Goal: Task Accomplishment & Management: Complete application form

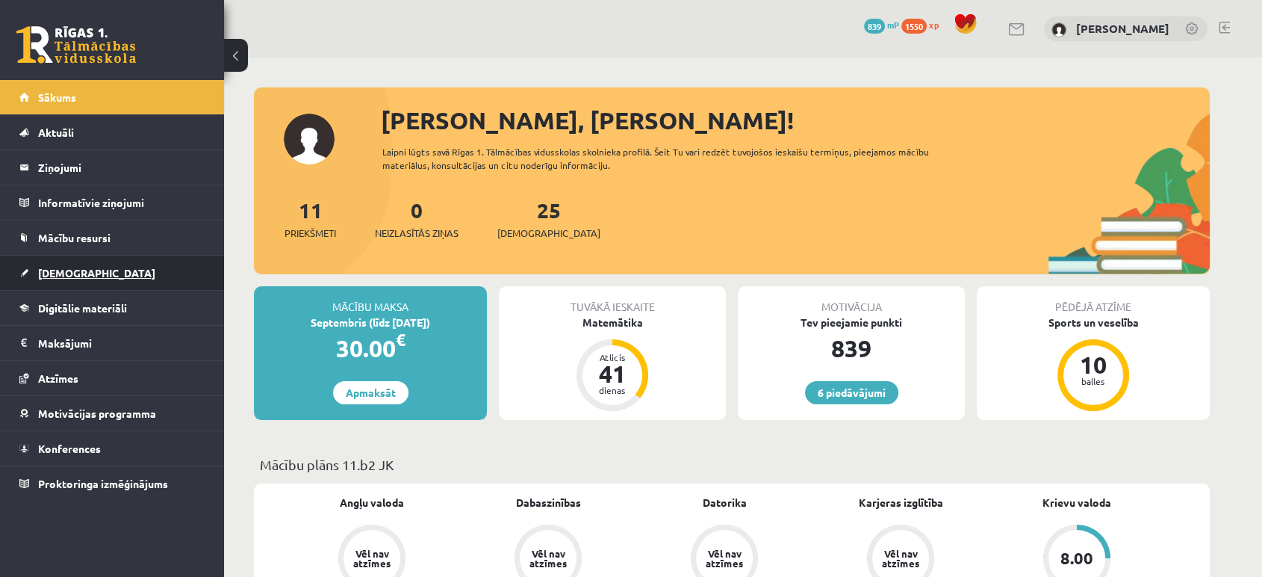
click at [53, 258] on link "[DEMOGRAPHIC_DATA]" at bounding box center [112, 272] width 186 height 34
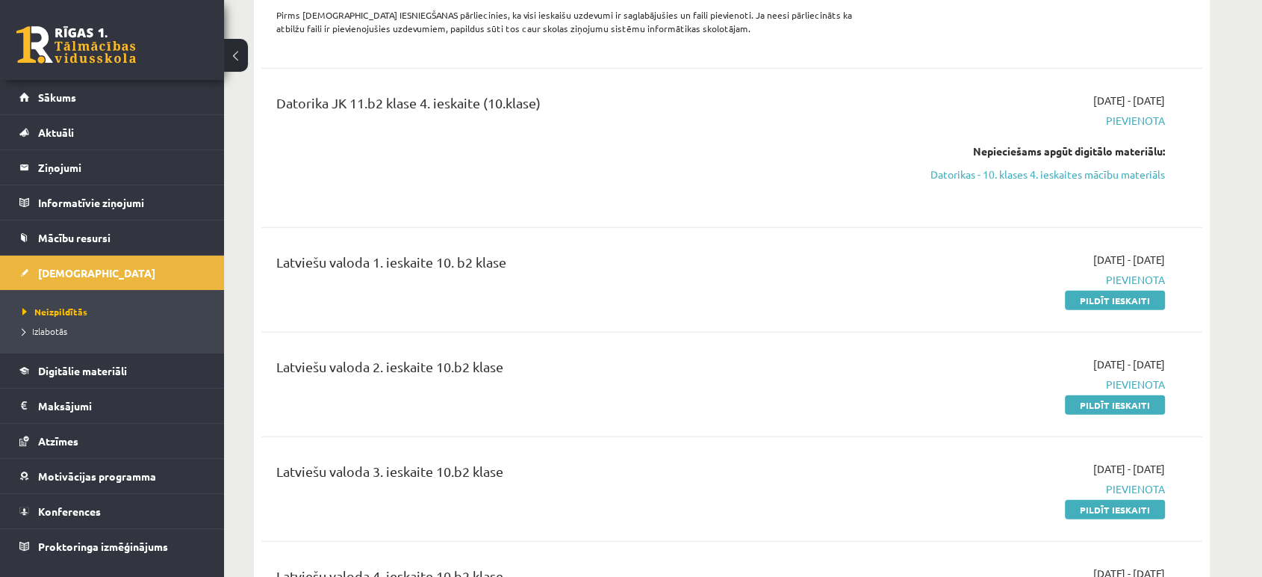
scroll to position [3734, 0]
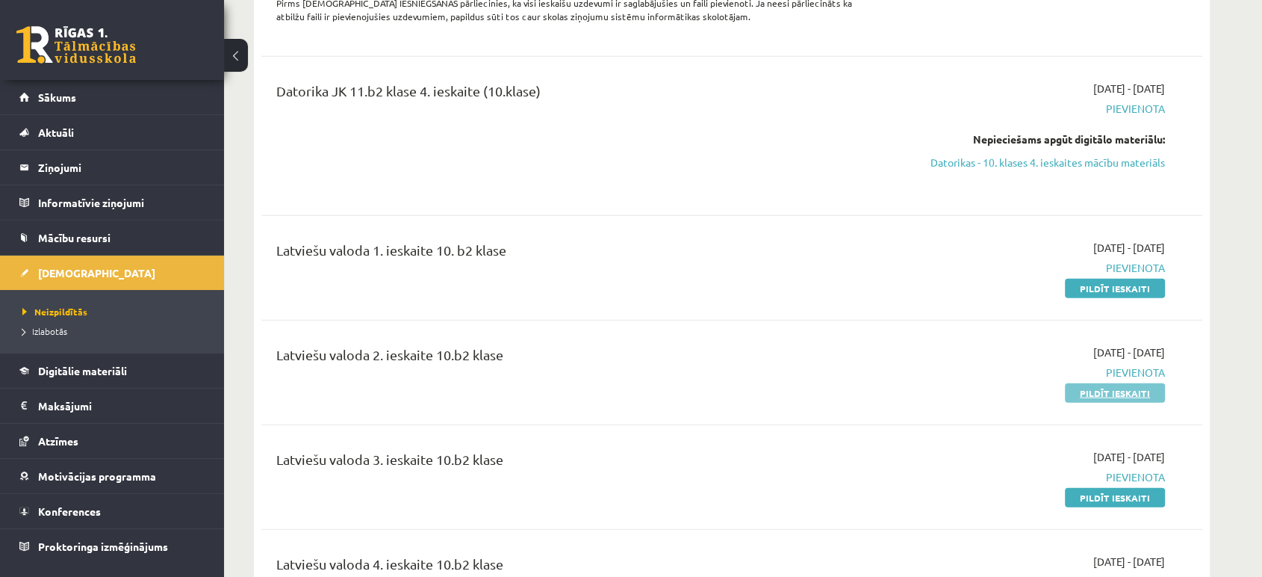
click at [1126, 398] on link "Pildīt ieskaiti" at bounding box center [1115, 392] width 100 height 19
click at [1102, 282] on link "Pildīt ieskaiti" at bounding box center [1115, 288] width 100 height 19
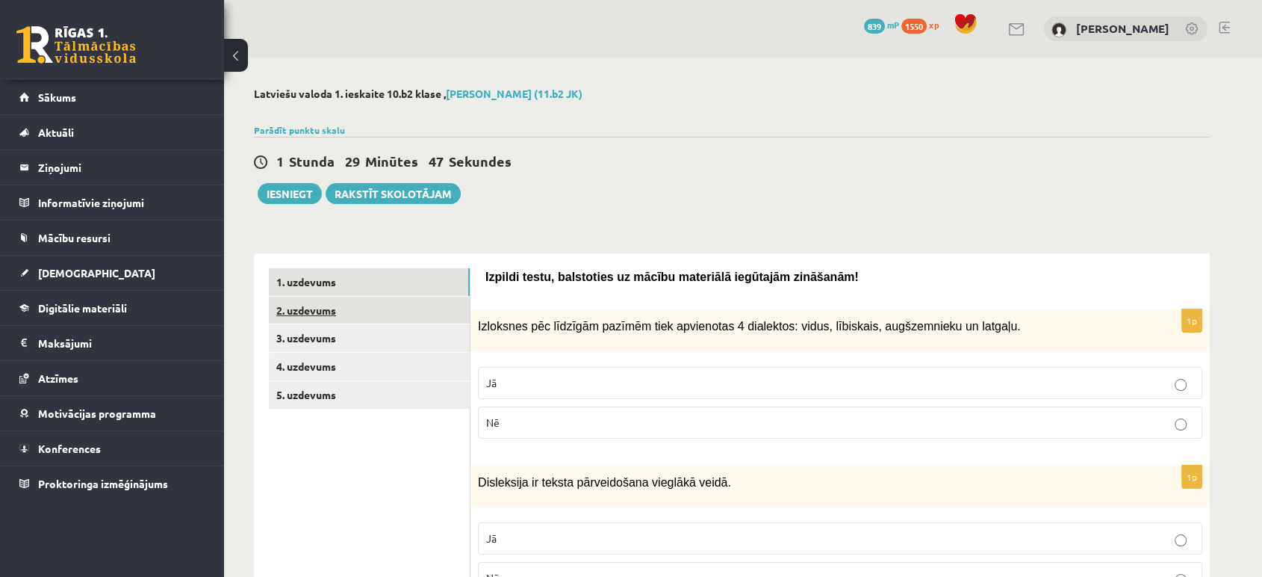
click at [324, 302] on link "2. uzdevums" at bounding box center [369, 310] width 201 height 28
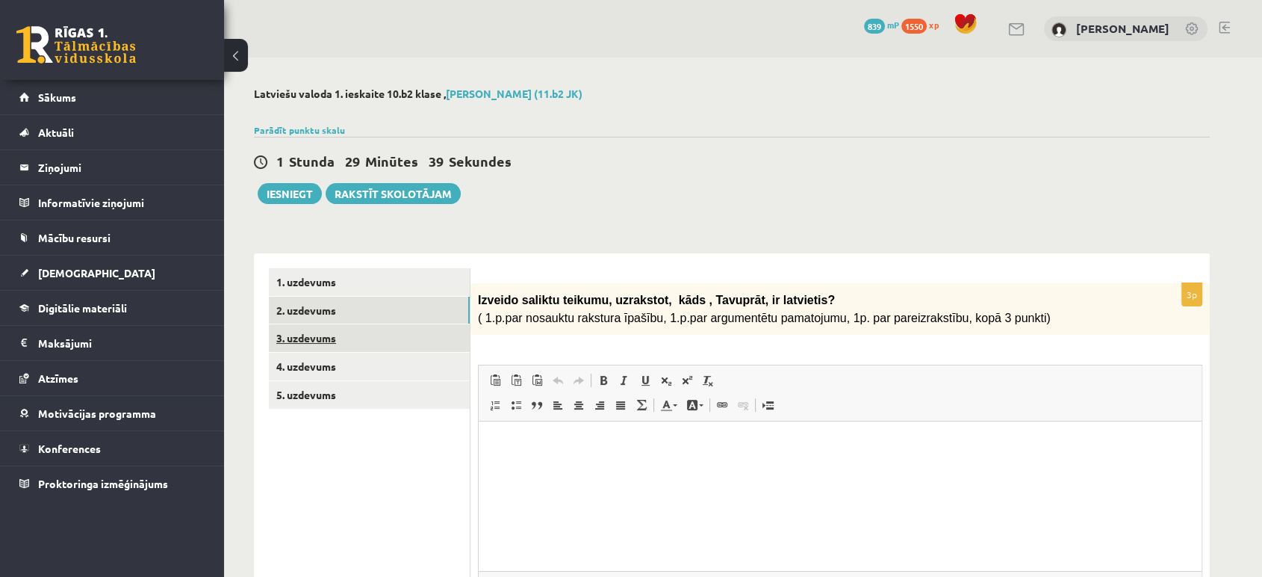
click at [369, 327] on link "3. uzdevums" at bounding box center [369, 338] width 201 height 28
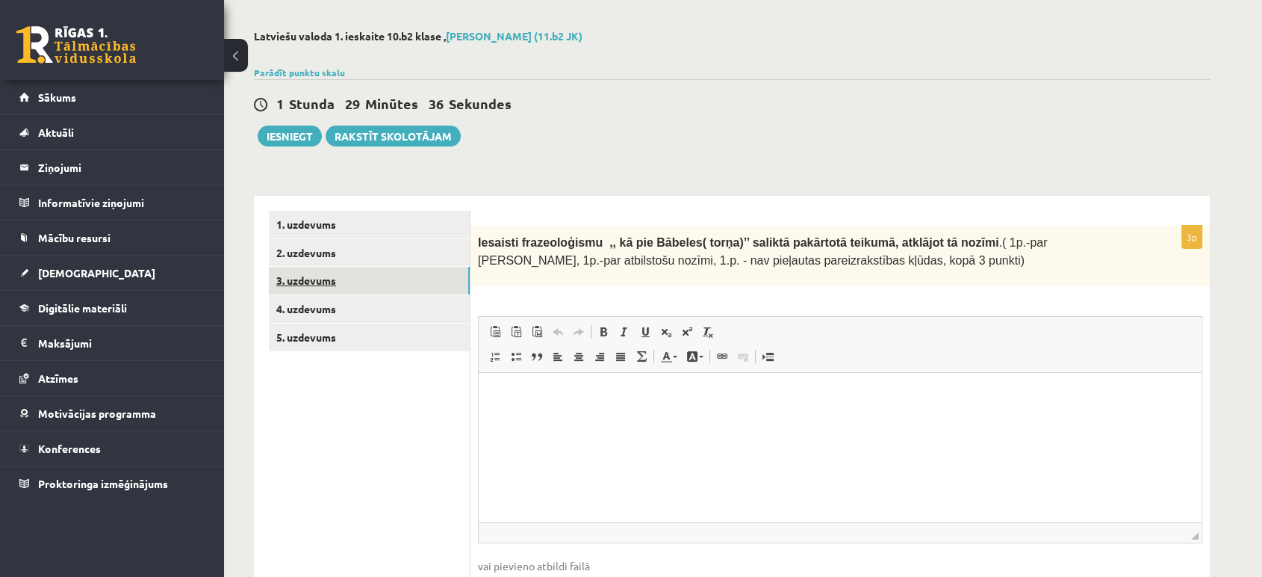
scroll to position [83, 0]
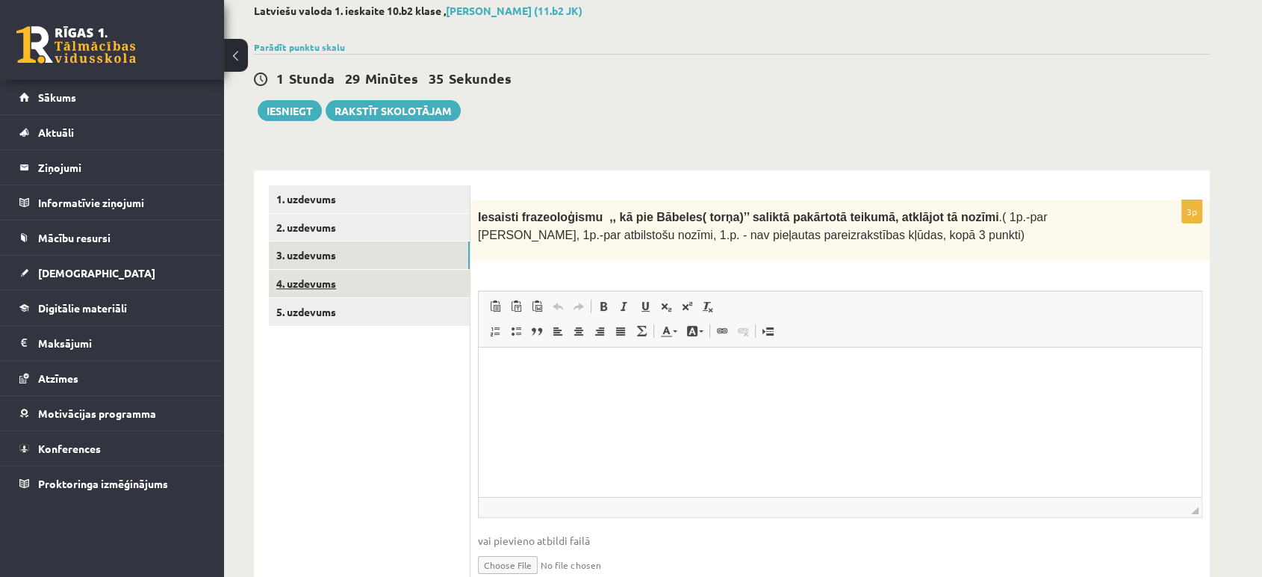
click at [344, 286] on link "4. uzdevums" at bounding box center [369, 284] width 201 height 28
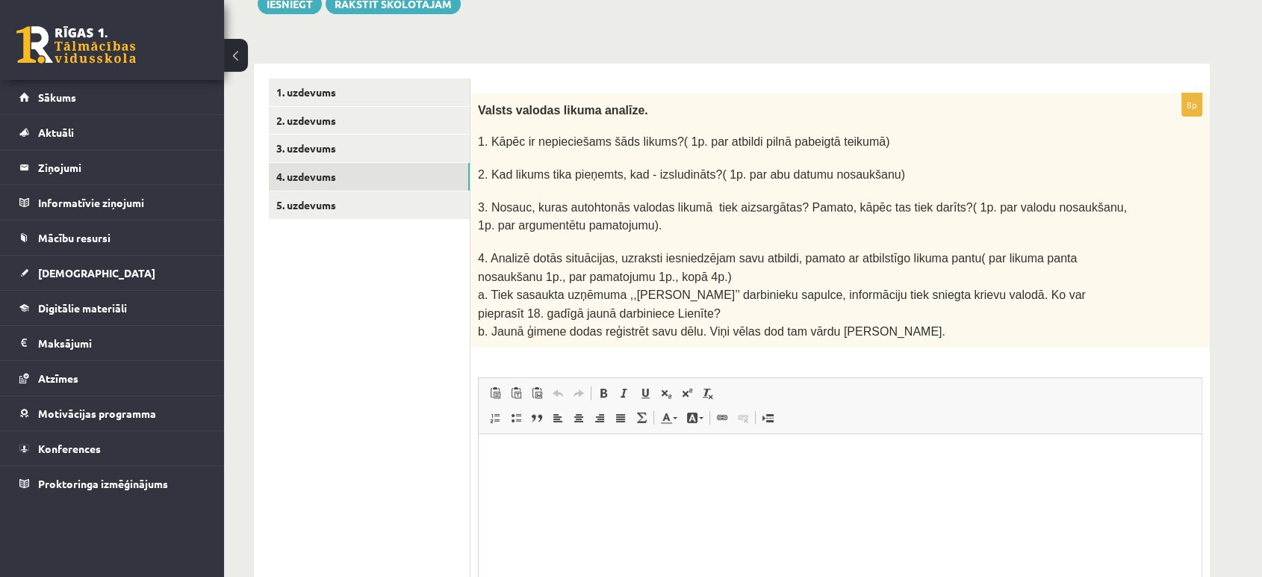
scroll to position [0, 0]
click at [317, 199] on link "5. uzdevums" at bounding box center [369, 205] width 201 height 28
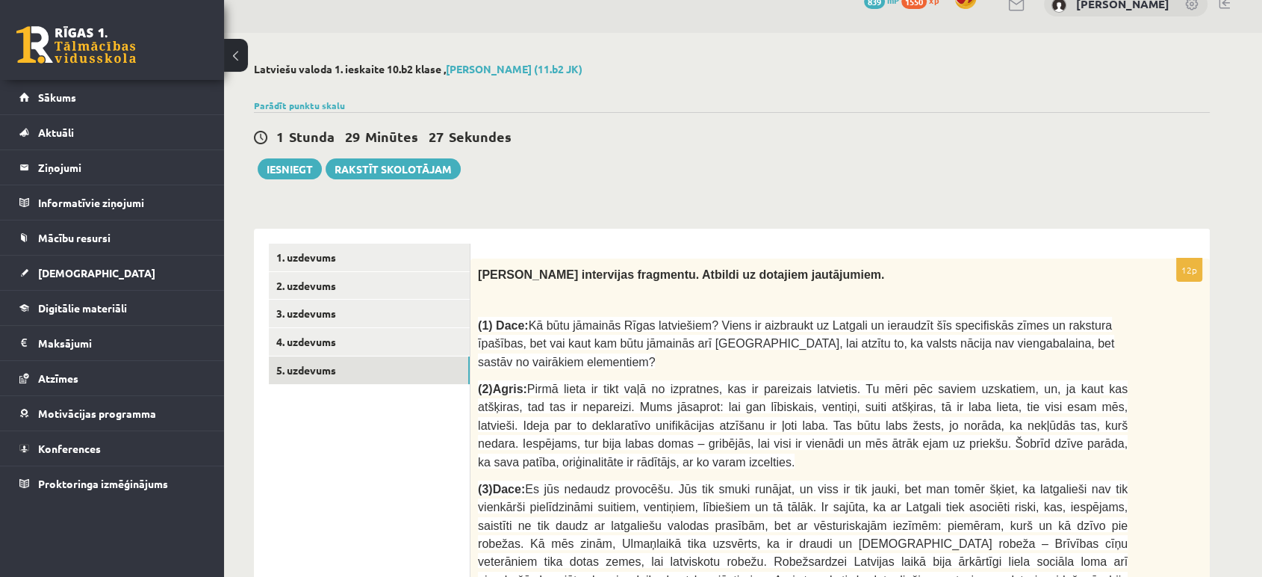
scroll to position [176, 0]
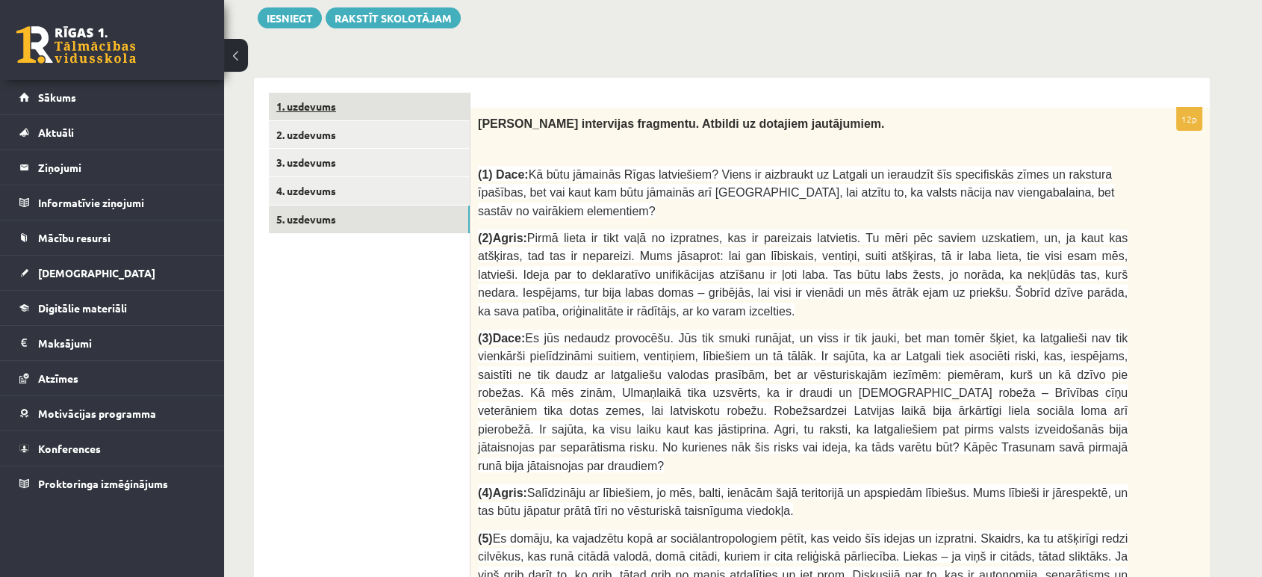
click at [343, 118] on link "1. uzdevums" at bounding box center [369, 107] width 201 height 28
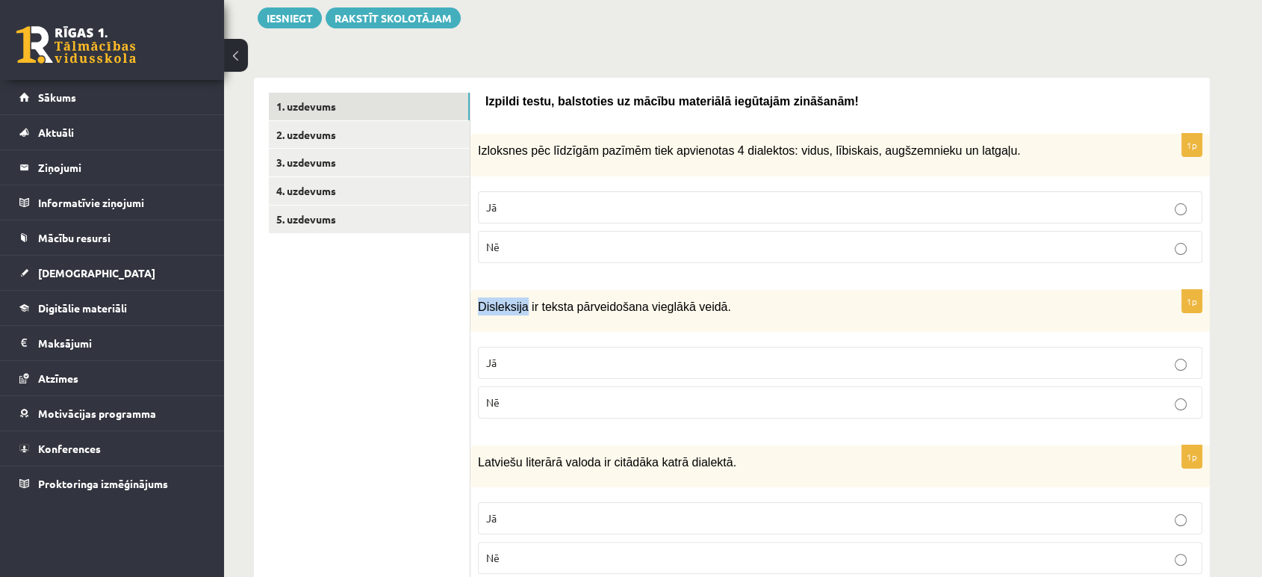
drag, startPoint x: 476, startPoint y: 305, endPoint x: 521, endPoint y: 301, distance: 44.2
click at [521, 301] on div "Disleksija ir teksta pārveidošana vieglākā veidā." at bounding box center [840, 311] width 739 height 42
drag, startPoint x: 478, startPoint y: 300, endPoint x: 729, endPoint y: 305, distance: 251.0
click at [729, 305] on p "Disleksija ir teksta pārveidošana vieglākā veidā." at bounding box center [803, 306] width 650 height 18
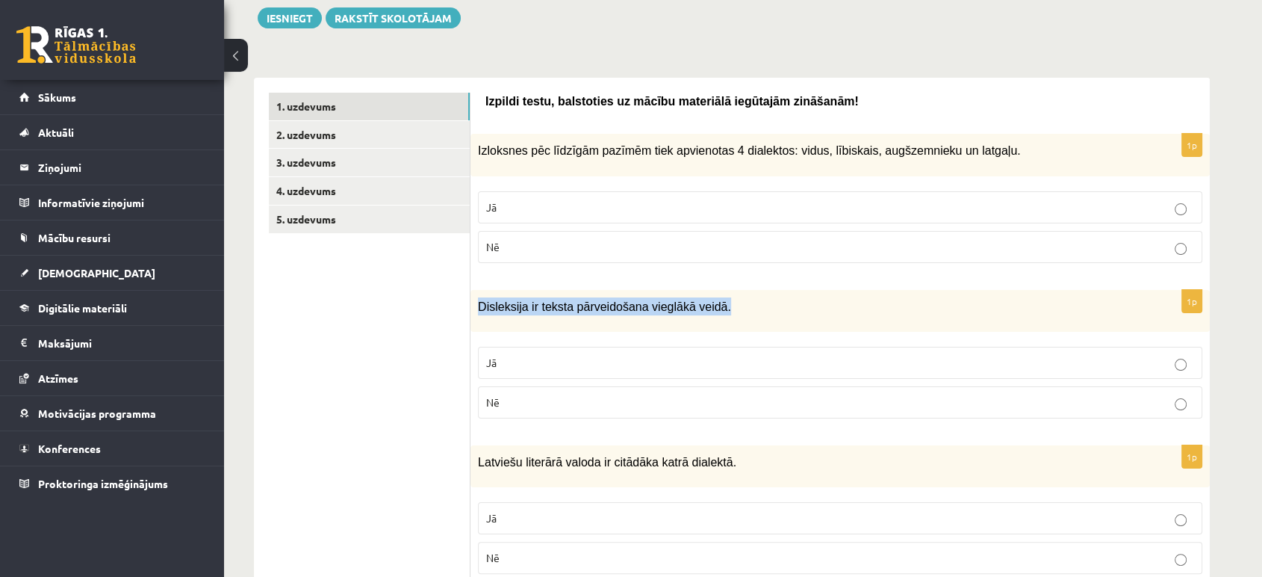
copy span "Disleksija ir teksta pārveidošana vieglākā veidā."
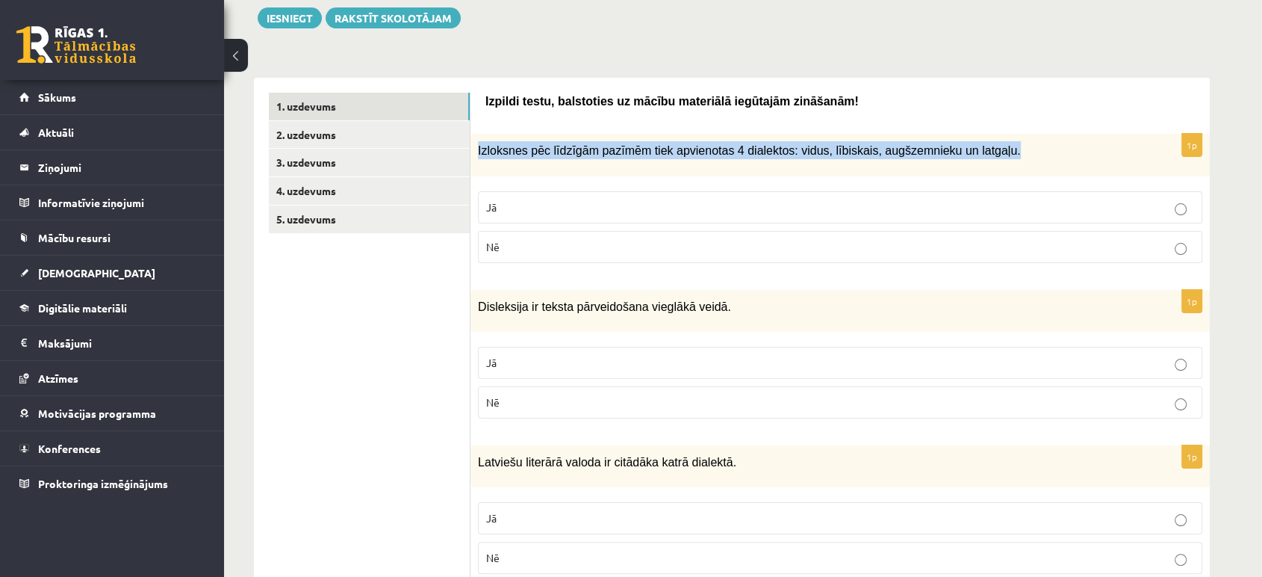
drag, startPoint x: 476, startPoint y: 149, endPoint x: 1009, endPoint y: 144, distance: 532.5
click at [1009, 144] on div "Izloksnes pēc līdzīgām pazīmēm tiek apvienotas 4 dialektos: vidus, lībiskais, a…" at bounding box center [840, 155] width 739 height 42
copy span "Izloksnes pēc līdzīgām pazīmēm tiek apvienotas 4 dialektos: vidus, lībiskais, a…"
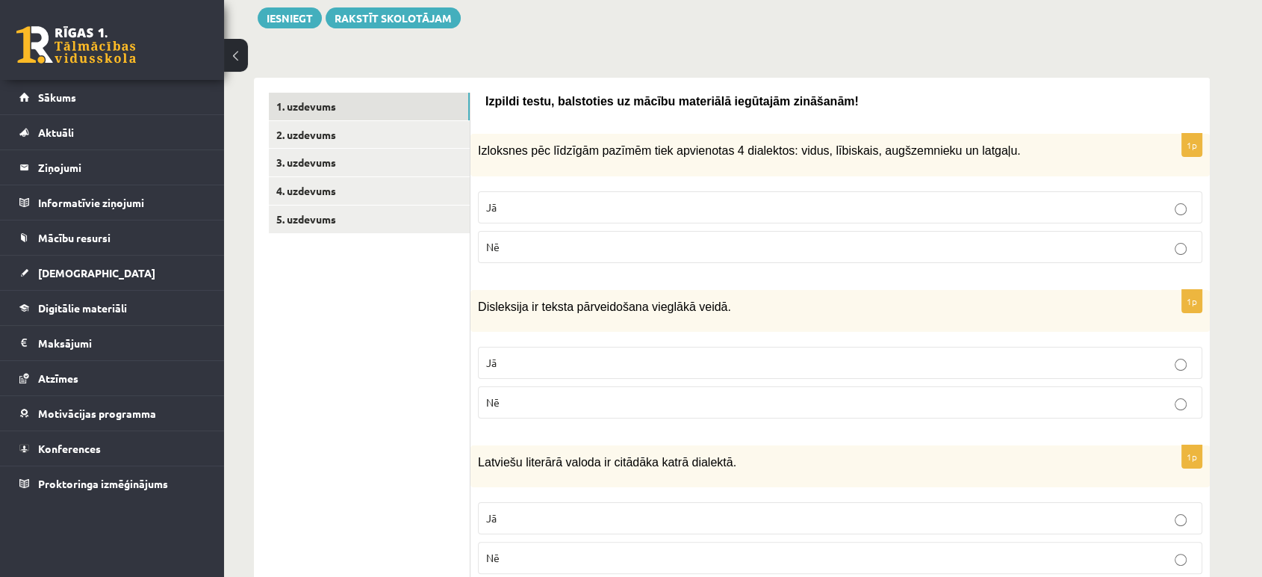
click at [508, 239] on p "Nē" at bounding box center [840, 247] width 708 height 16
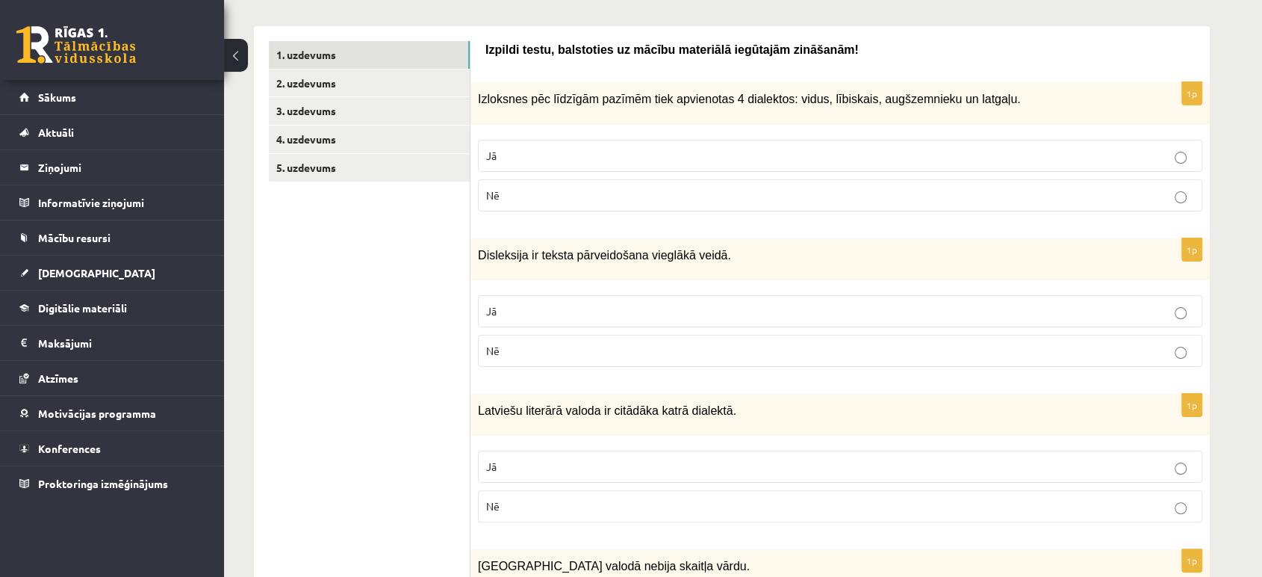
scroll to position [228, 0]
drag, startPoint x: 479, startPoint y: 251, endPoint x: 719, endPoint y: 255, distance: 240.5
click at [719, 255] on p "Disleksija ir teksta pārveidošana vieglākā veidā." at bounding box center [803, 254] width 650 height 18
copy span "Disleksija ir teksta pārveidošana vieglākā veidā."
click at [532, 350] on p "Nē" at bounding box center [840, 350] width 708 height 16
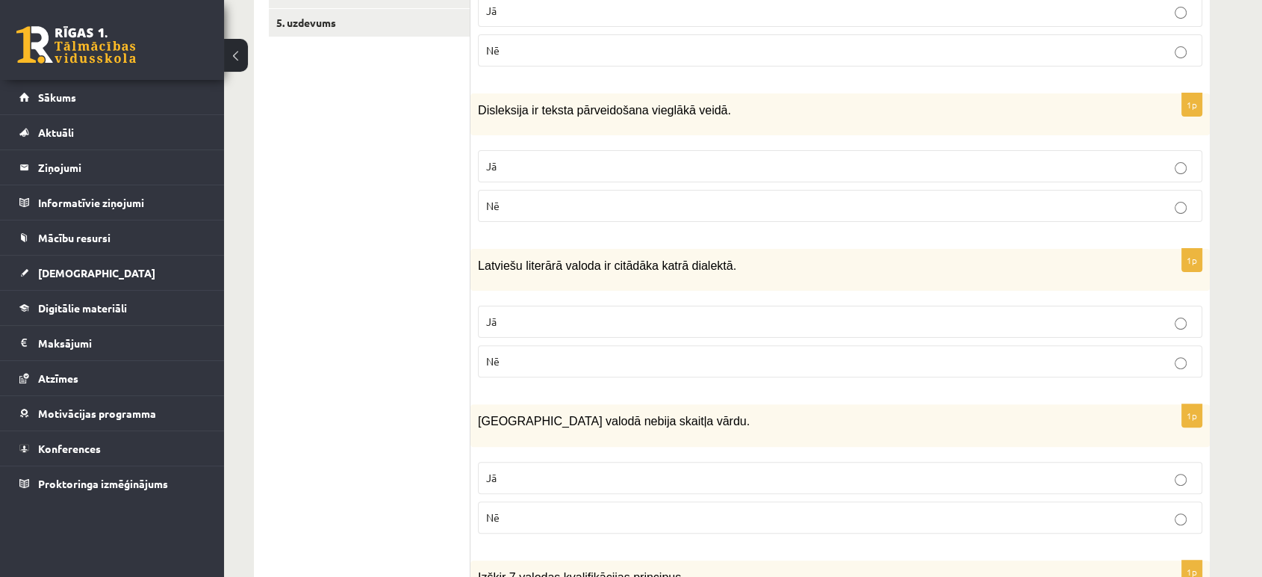
scroll to position [374, 0]
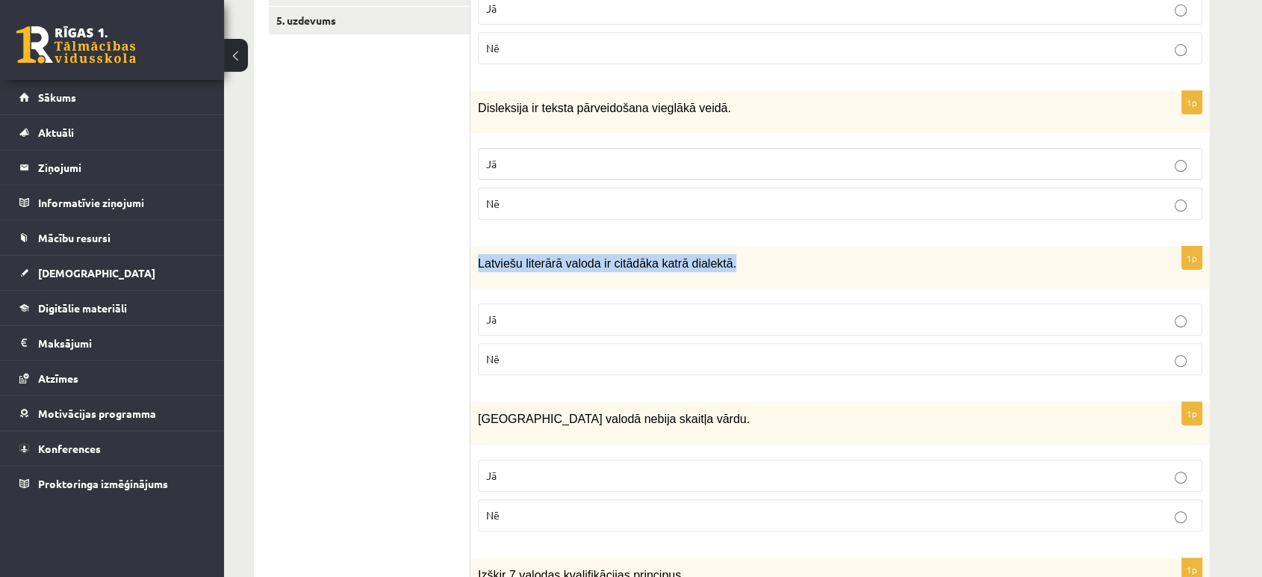
drag, startPoint x: 479, startPoint y: 256, endPoint x: 804, endPoint y: 251, distance: 325.7
click at [804, 254] on p "Latviešu literārā valoda ir citādāka katrā dialektā." at bounding box center [803, 263] width 650 height 18
copy span "Latviešu literārā valoda ir citādāka katrā dialektā."
click at [529, 343] on label "Nē" at bounding box center [840, 359] width 724 height 32
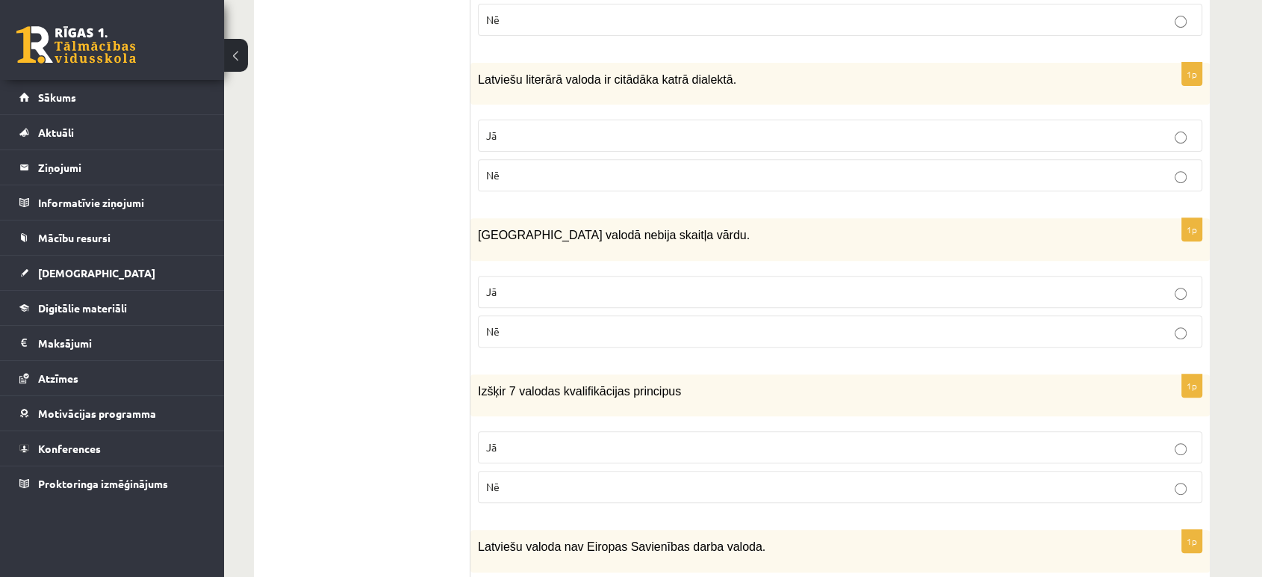
scroll to position [562, 0]
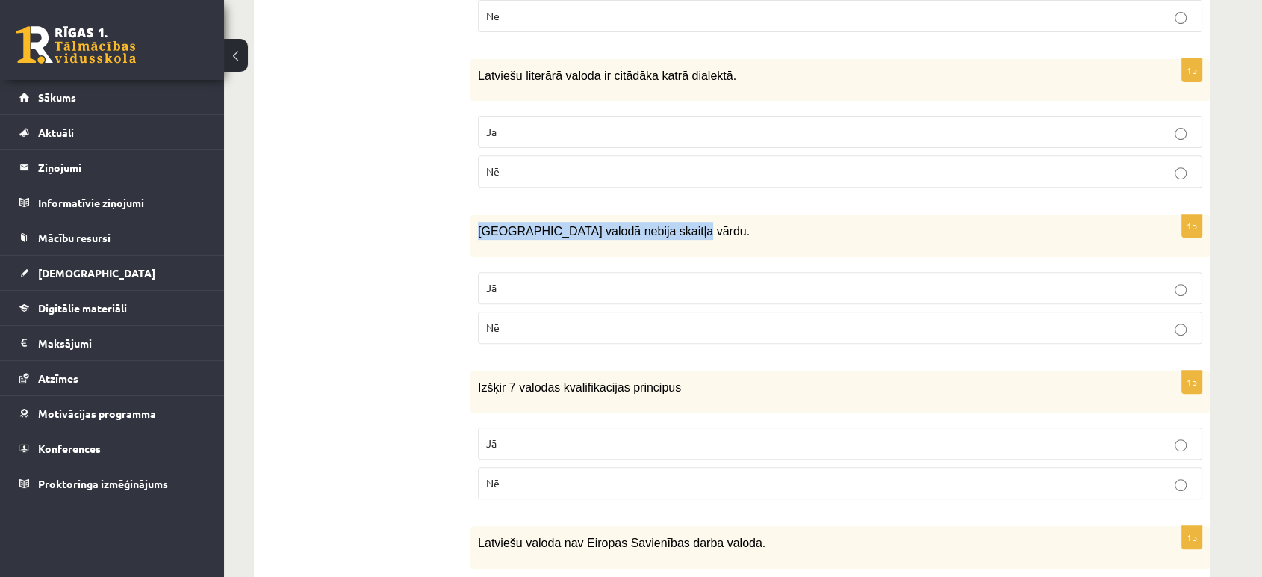
drag, startPoint x: 477, startPoint y: 229, endPoint x: 754, endPoint y: 227, distance: 276.3
click at [754, 227] on div "[GEOGRAPHIC_DATA] valodā nebija skaitļa vārdu." at bounding box center [840, 235] width 739 height 42
copy span "[GEOGRAPHIC_DATA] valodā nebija skaitļa vārdu."
click at [510, 273] on label "Jā" at bounding box center [840, 288] width 724 height 32
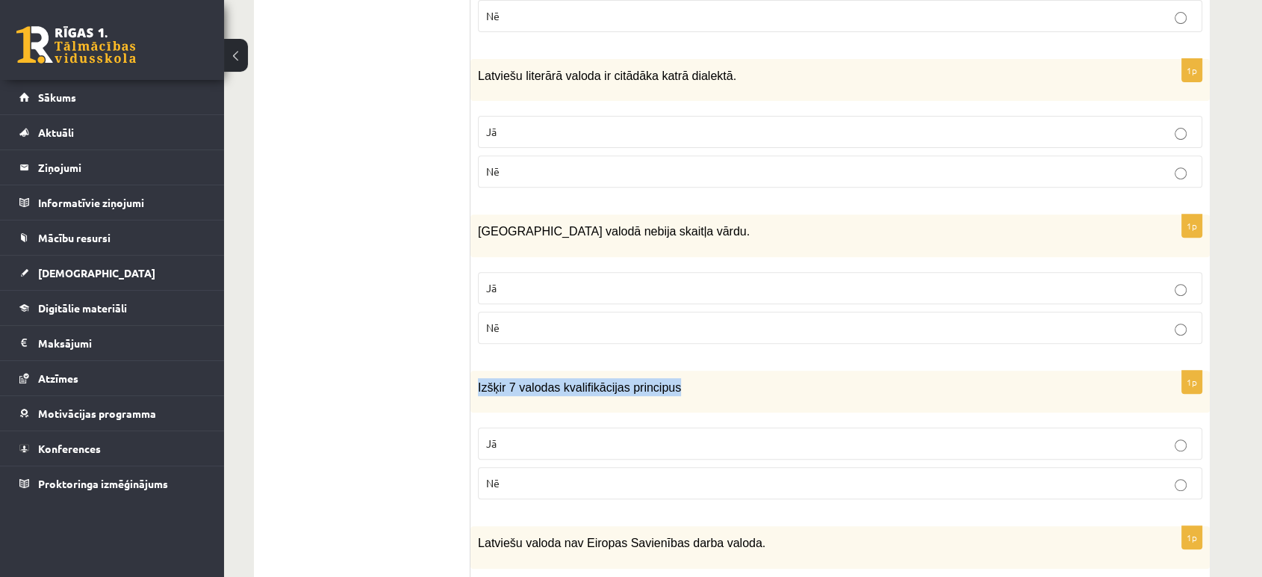
drag, startPoint x: 476, startPoint y: 383, endPoint x: 703, endPoint y: 386, distance: 226.3
click at [703, 386] on div "Izšķir 7 valodas kvalifikācijas principus" at bounding box center [840, 391] width 739 height 42
copy span "Izšķir 7 valodas kvalifikācijas principus"
click at [500, 467] on label "Nē" at bounding box center [840, 483] width 724 height 32
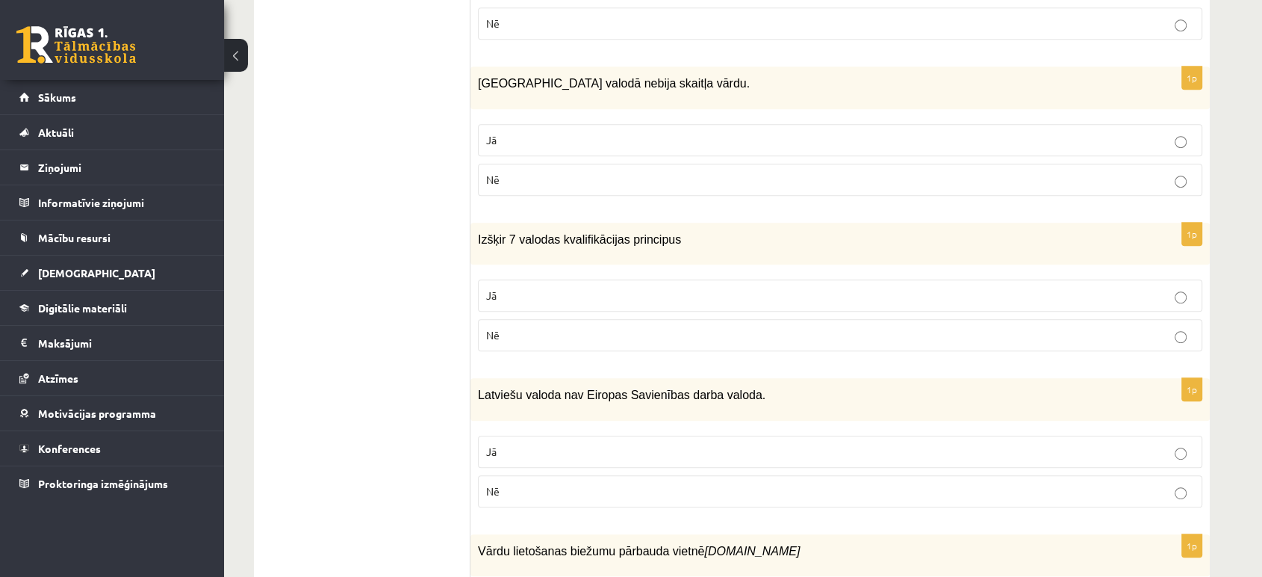
scroll to position [810, 0]
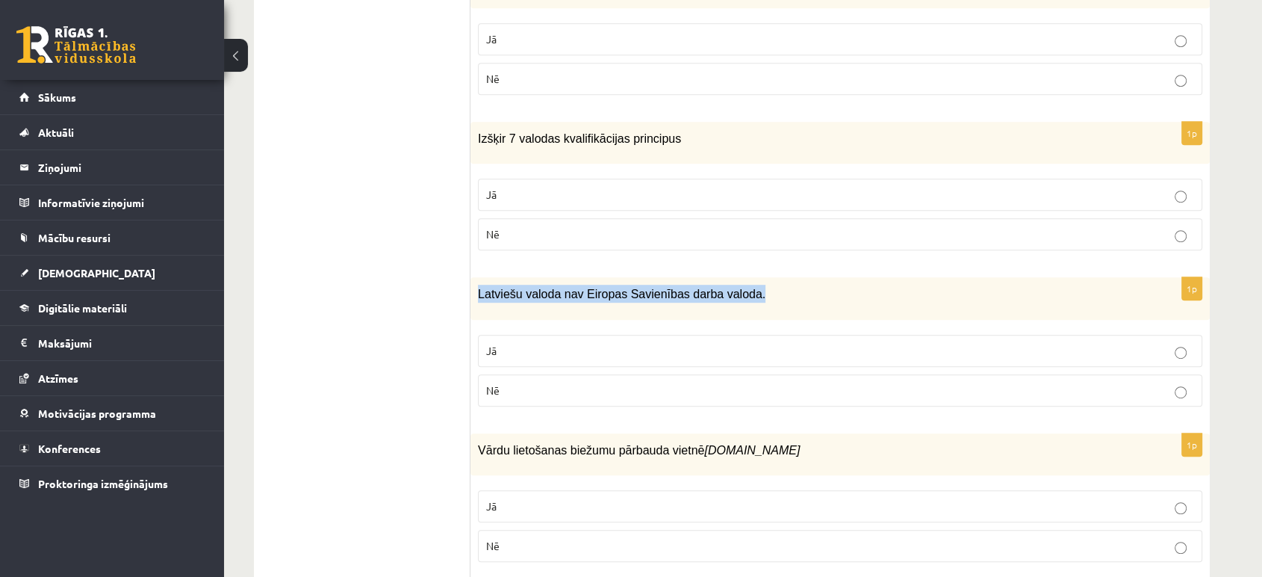
drag, startPoint x: 475, startPoint y: 288, endPoint x: 777, endPoint y: 279, distance: 301.8
click at [777, 279] on div "Latviešu valoda nav Eiropas Savienības darba valoda." at bounding box center [840, 298] width 739 height 42
copy span "Latviešu valoda nav Eiropas Savienības darba valoda."
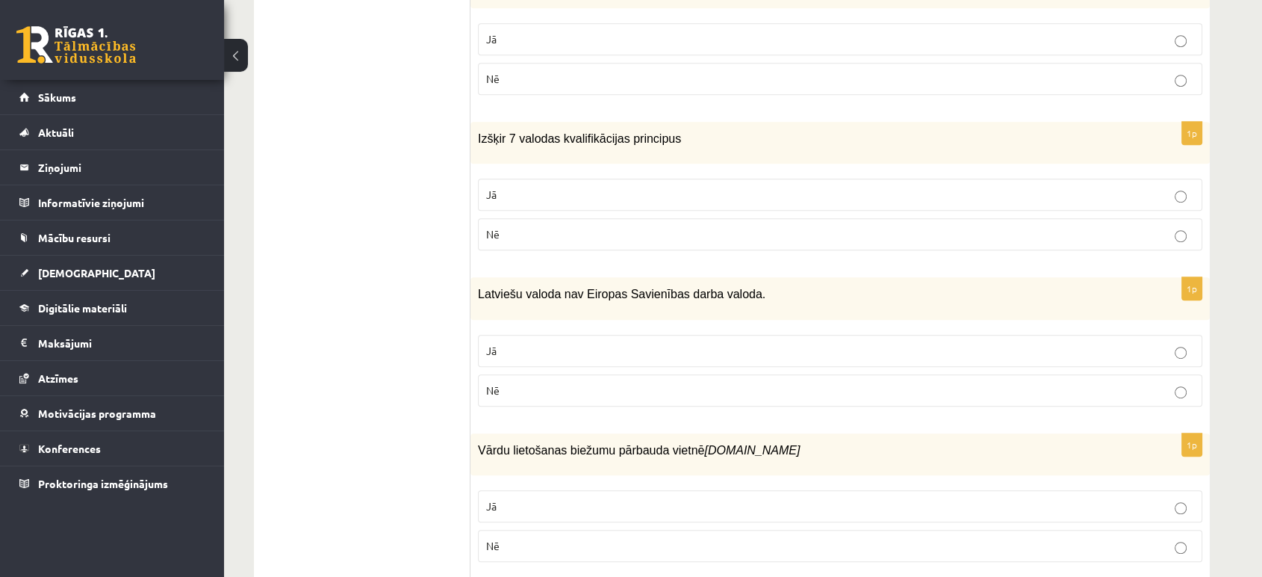
click at [521, 389] on p "Nē" at bounding box center [840, 390] width 708 height 16
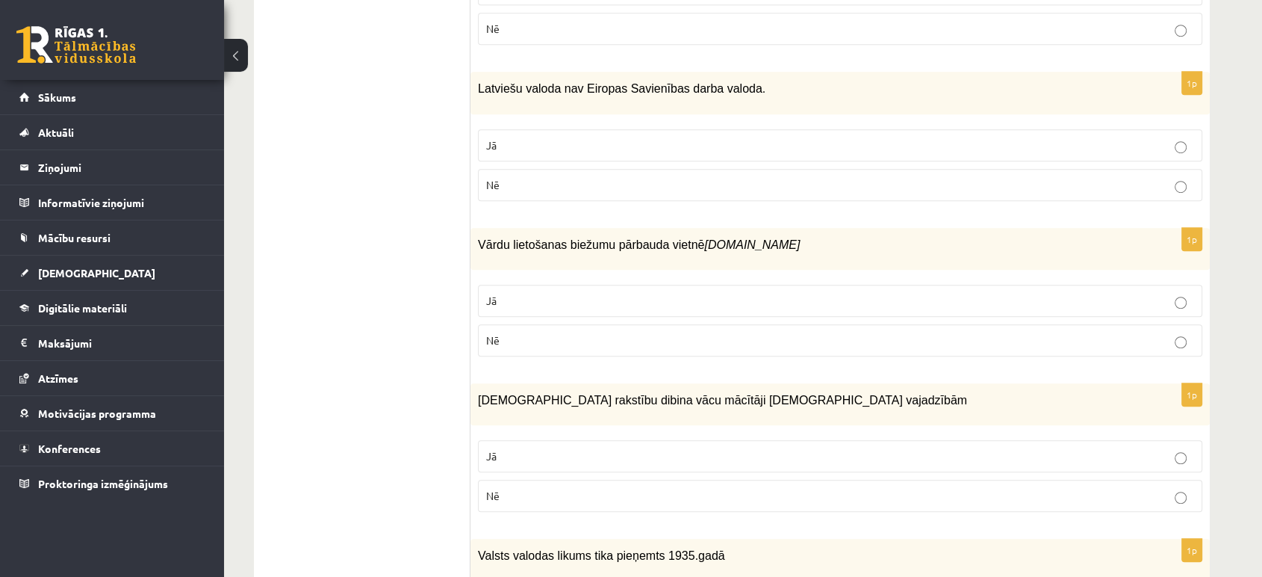
scroll to position [1016, 0]
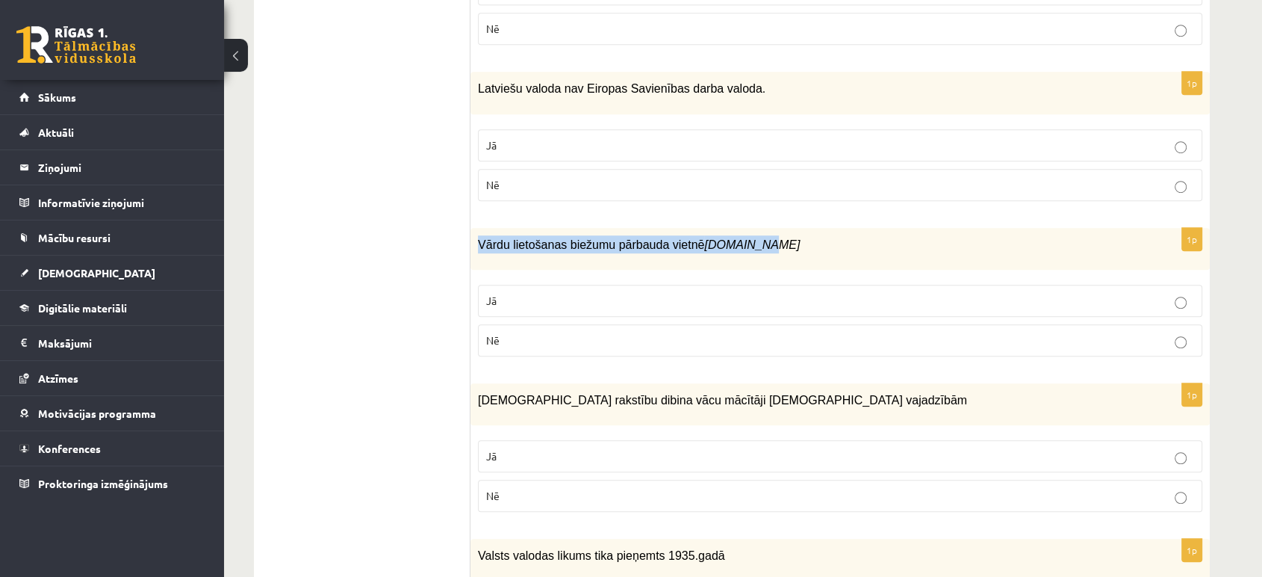
drag, startPoint x: 478, startPoint y: 237, endPoint x: 770, endPoint y: 243, distance: 292.1
click at [770, 243] on p "Vārdu lietošanas biežumu pārbauda vietnē [DOMAIN_NAME]" at bounding box center [803, 244] width 650 height 18
copy span "Vārdu lietošanas biežumu pārbauda vietnē [DOMAIN_NAME]"
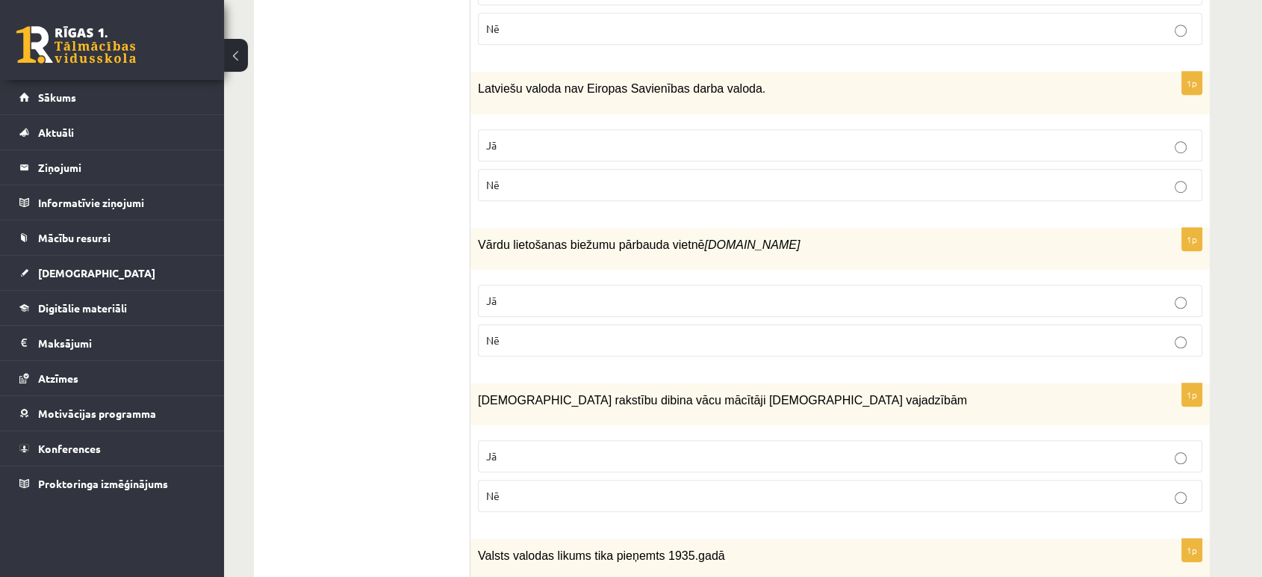
click at [496, 343] on label "Nē" at bounding box center [840, 340] width 724 height 32
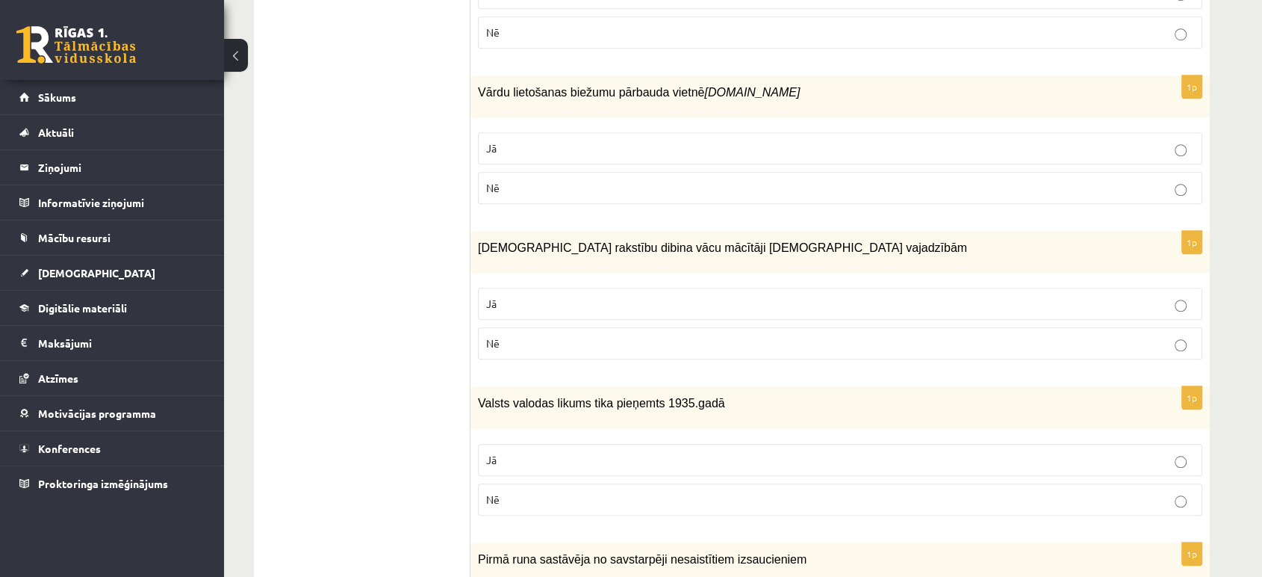
scroll to position [1200, 0]
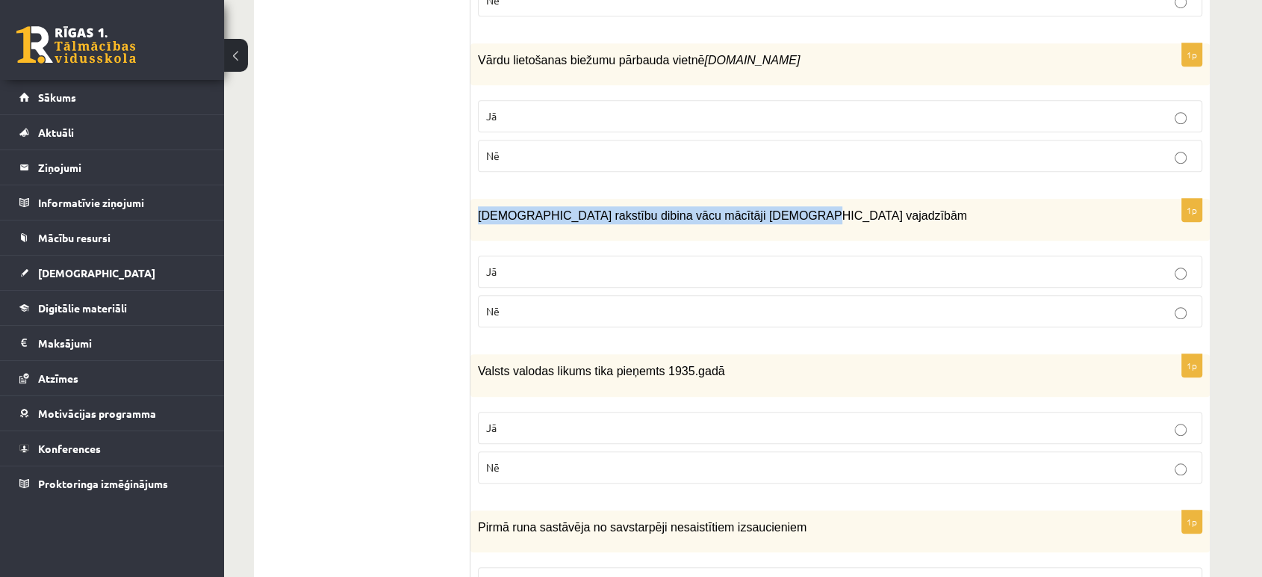
drag, startPoint x: 477, startPoint y: 208, endPoint x: 830, endPoint y: 220, distance: 352.7
click at [830, 220] on div "[DEMOGRAPHIC_DATA] rakstību dibina vācu mācītāji [DEMOGRAPHIC_DATA] vajadzībām" at bounding box center [840, 220] width 739 height 42
copy span "[DEMOGRAPHIC_DATA] rakstību dibina vācu mācītāji [DEMOGRAPHIC_DATA] vajadzībām"
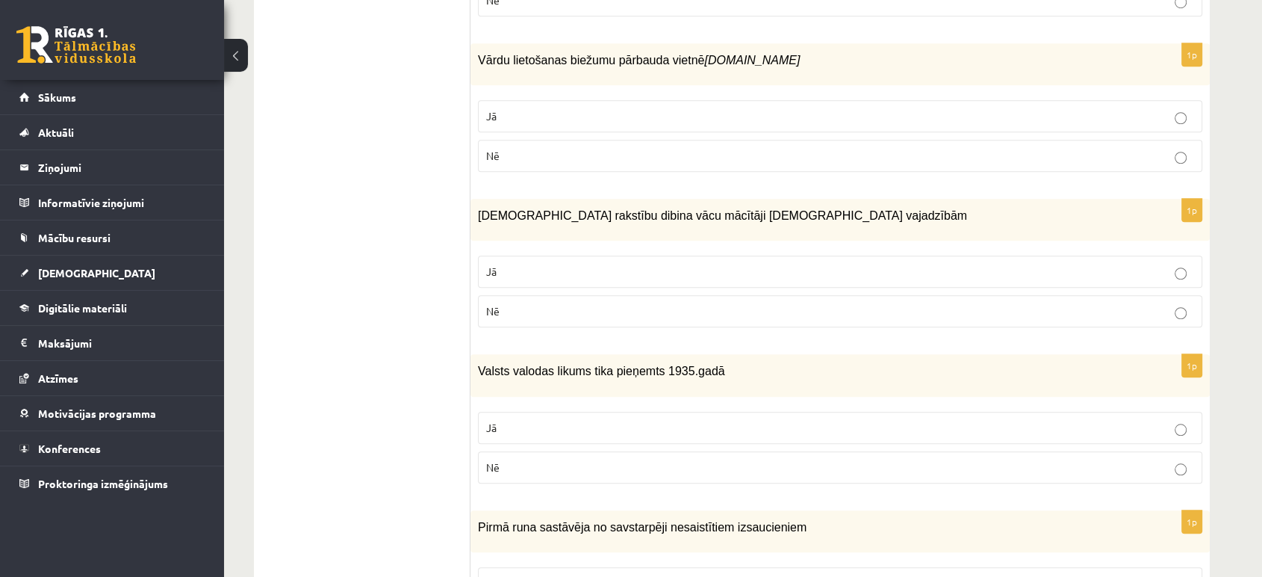
click at [527, 264] on p "Jā" at bounding box center [840, 272] width 708 height 16
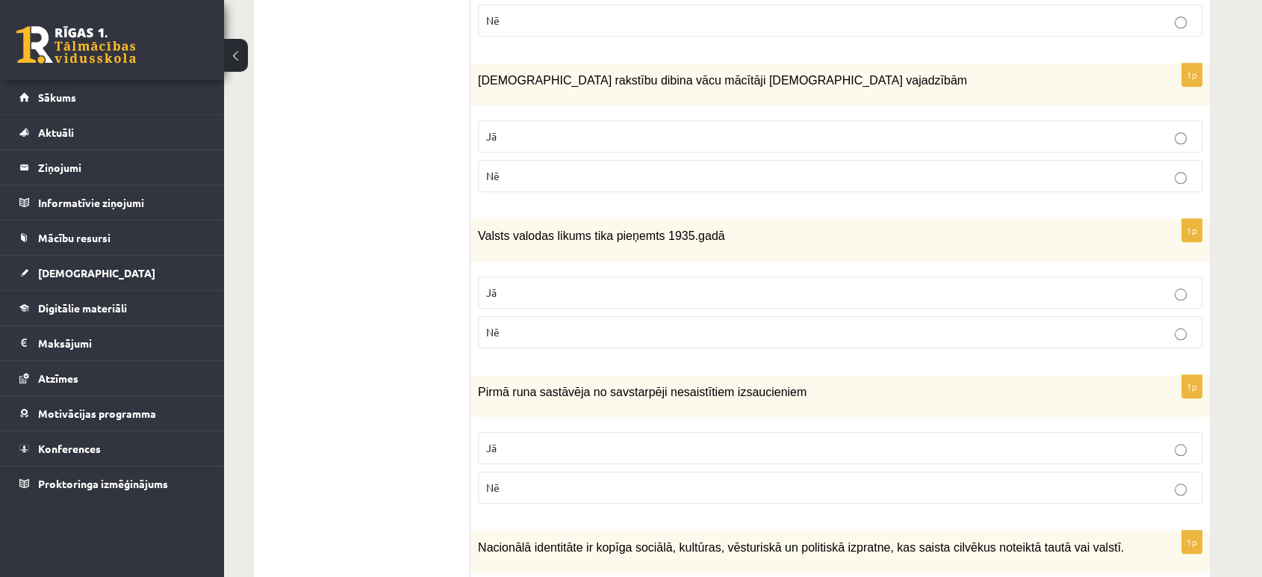
scroll to position [1338, 0]
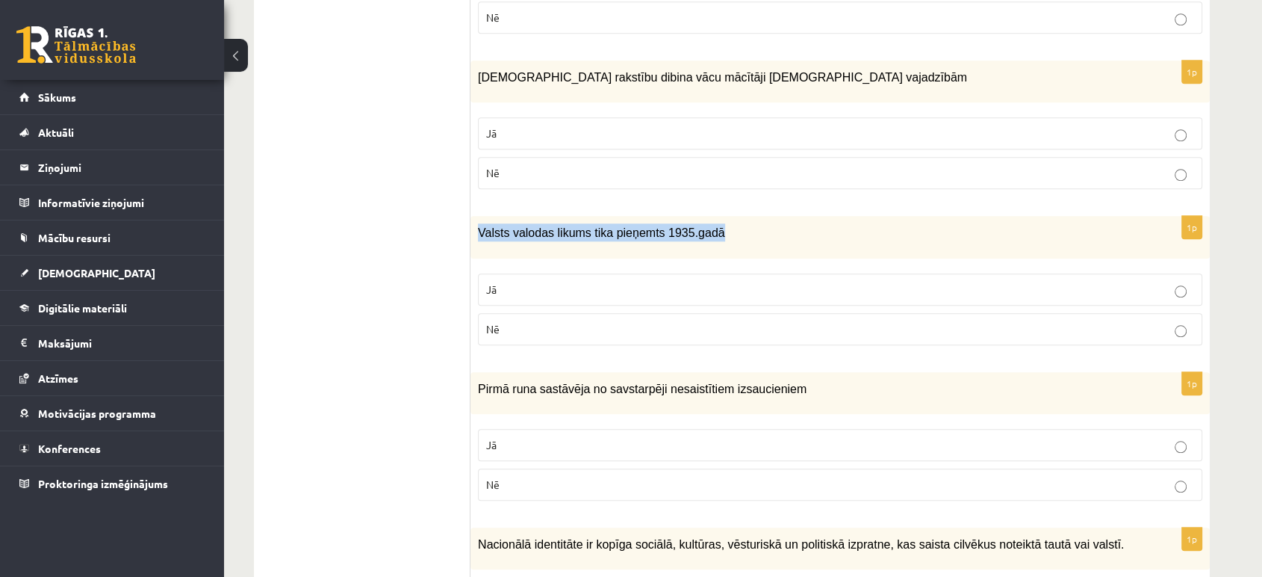
drag, startPoint x: 475, startPoint y: 226, endPoint x: 735, endPoint y: 226, distance: 259.9
click at [735, 226] on div "Valsts valodas likums tika pieņemts 1935.gadā" at bounding box center [840, 237] width 739 height 42
copy span "Valsts valodas likums tika pieņemts 1935.gadā"
click at [533, 333] on label "Nē" at bounding box center [840, 329] width 724 height 32
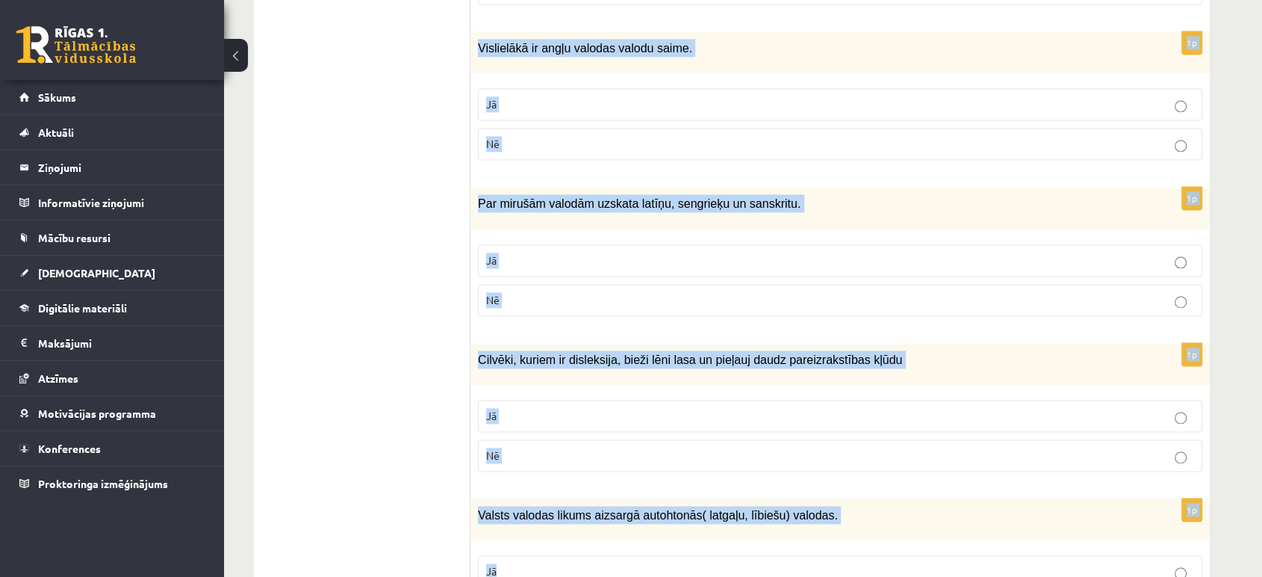
scroll to position [2235, 0]
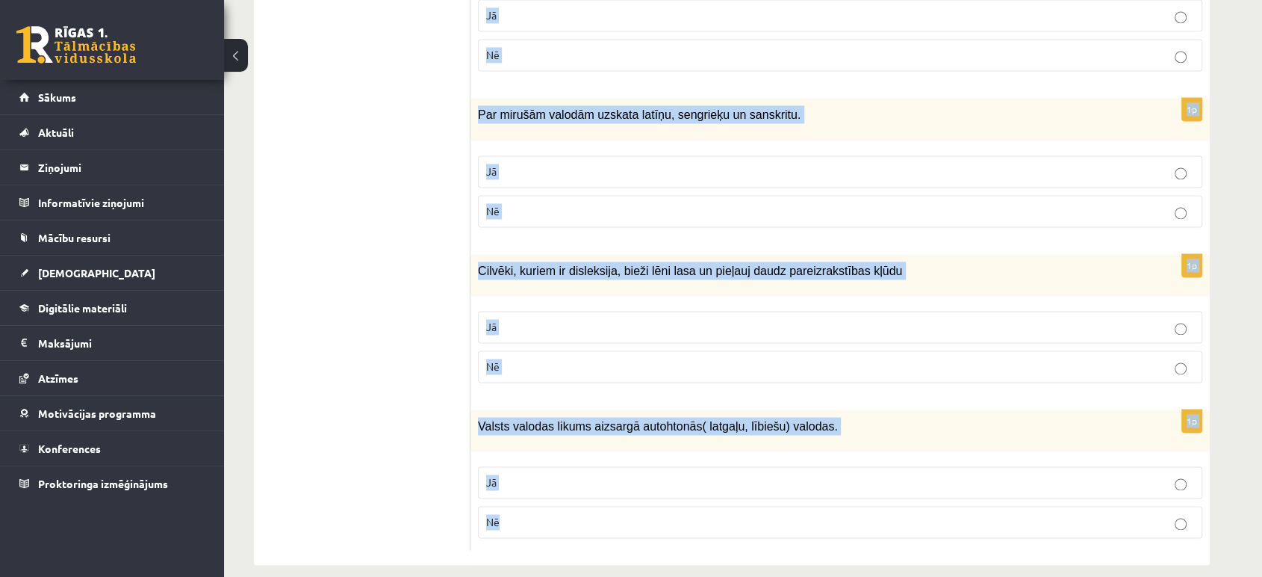
drag, startPoint x: 476, startPoint y: 210, endPoint x: 1092, endPoint y: 554, distance: 705.8
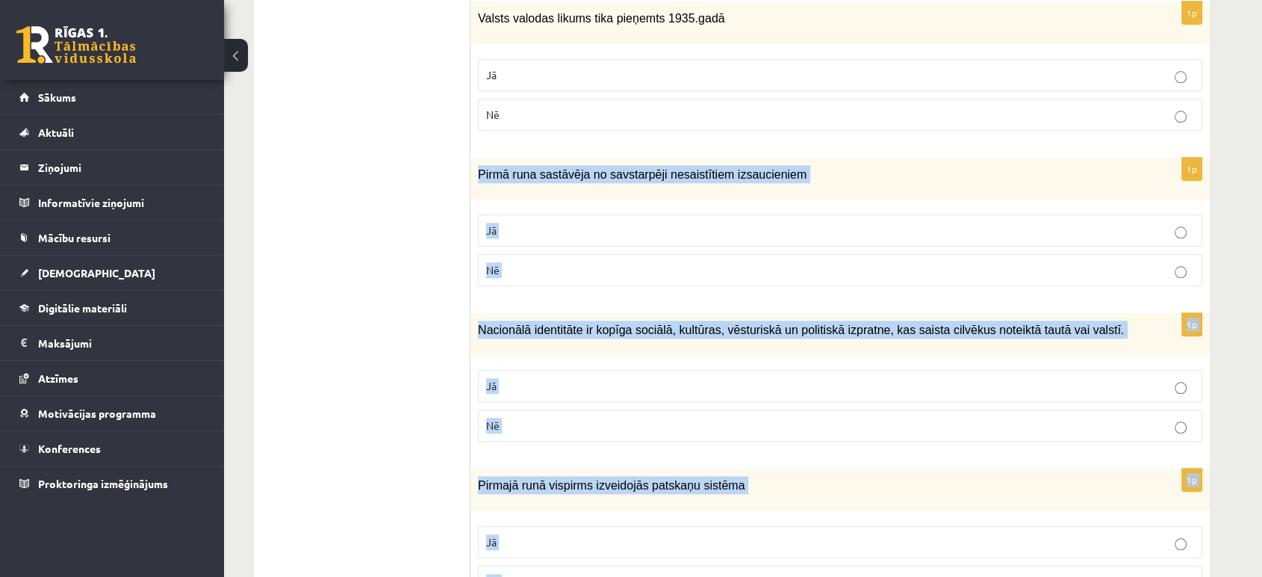
scroll to position [1551, 0]
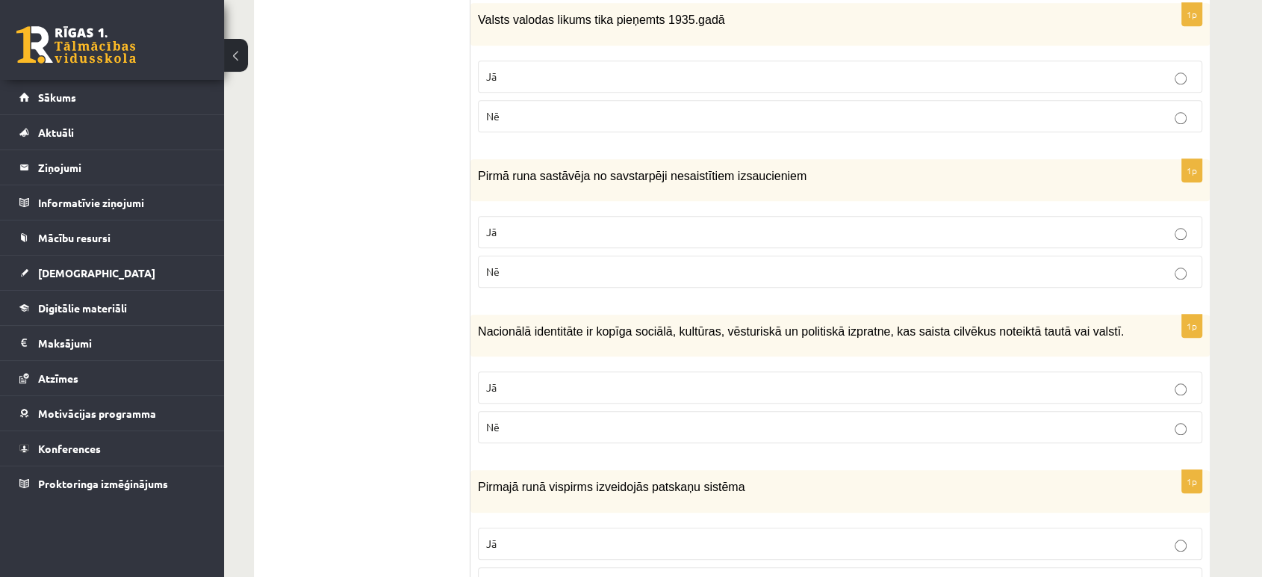
click at [541, 224] on p "Jā" at bounding box center [840, 232] width 708 height 16
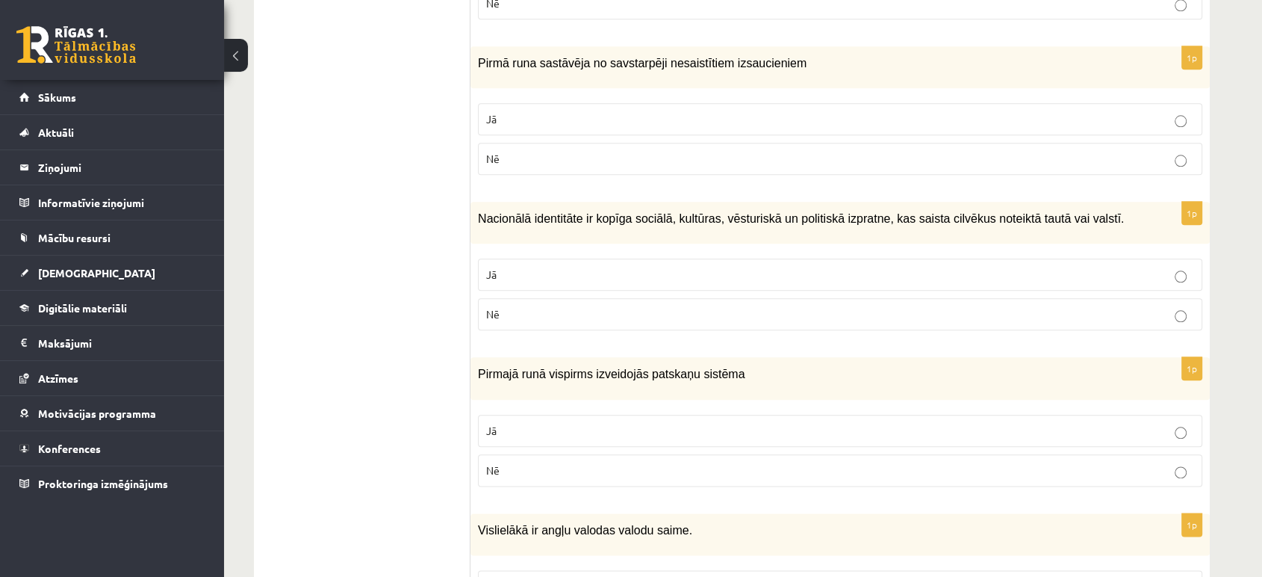
scroll to position [1689, 0]
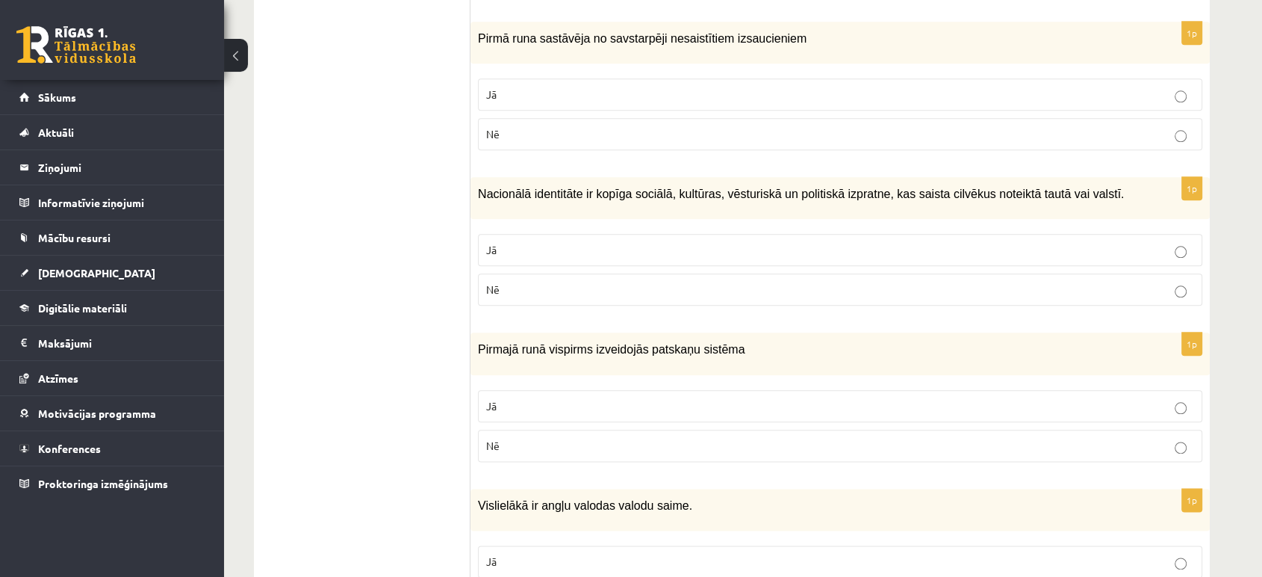
click at [569, 242] on p "Jā" at bounding box center [840, 250] width 708 height 16
click at [568, 429] on label "Nē" at bounding box center [840, 445] width 724 height 32
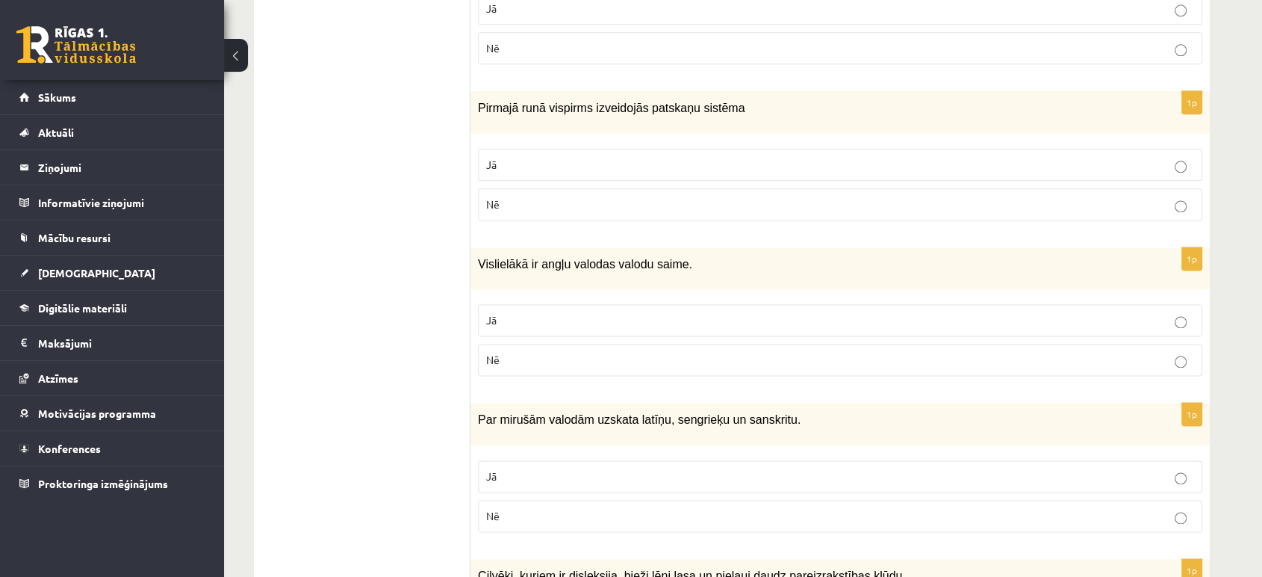
scroll to position [1938, 0]
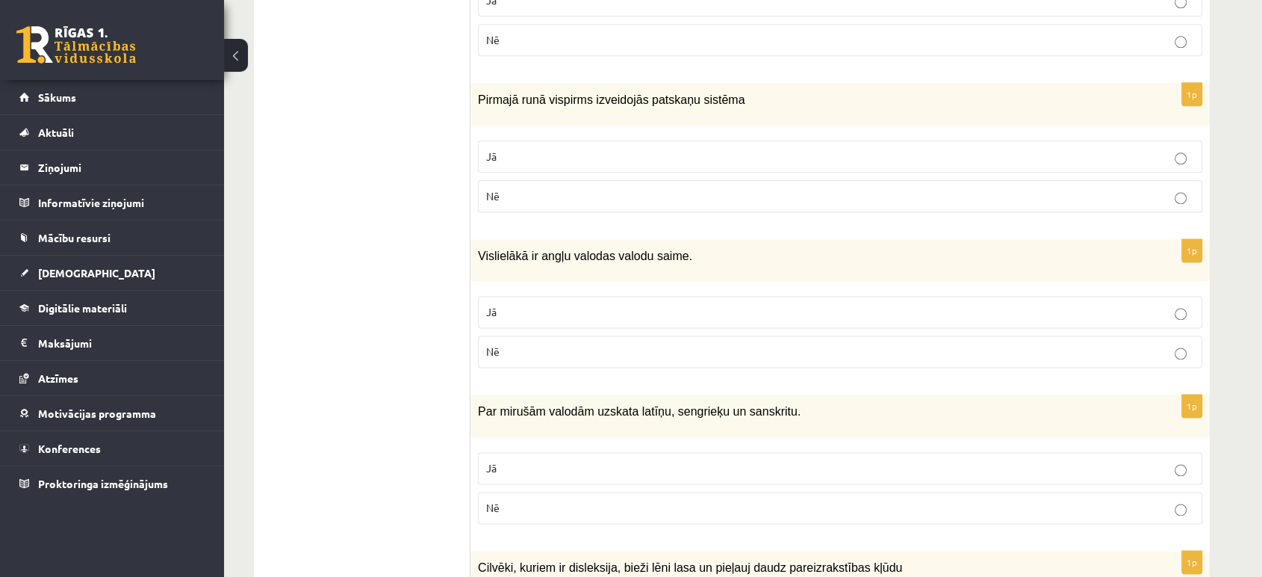
click at [527, 344] on p "Nē" at bounding box center [840, 352] width 708 height 16
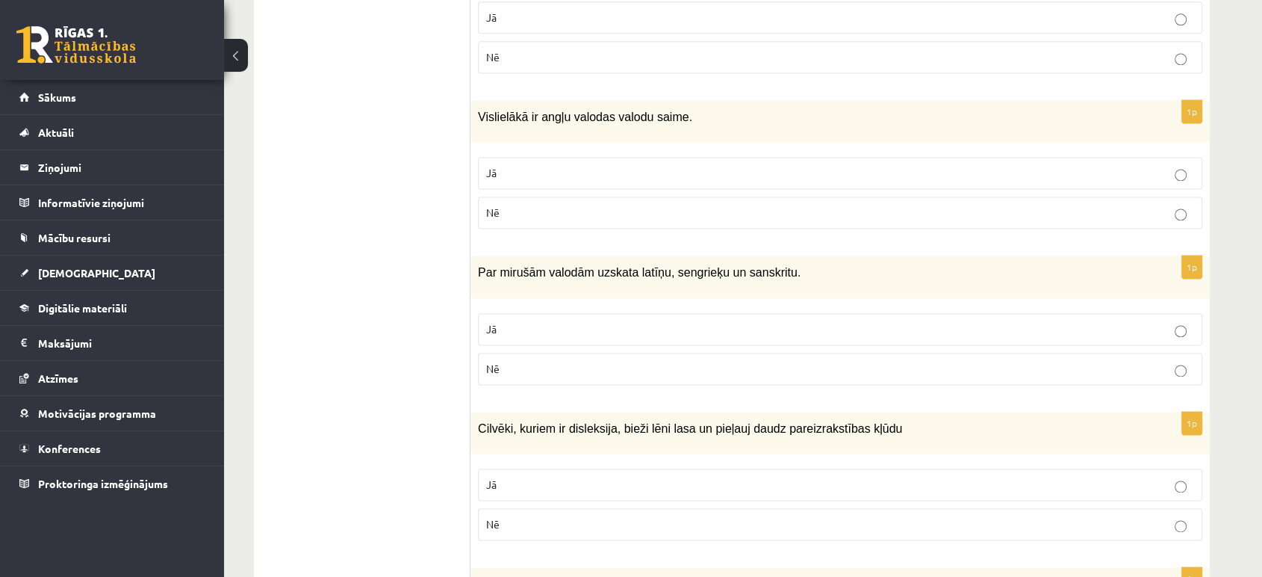
scroll to position [2085, 0]
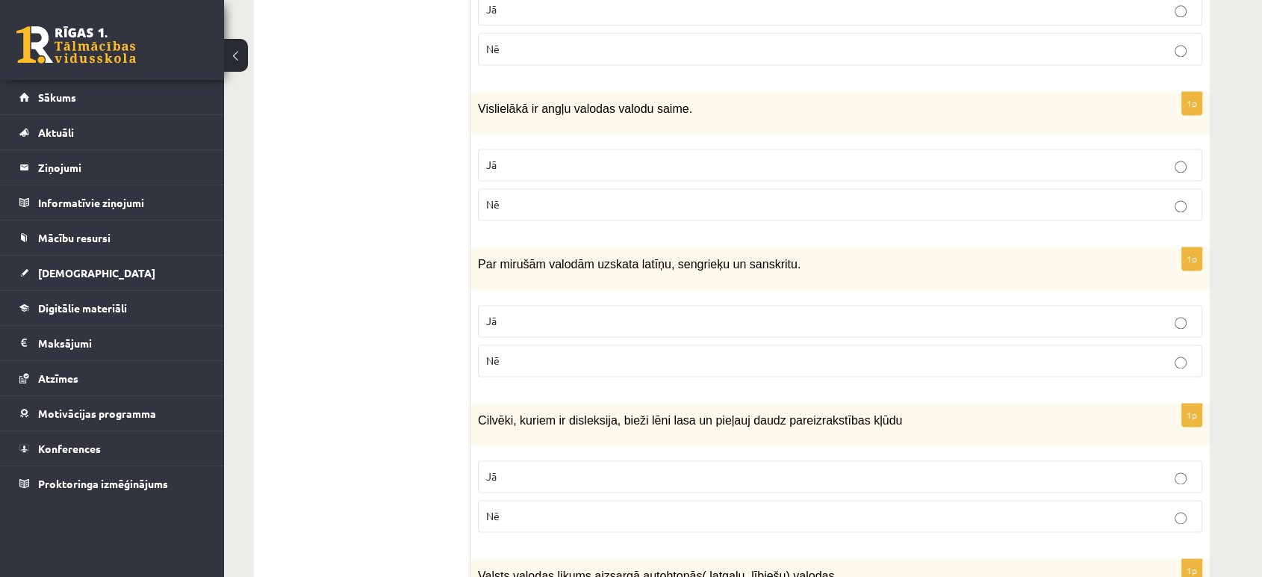
click at [580, 468] on p "Jā" at bounding box center [840, 476] width 708 height 16
click at [554, 313] on p "Jā" at bounding box center [840, 321] width 708 height 16
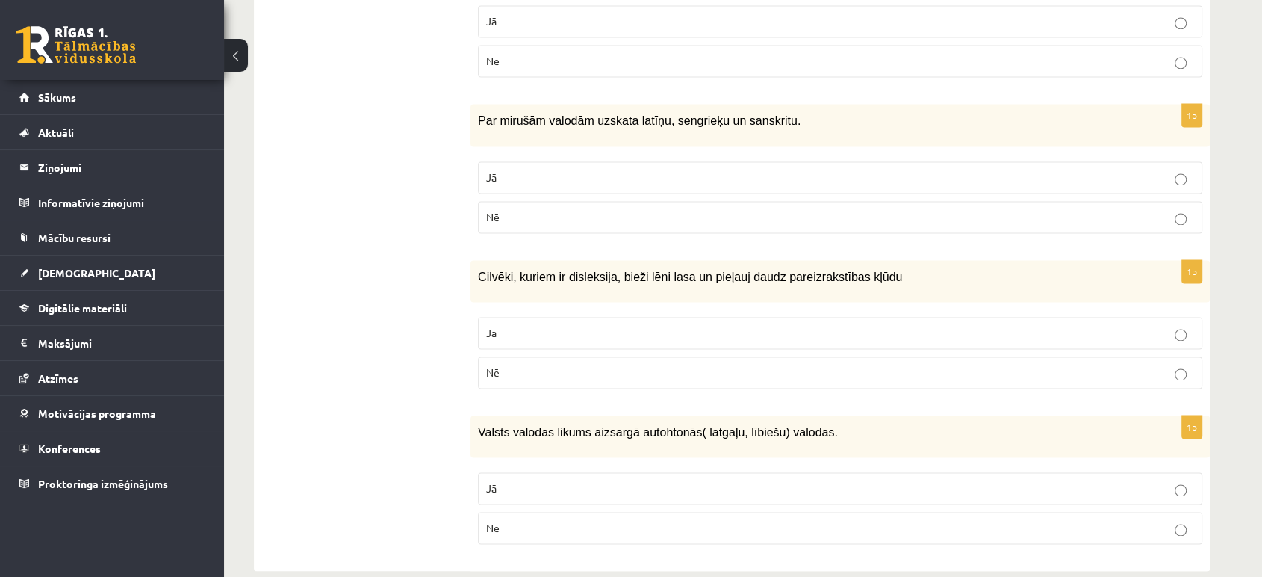
scroll to position [2235, 0]
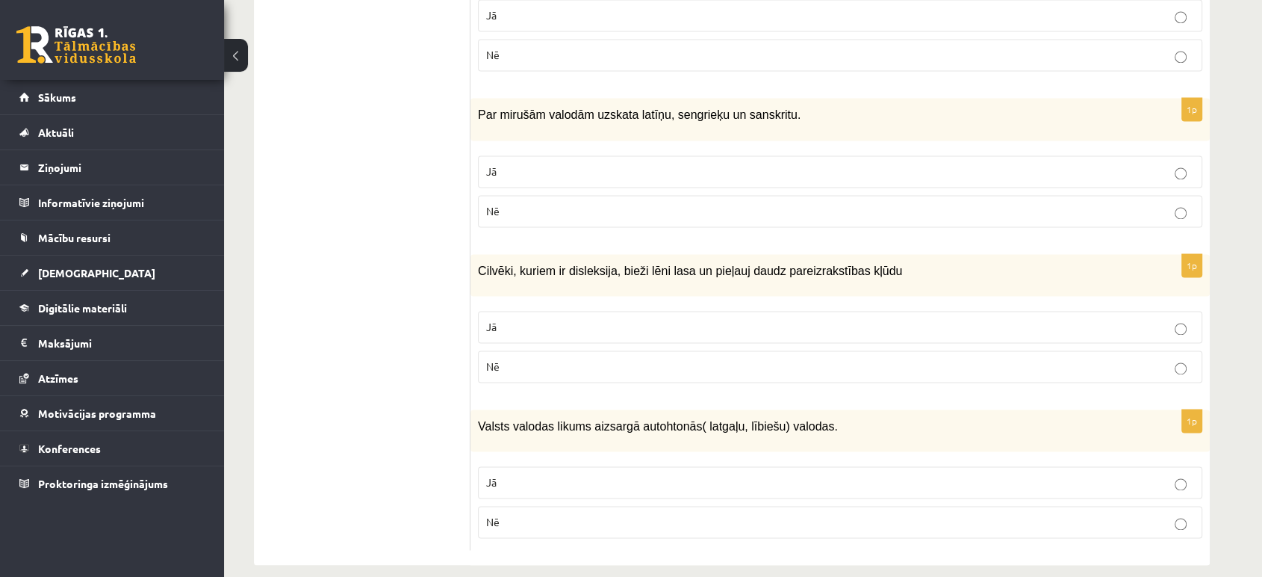
click at [508, 466] on label "Jā" at bounding box center [840, 482] width 724 height 32
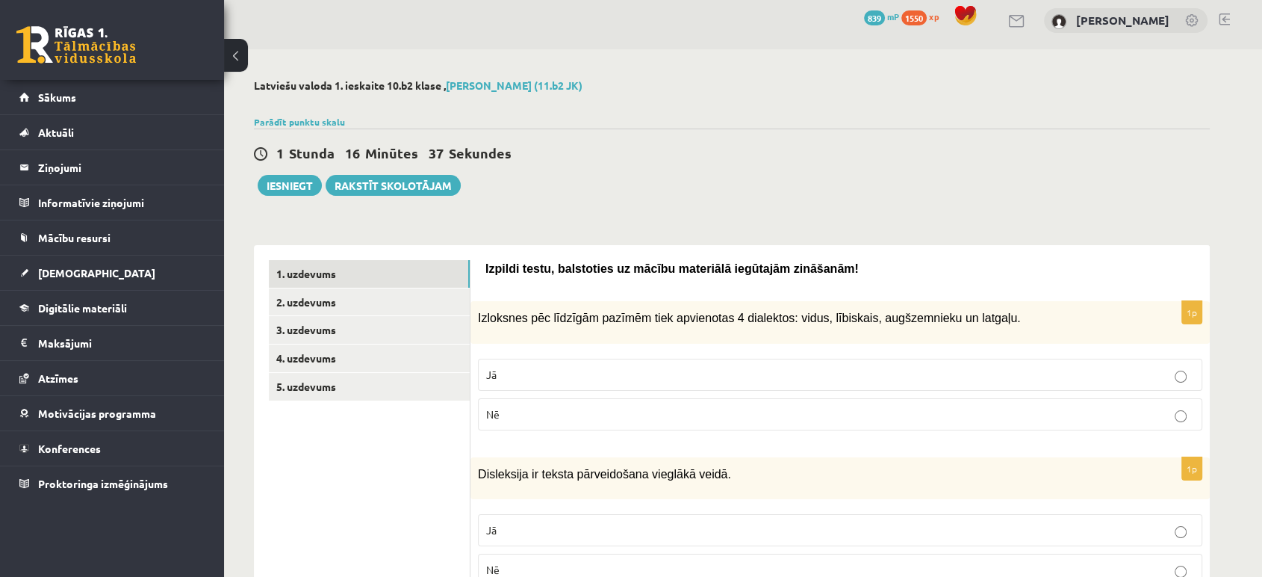
scroll to position [0, 0]
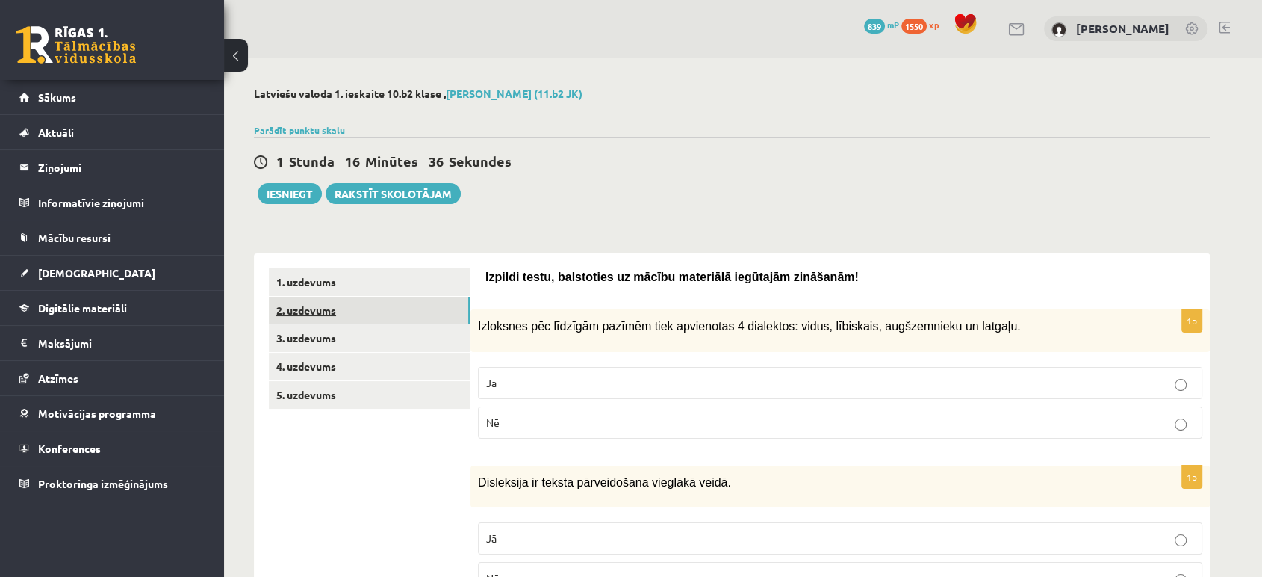
click at [336, 318] on link "2. uzdevums" at bounding box center [369, 310] width 201 height 28
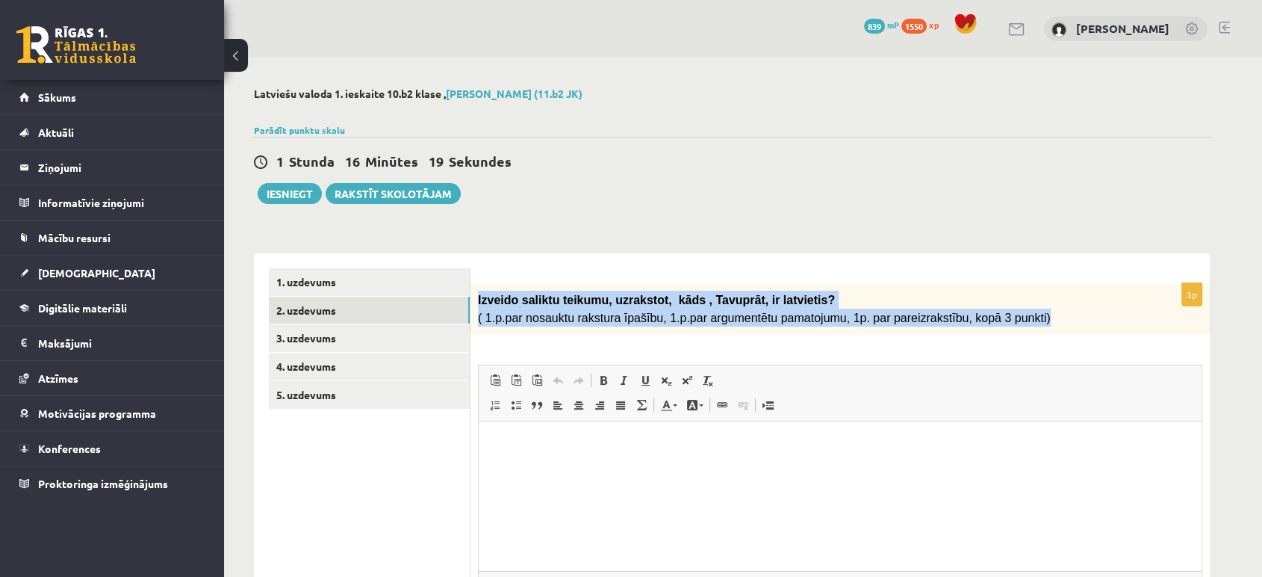
drag, startPoint x: 478, startPoint y: 299, endPoint x: 1020, endPoint y: 326, distance: 542.9
click at [1020, 326] on div "Izveido saliktu teikumu, uzrakstot, kāds , Tavuprāt, ir latvietis? ( 1.p.par no…" at bounding box center [840, 309] width 739 height 52
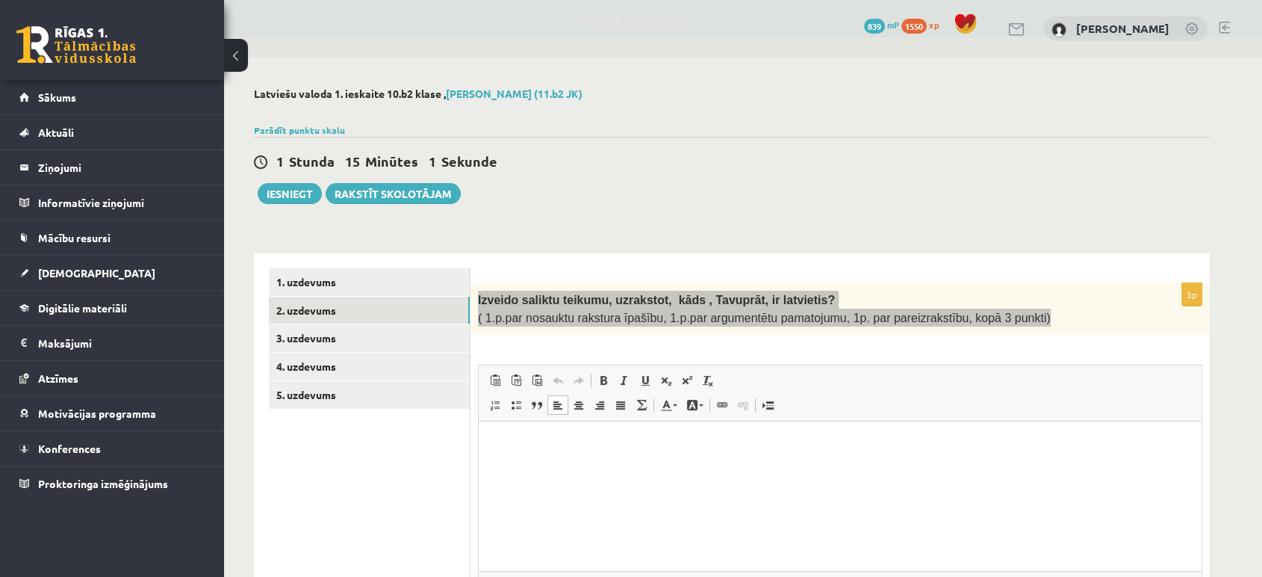
click at [546, 466] on html at bounding box center [840, 443] width 723 height 46
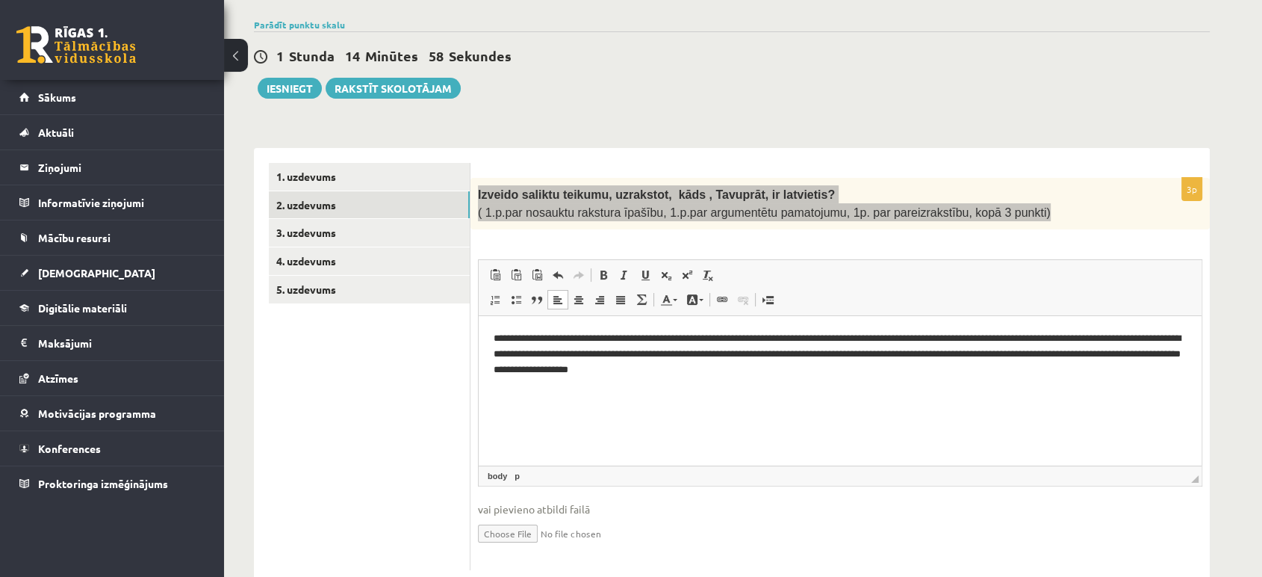
scroll to position [142, 0]
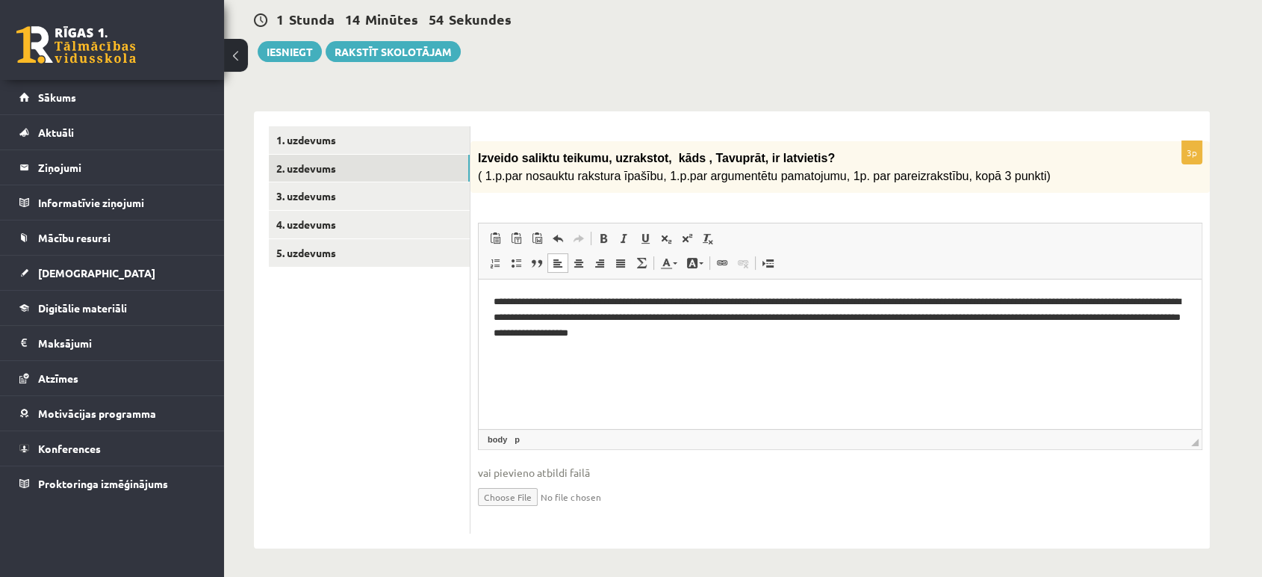
click at [394, 371] on ul "1. uzdevums 2. uzdevums 3. uzdevums 4. uzdevums 5. uzdevums" at bounding box center [370, 329] width 202 height 407
click at [302, 200] on link "3. uzdevums" at bounding box center [369, 196] width 201 height 28
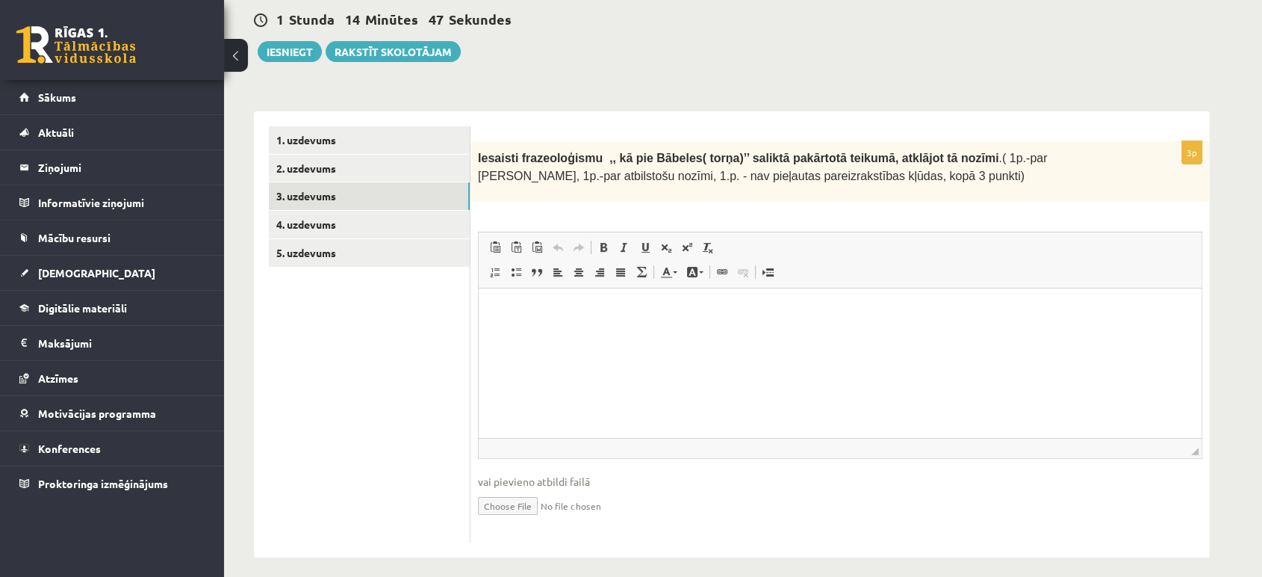
scroll to position [0, 0]
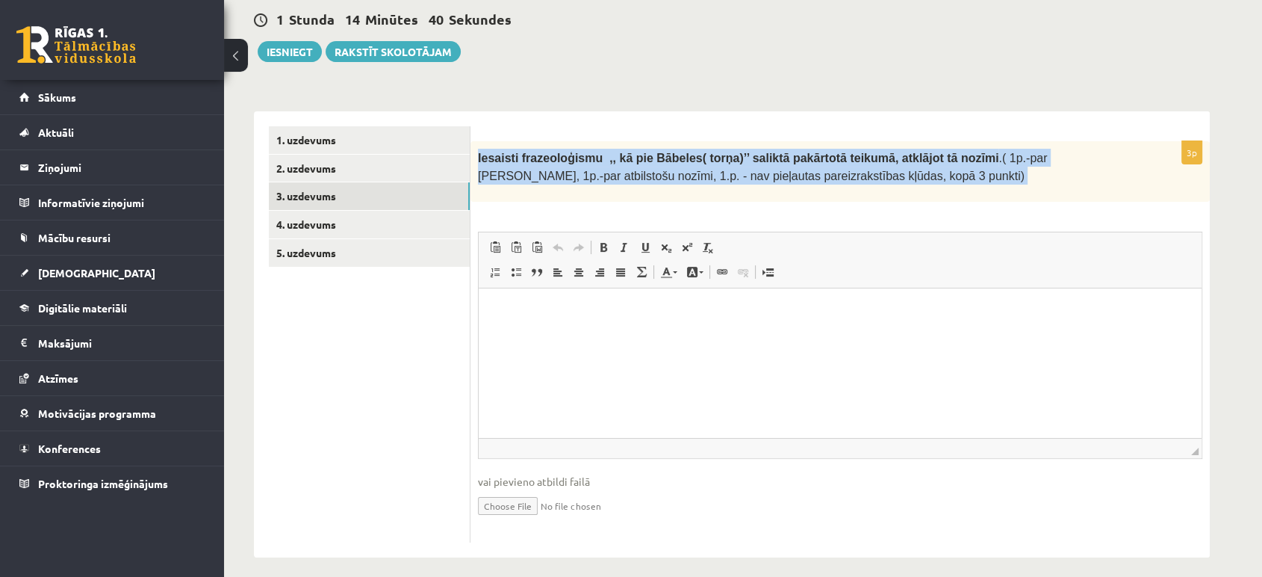
drag, startPoint x: 473, startPoint y: 158, endPoint x: 857, endPoint y: 203, distance: 386.5
click at [857, 203] on div "3p Iesaisti frazeoloģismu ,, kā pie Bābeles( torņa)’’ saliktā pakārtotā teikumā…" at bounding box center [840, 341] width 739 height 401
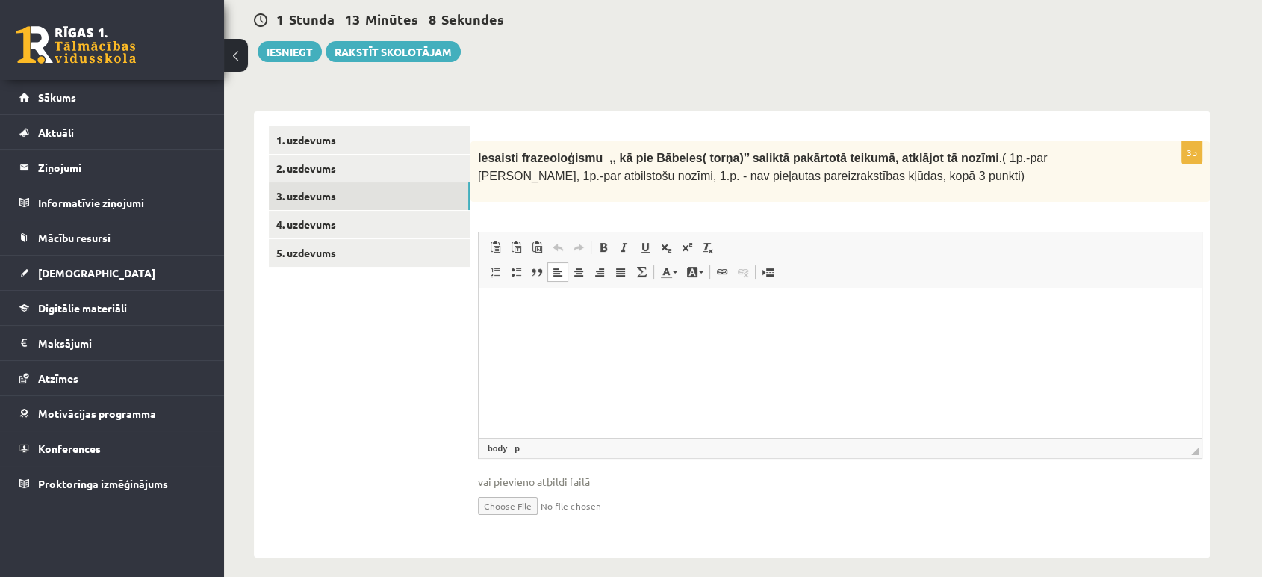
click at [547, 309] on p "Визуальный текстовый редактор, wiswyg-editor-user-answer-47433801617220" at bounding box center [840, 310] width 693 height 16
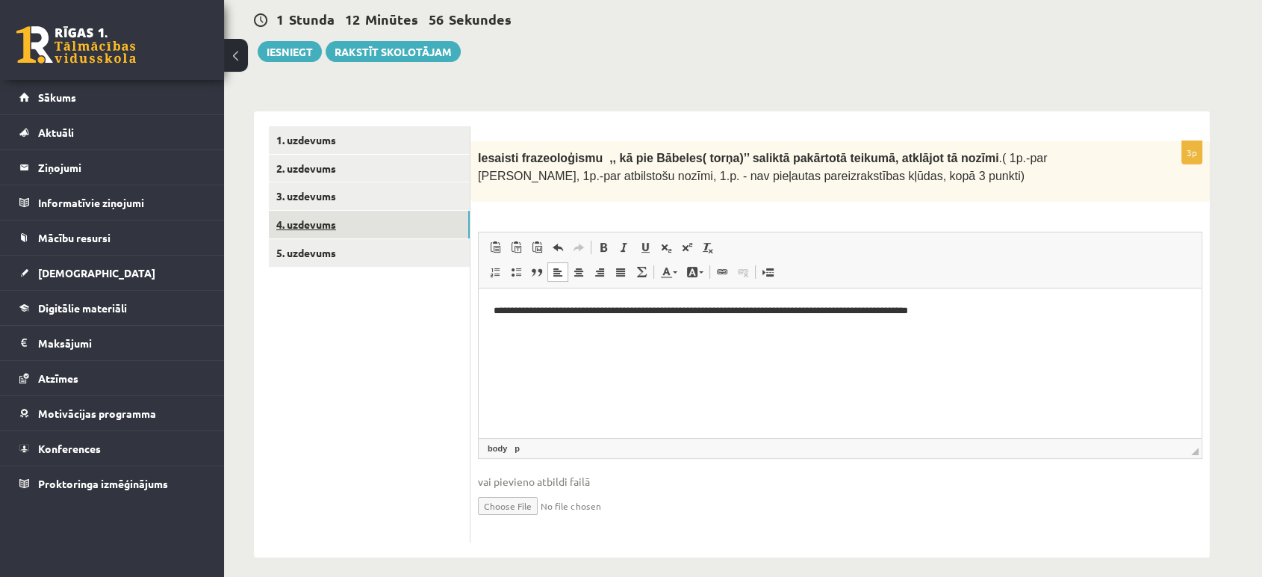
click at [357, 226] on link "4. uzdevums" at bounding box center [369, 225] width 201 height 28
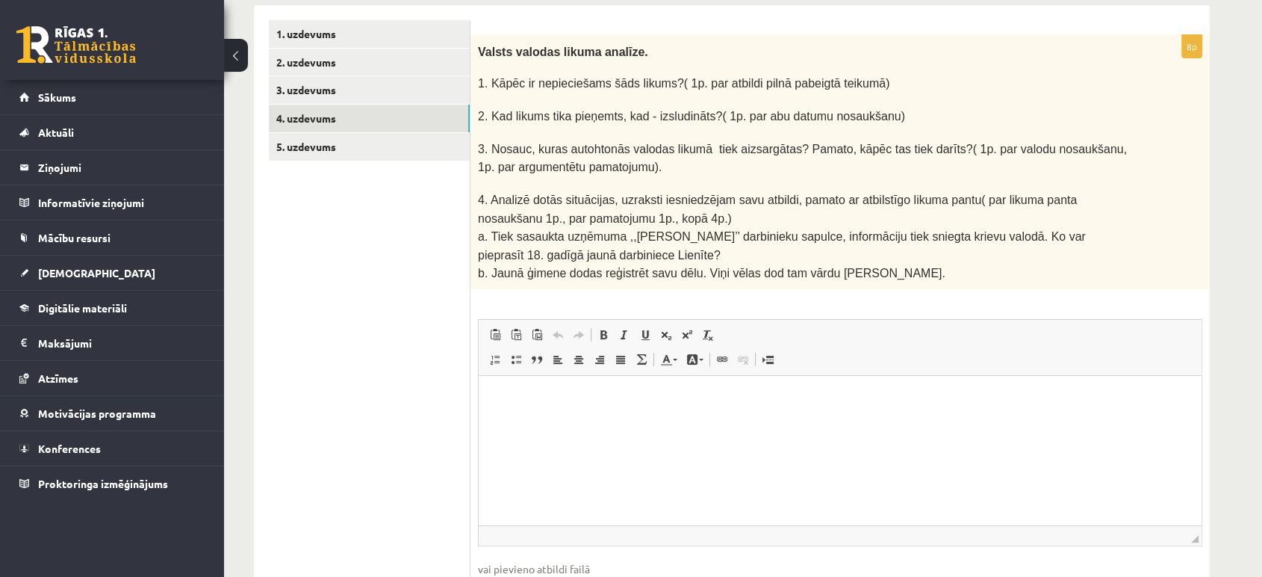
scroll to position [249, 0]
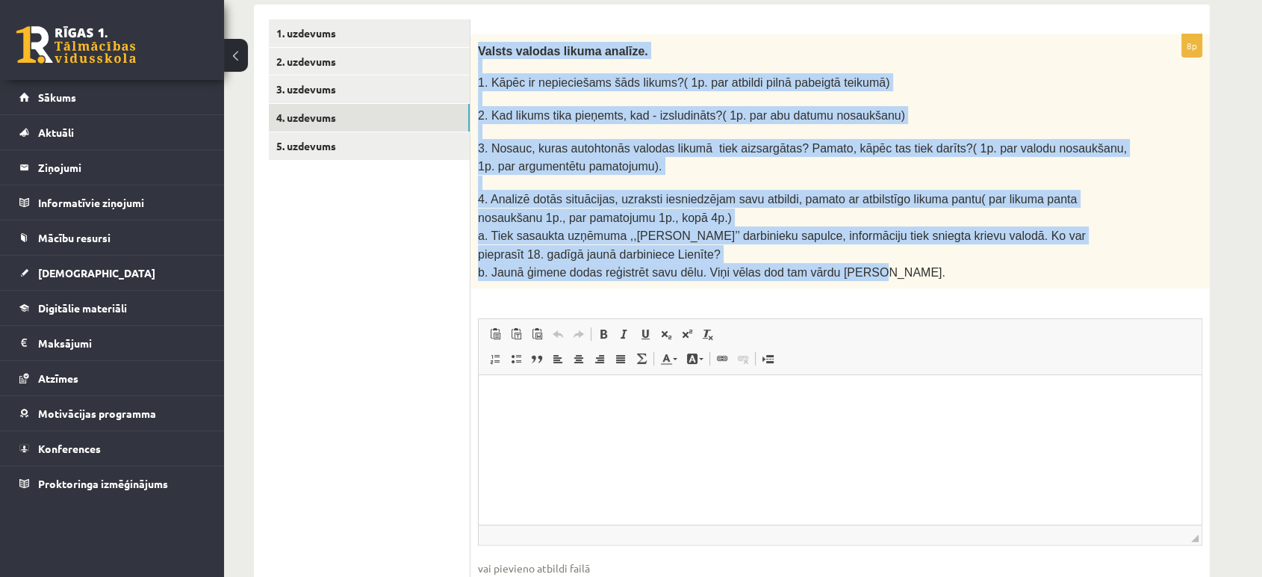
drag, startPoint x: 476, startPoint y: 47, endPoint x: 877, endPoint y: 270, distance: 459.0
click at [877, 270] on div "Valsts valodas likuma analīze. 1. Kāpēc ir nepieciešams šāds likums?( 1p. par a…" at bounding box center [840, 161] width 739 height 254
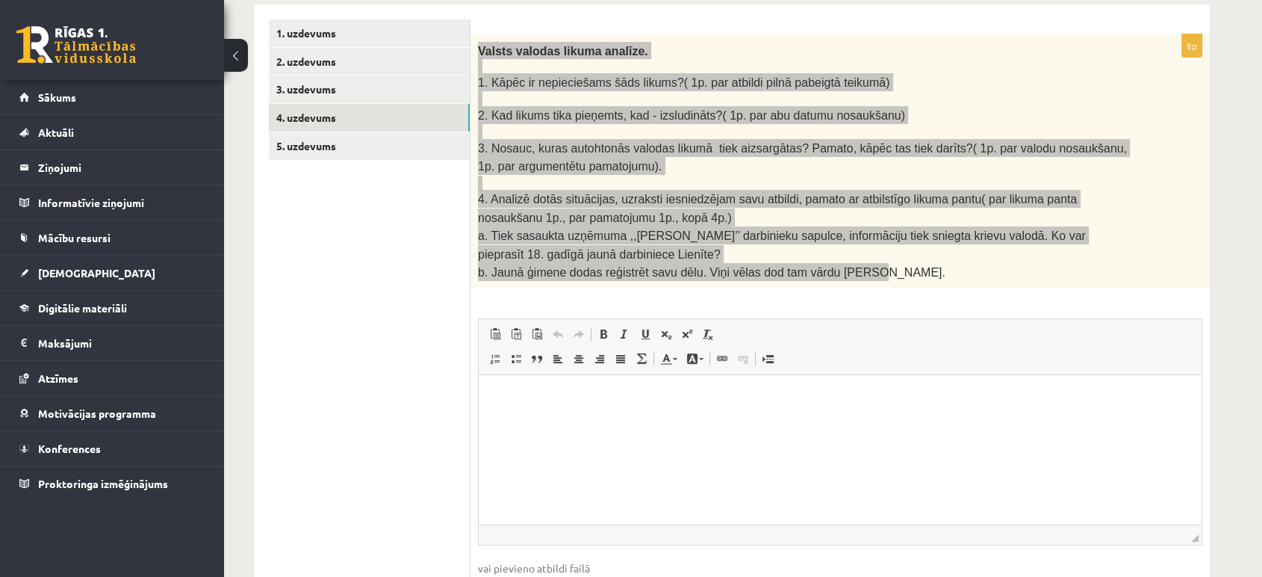
click at [535, 415] on html at bounding box center [840, 398] width 723 height 46
click at [571, 401] on span "Вставить" at bounding box center [579, 403] width 53 height 22
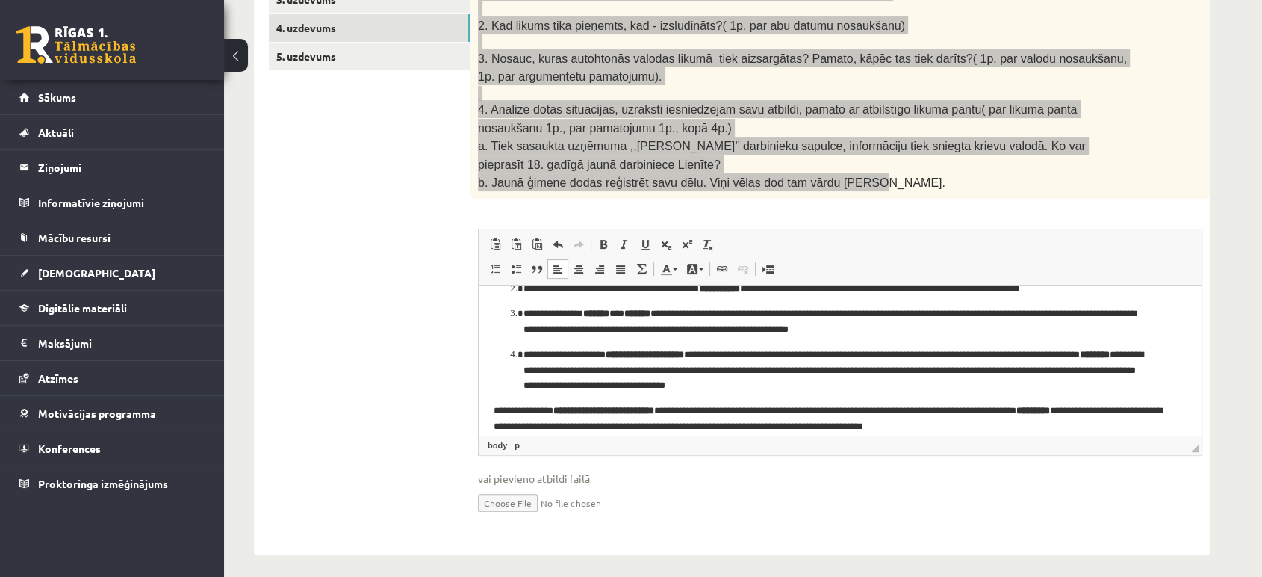
scroll to position [125, 0]
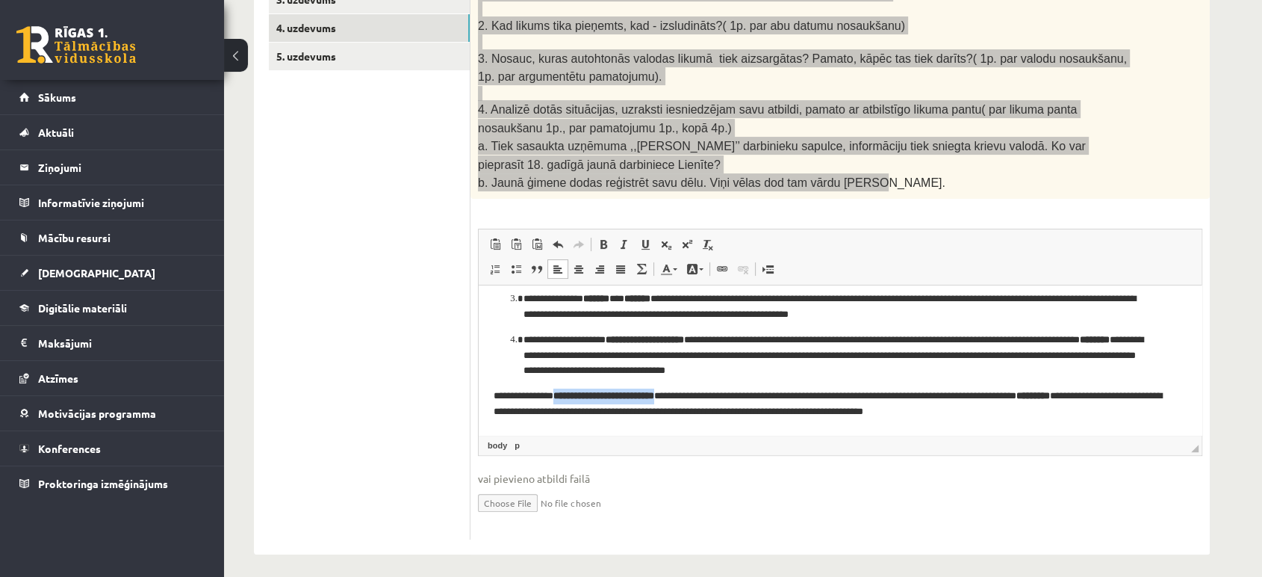
drag, startPoint x: 700, startPoint y: 397, endPoint x: 569, endPoint y: 397, distance: 130.7
click at [569, 398] on b "**********" at bounding box center [603, 396] width 101 height 10
click at [597, 242] on span at bounding box center [603, 244] width 12 height 12
click at [495, 394] on p "**********" at bounding box center [834, 403] width 680 height 31
drag, startPoint x: 568, startPoint y: 398, endPoint x: 691, endPoint y: 400, distance: 122.5
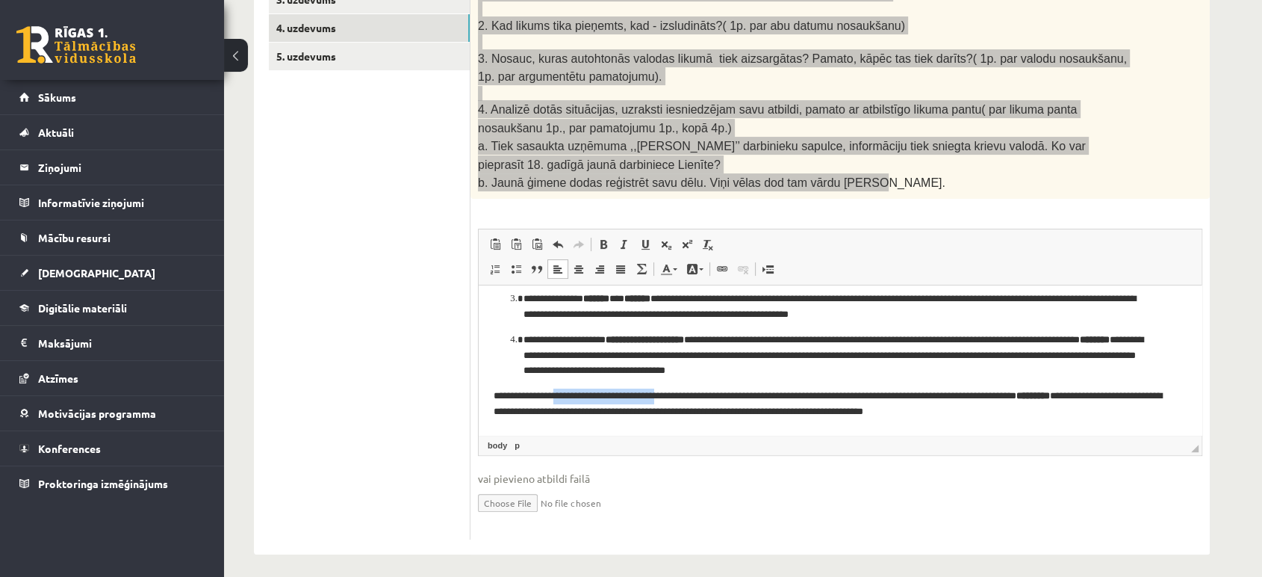
click at [691, 400] on p "**********" at bounding box center [834, 403] width 680 height 31
click at [602, 242] on span at bounding box center [603, 244] width 12 height 12
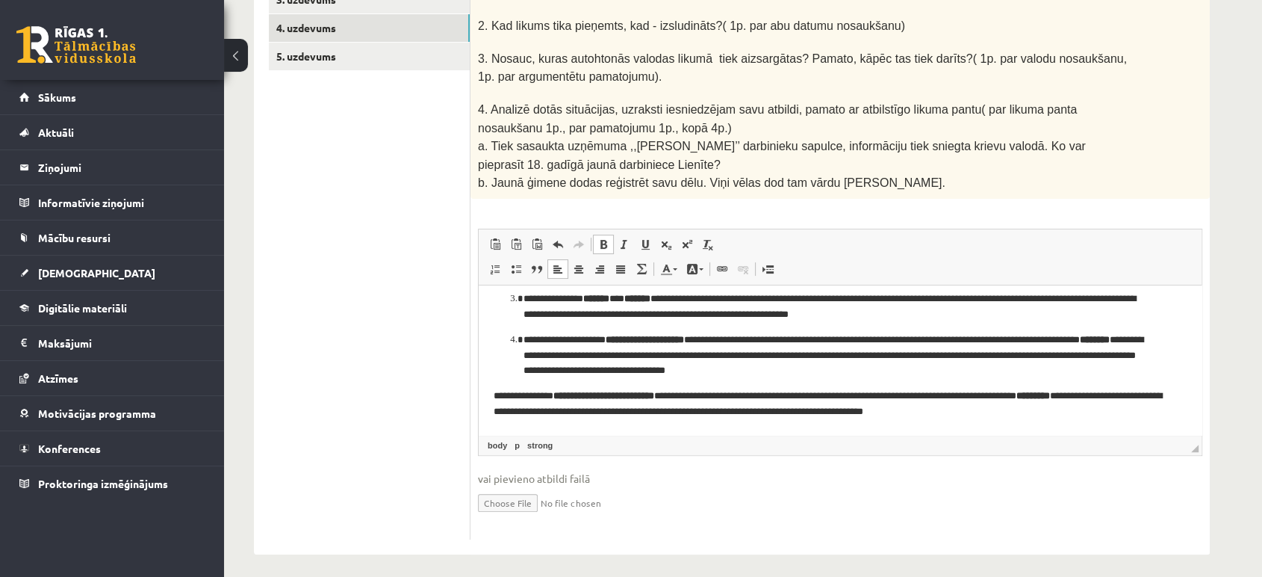
click at [435, 343] on ul "1. uzdevums 2. uzdevums 3. uzdevums 4. uzdevums 5. uzdevums" at bounding box center [370, 234] width 202 height 609
click at [421, 337] on ul "1. uzdevums 2. uzdevums 3. uzdevums 4. uzdevums 5. uzdevums" at bounding box center [370, 234] width 202 height 609
click at [509, 356] on ol "**********" at bounding box center [840, 302] width 693 height 153
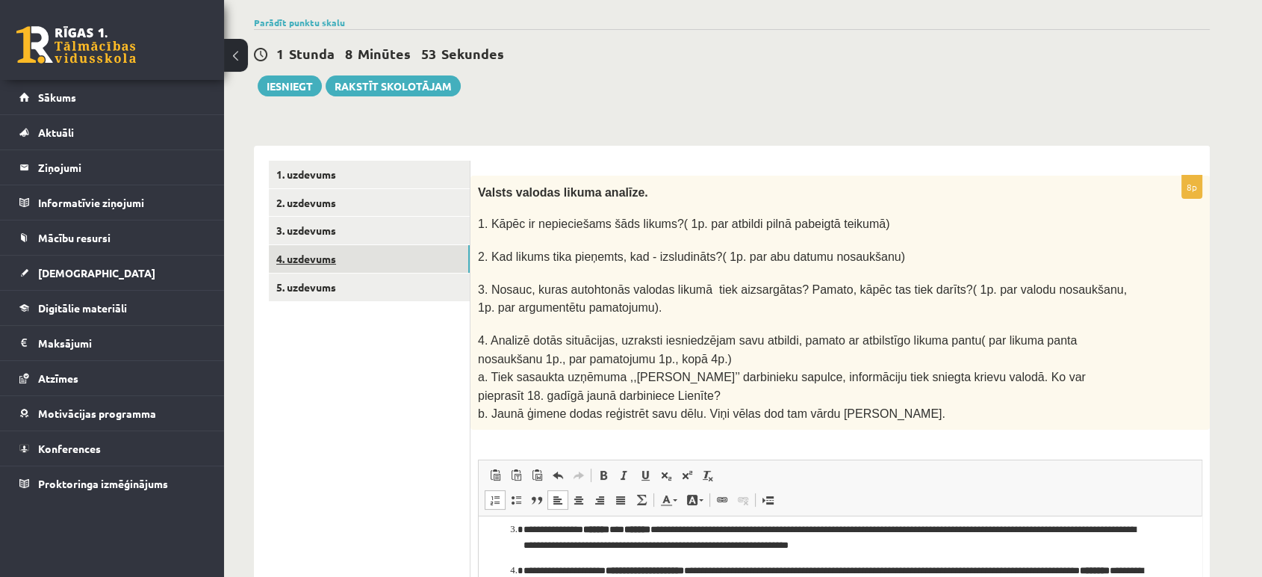
scroll to position [90, 0]
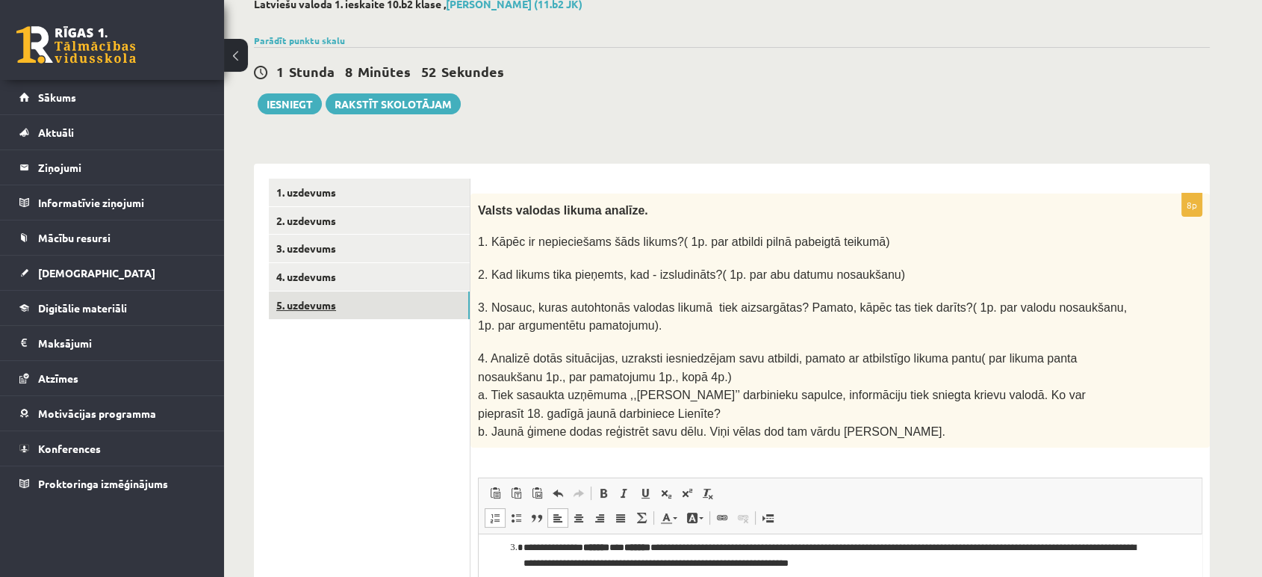
click at [329, 303] on link "5. uzdevums" at bounding box center [369, 305] width 201 height 28
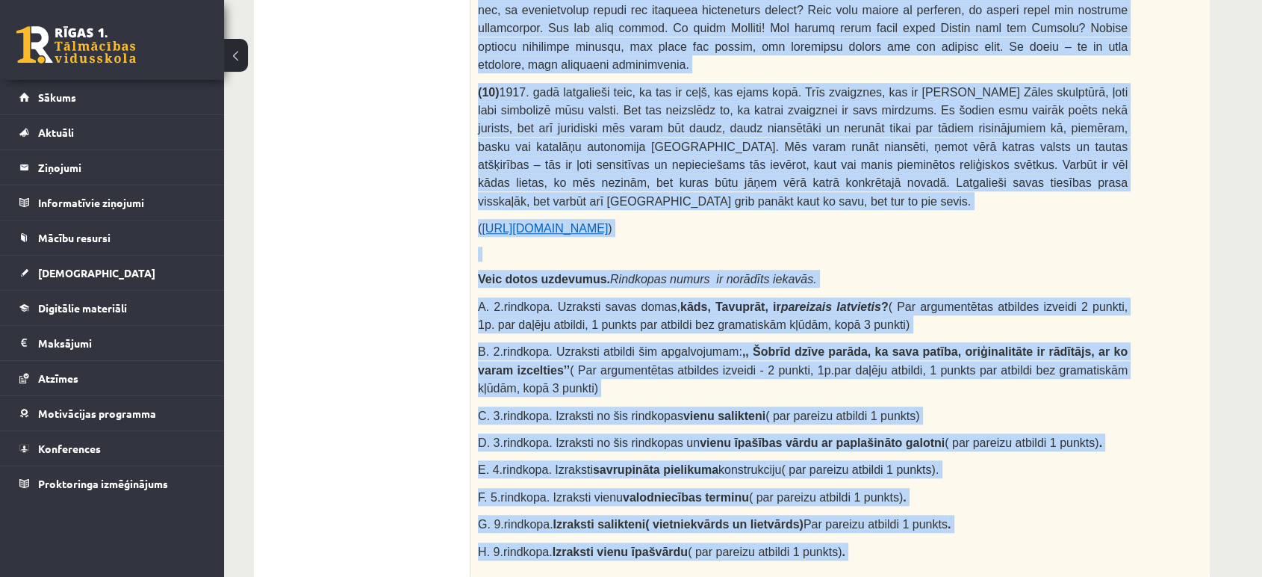
scroll to position [1294, 0]
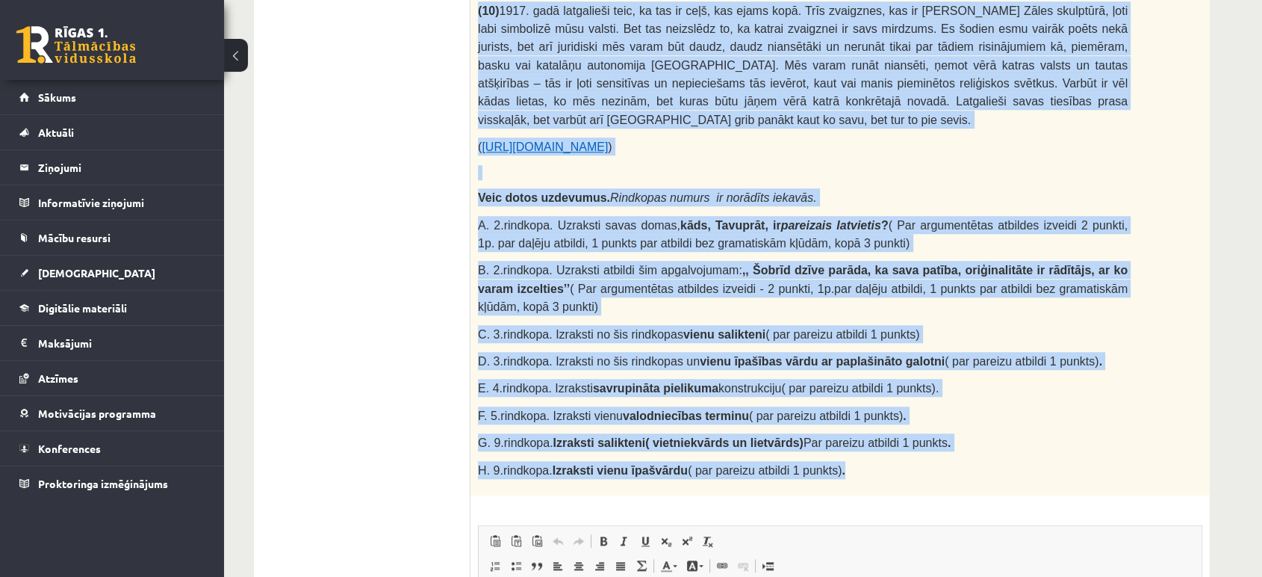
drag, startPoint x: 476, startPoint y: 299, endPoint x: 829, endPoint y: 297, distance: 352.5
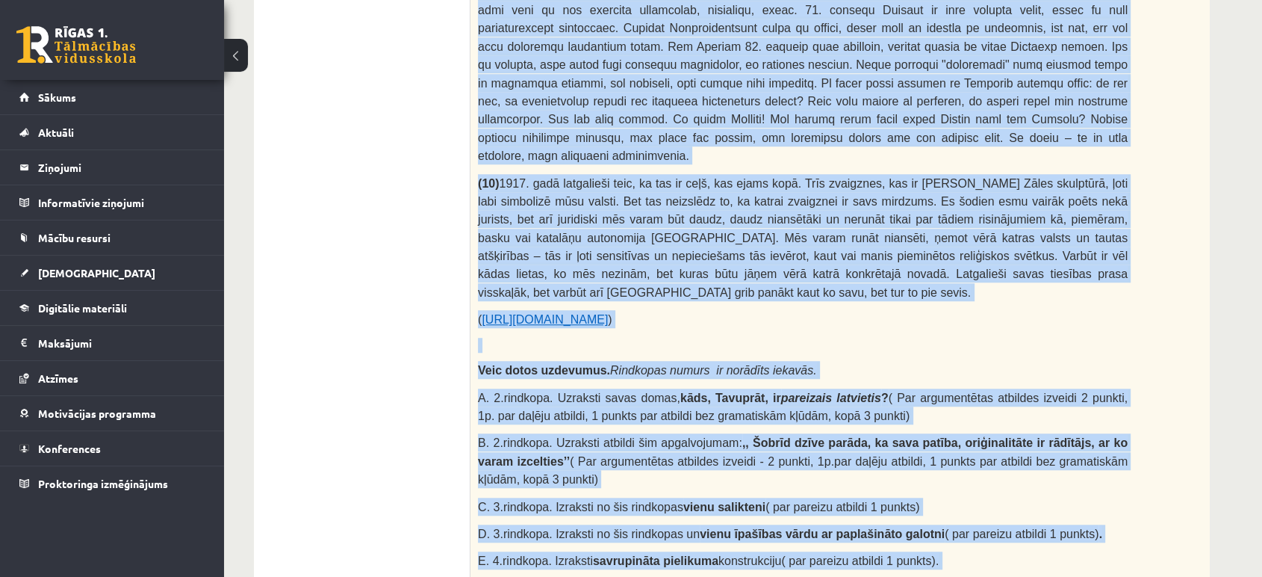
scroll to position [1117, 0]
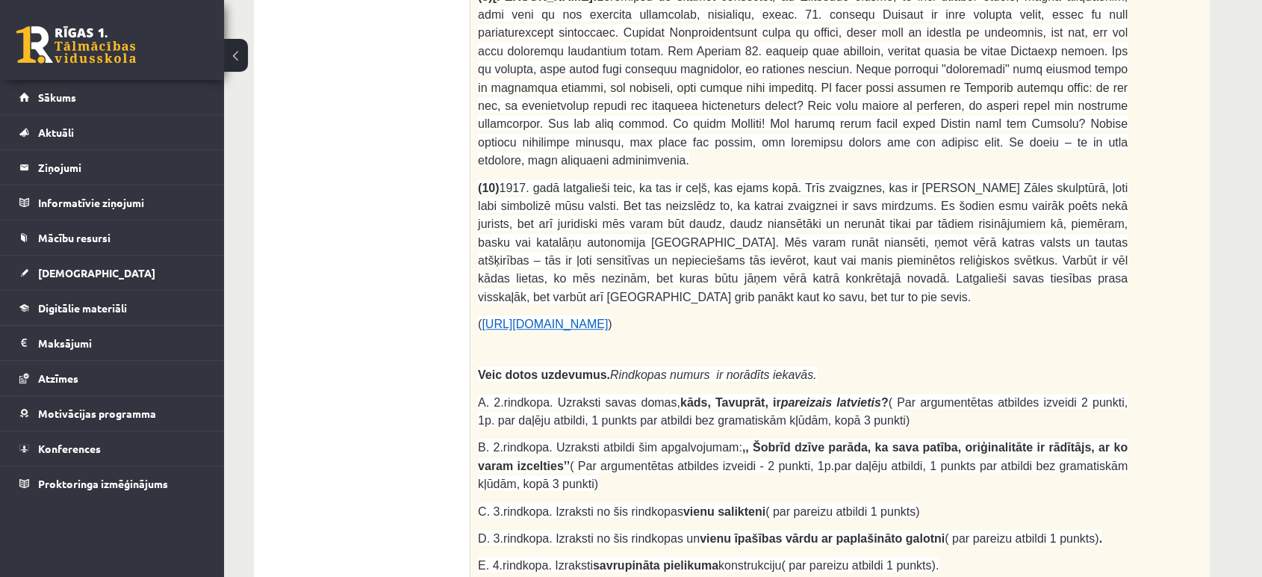
click at [375, 220] on ul "1. uzdevums 2. uzdevums 3. uzdevums 4. uzdevums 5. uzdevums" at bounding box center [370, 82] width 202 height 1862
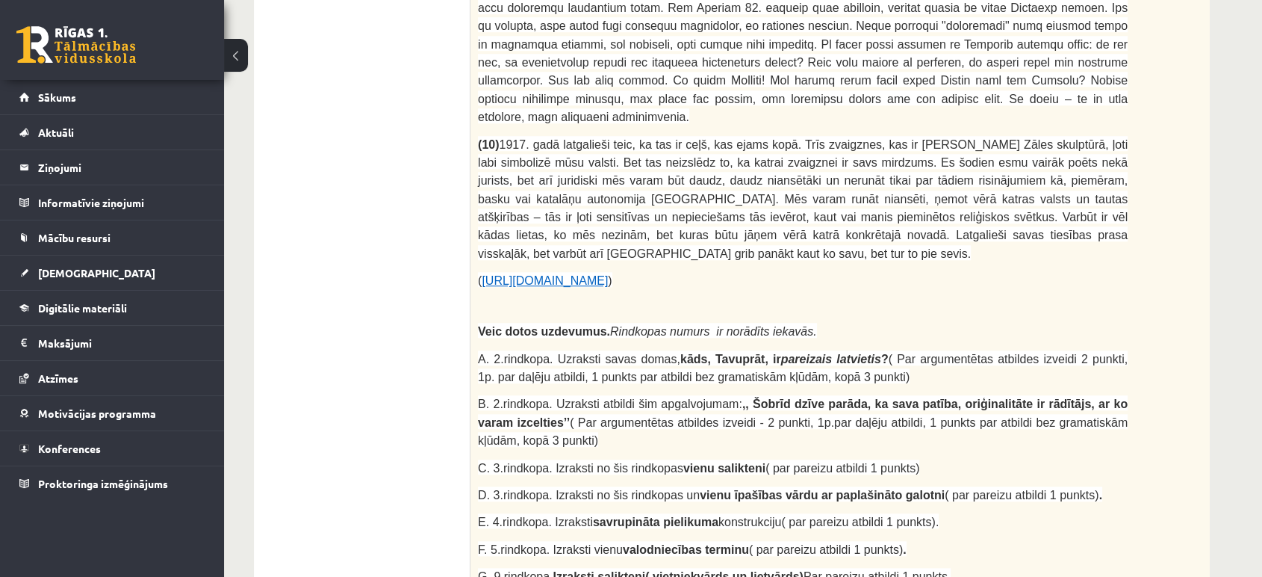
scroll to position [1420, 0]
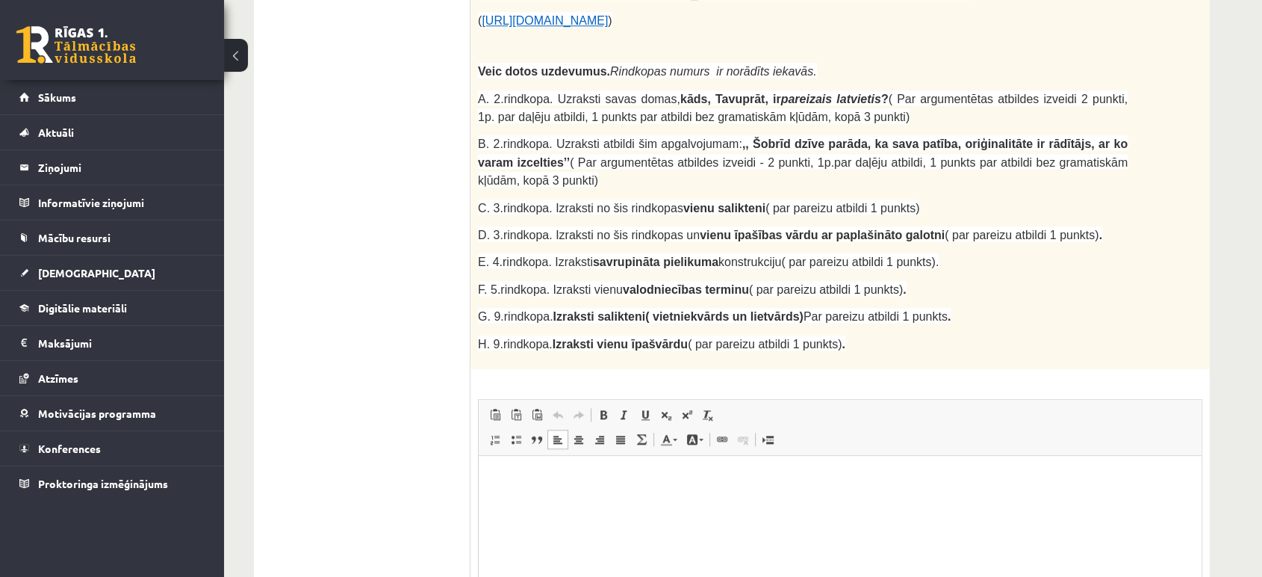
click at [530, 501] on html at bounding box center [840, 479] width 723 height 46
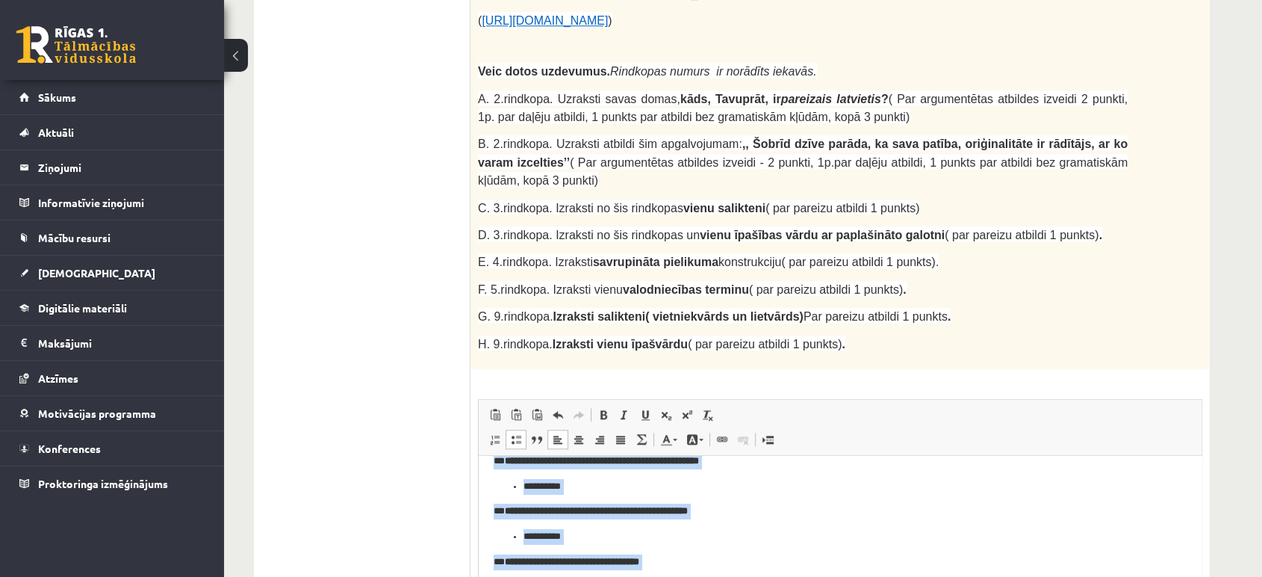
scroll to position [0, 0]
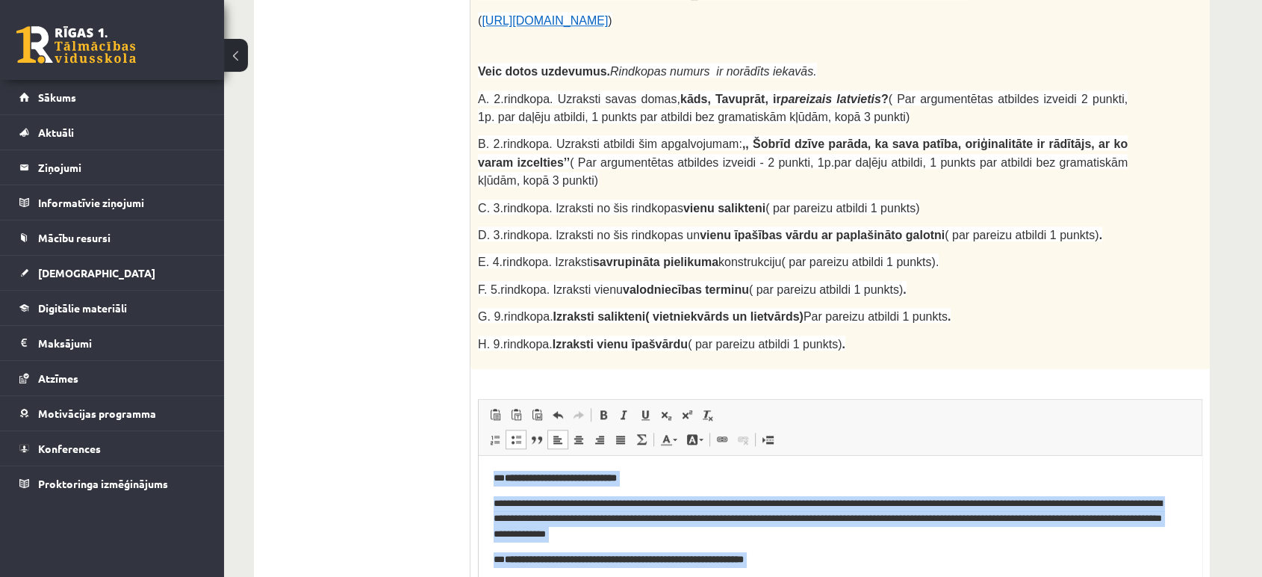
drag, startPoint x: 587, startPoint y: 580, endPoint x: 940, endPoint y: 677, distance: 366.5
click at [599, 409] on span at bounding box center [603, 415] width 12 height 12
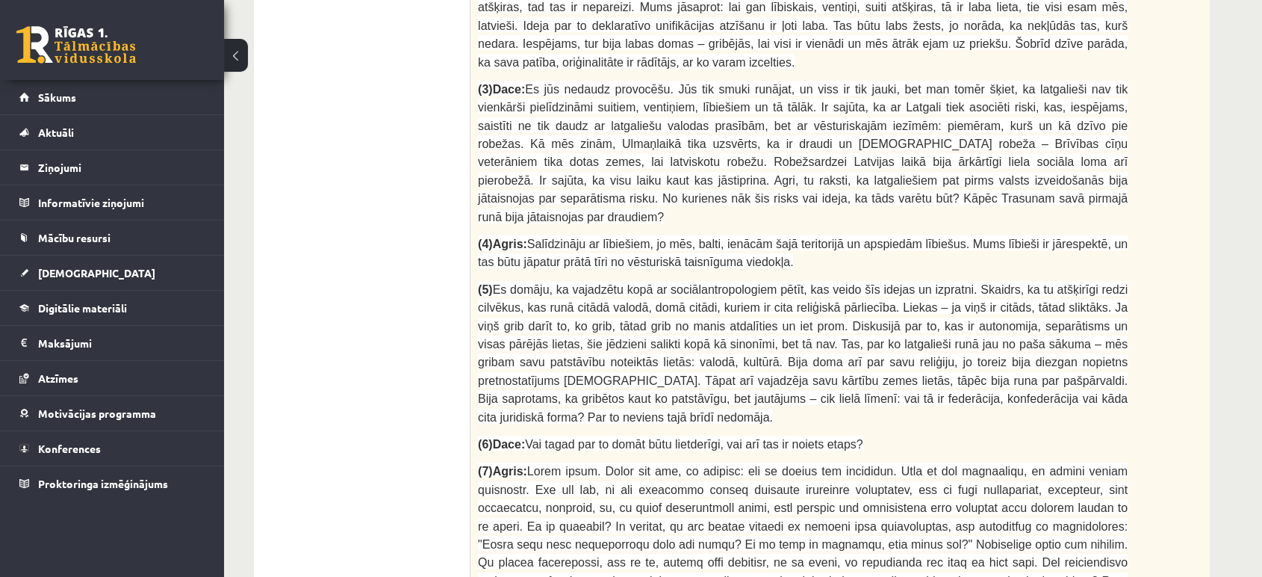
scroll to position [93, 0]
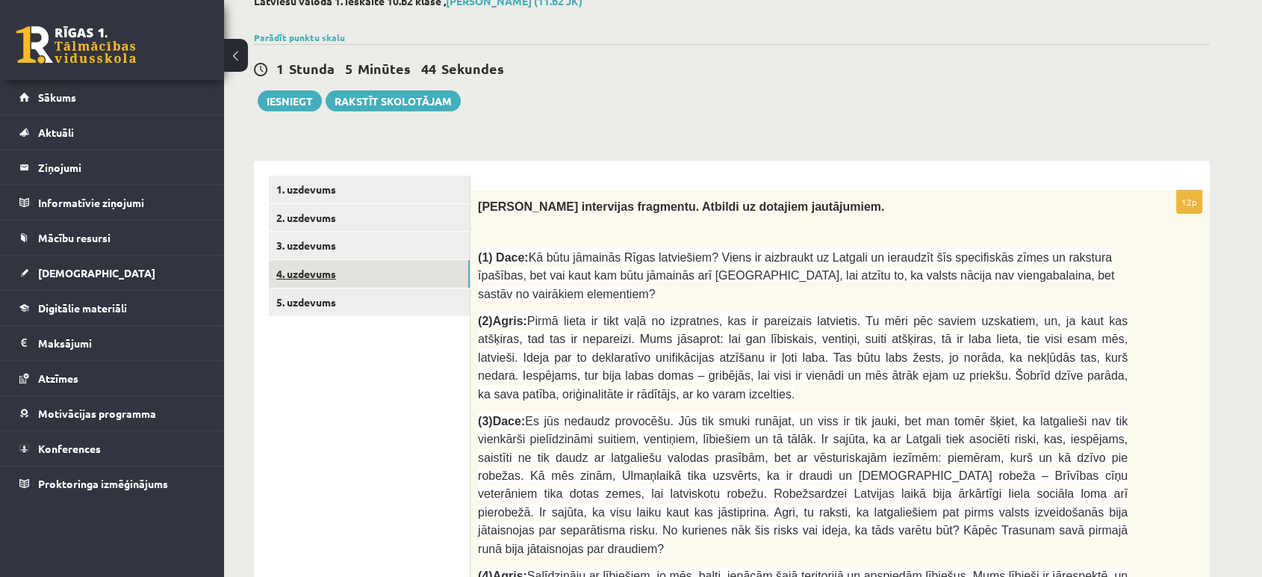
click at [330, 282] on link "4. uzdevums" at bounding box center [369, 274] width 201 height 28
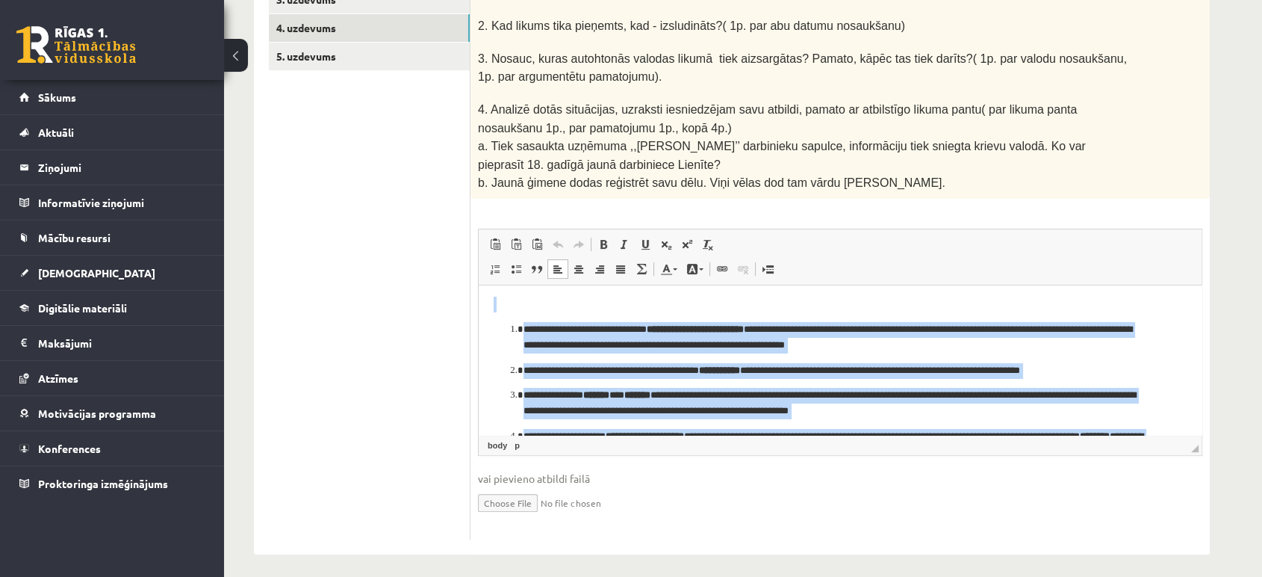
scroll to position [0, 0]
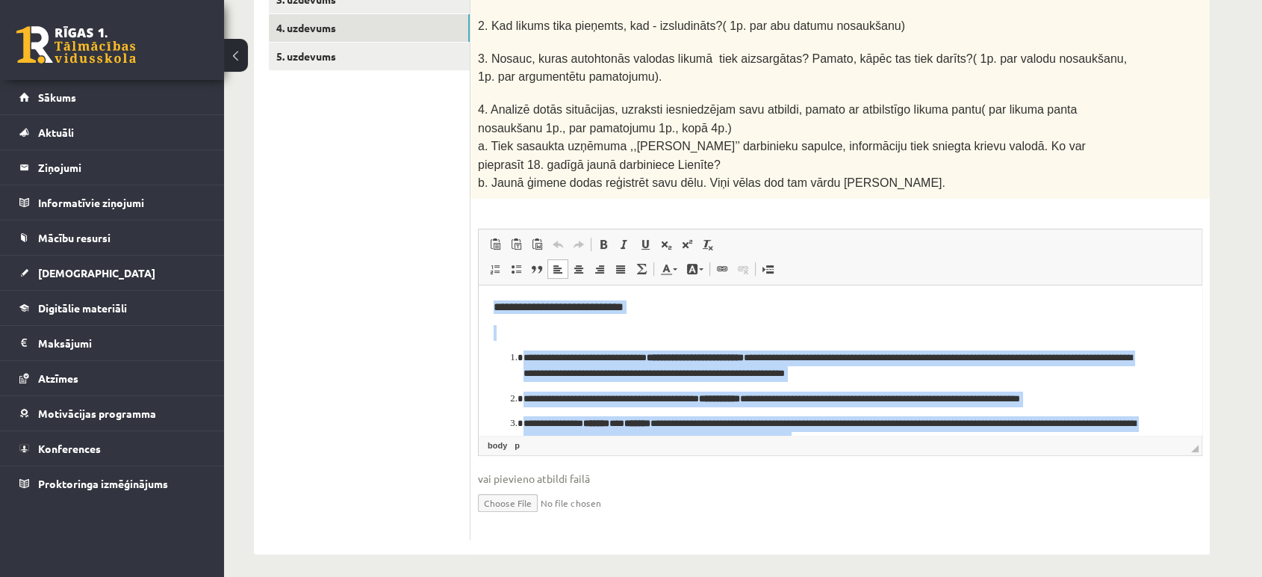
drag, startPoint x: 1054, startPoint y: 420, endPoint x: 451, endPoint y: 240, distance: 629.0
click at [479, 285] on html "**********" at bounding box center [840, 422] width 723 height 274
click at [605, 238] on span at bounding box center [603, 244] width 12 height 12
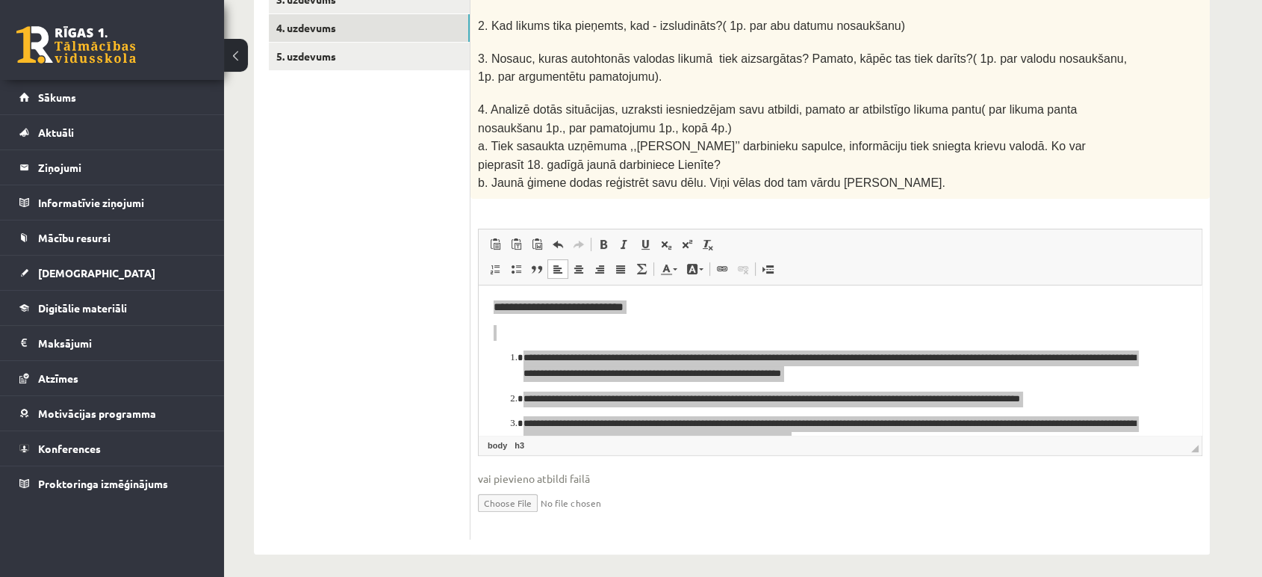
click at [359, 340] on ul "1. uzdevums 2. uzdevums 3. uzdevums 4. uzdevums 5. uzdevums" at bounding box center [370, 234] width 202 height 609
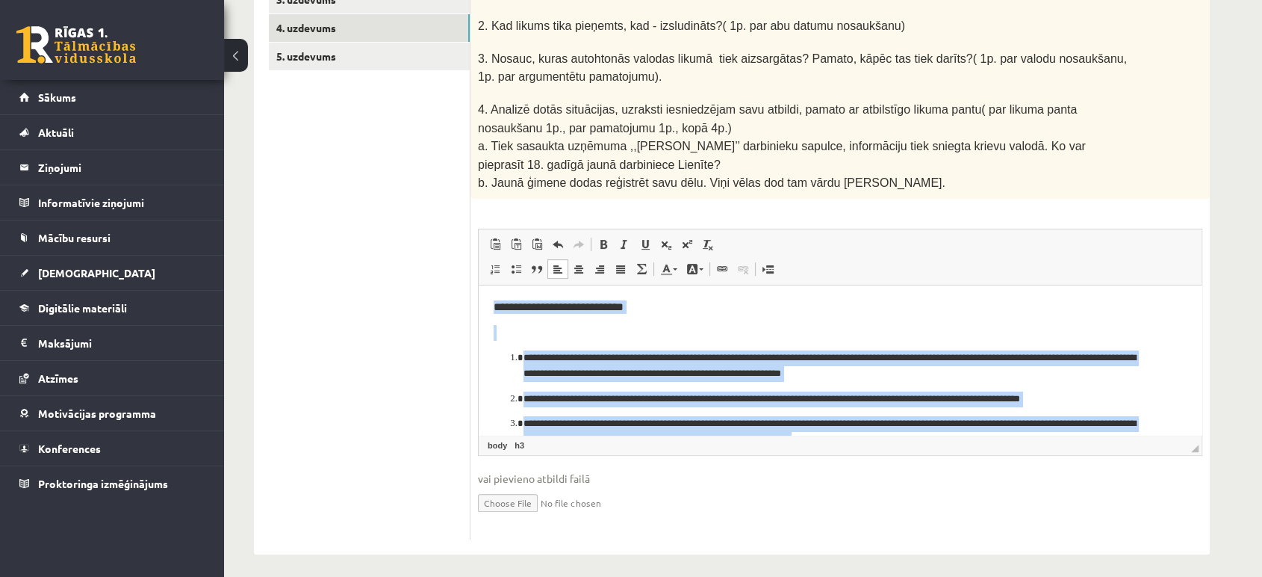
click at [509, 346] on body "**********" at bounding box center [840, 422] width 693 height 244
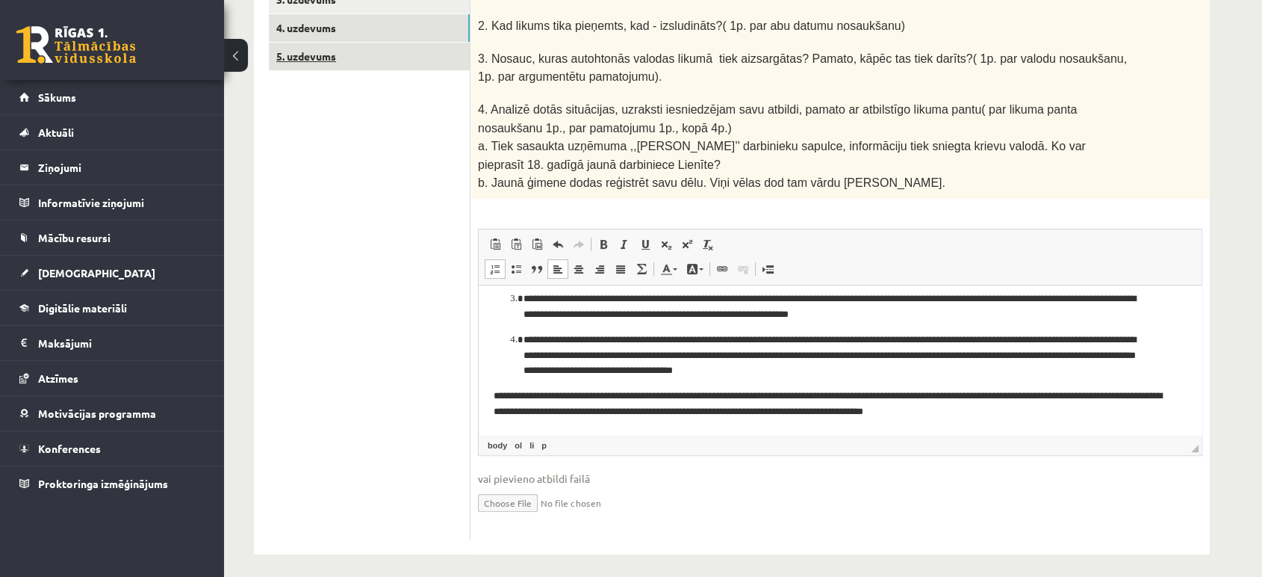
scroll to position [173, 0]
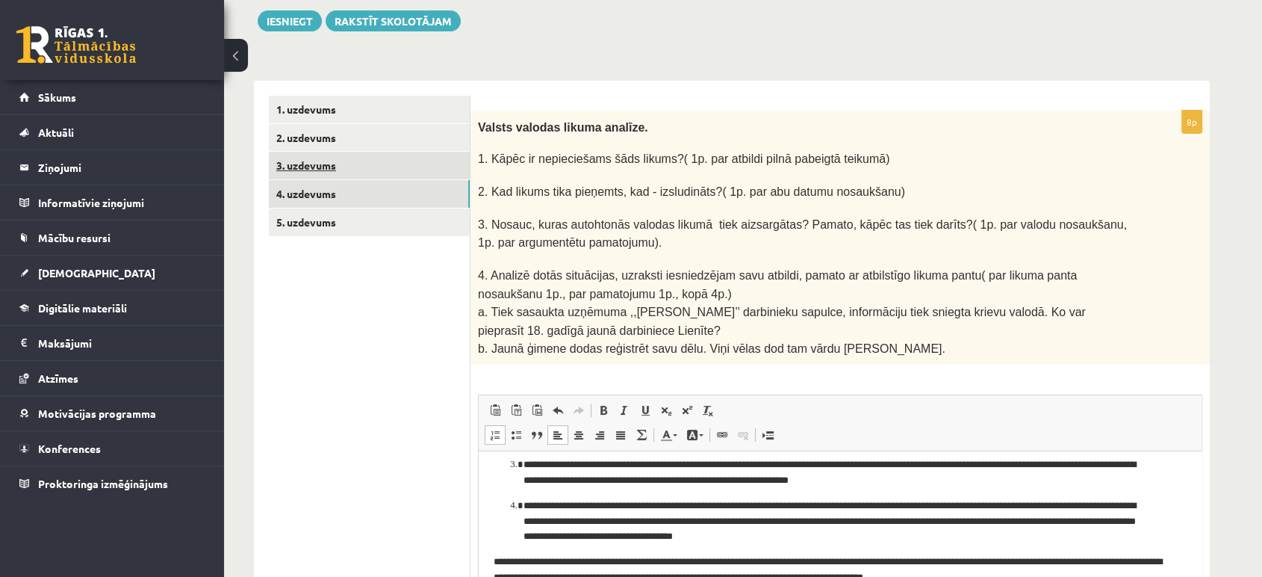
click at [308, 167] on link "3. uzdevums" at bounding box center [369, 166] width 201 height 28
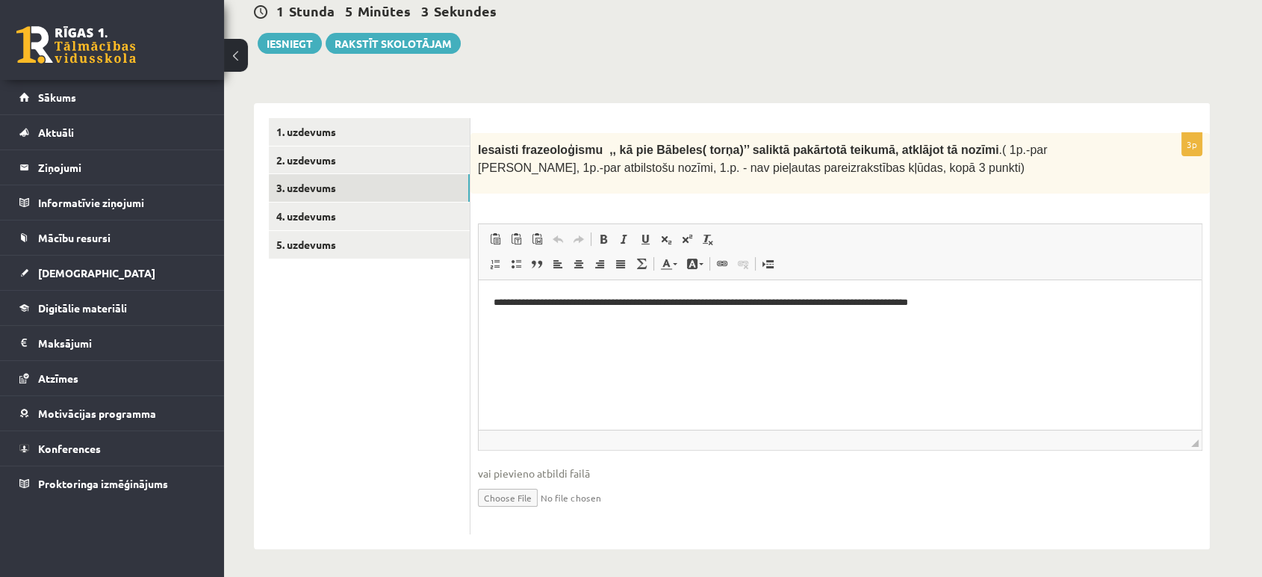
scroll to position [0, 0]
click at [323, 241] on link "5. uzdevums" at bounding box center [369, 245] width 201 height 28
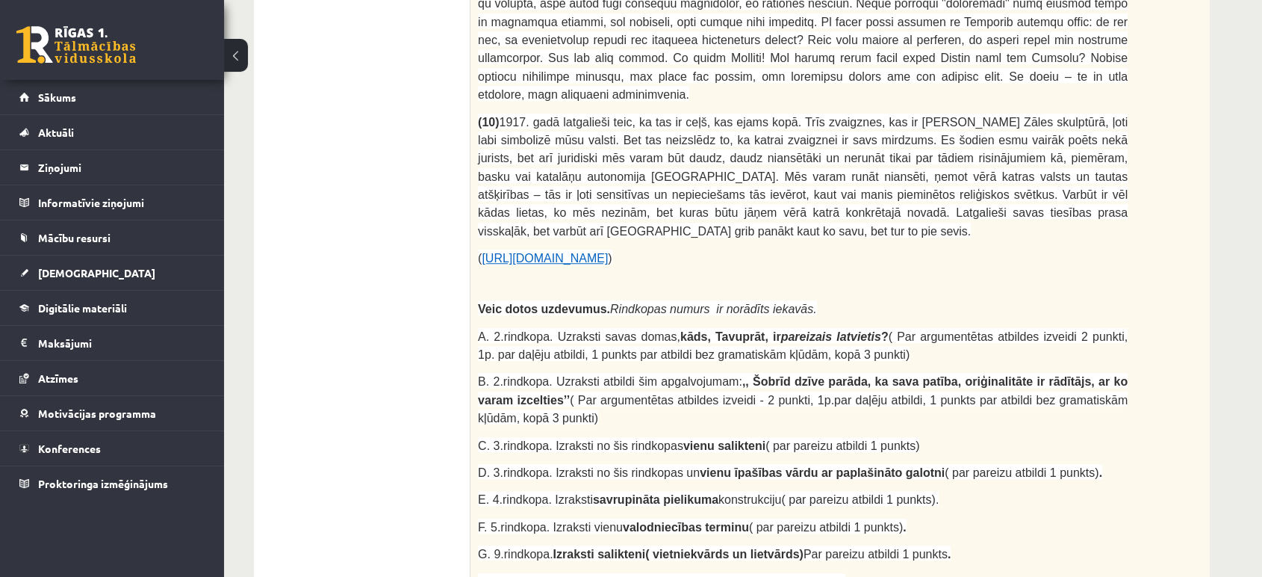
scroll to position [1420, 0]
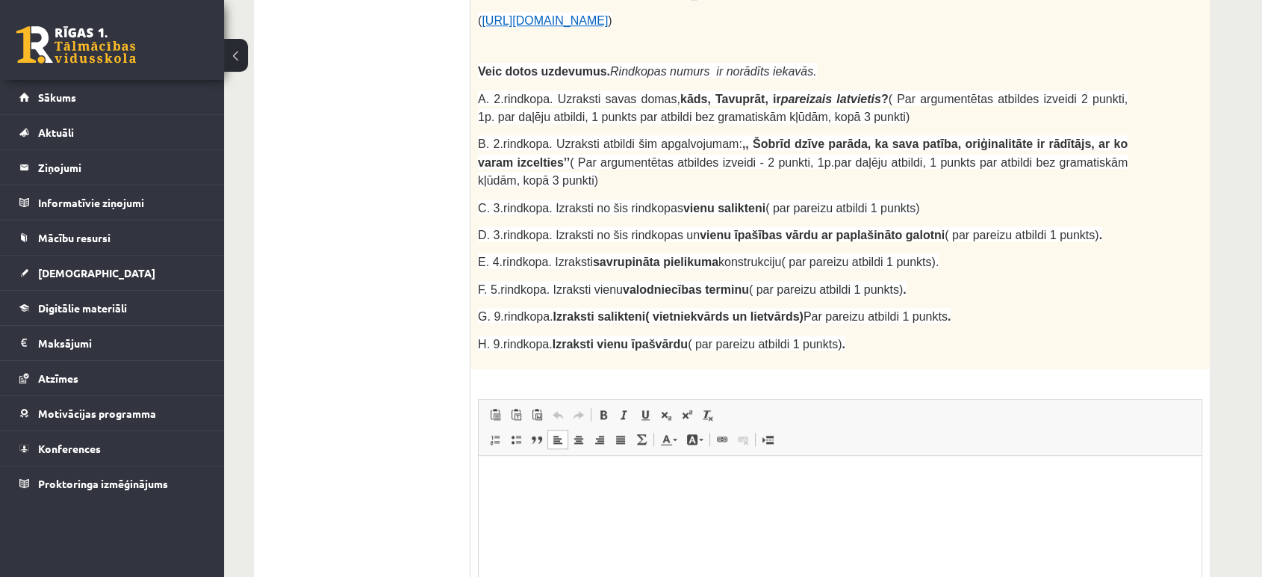
click at [564, 501] on html at bounding box center [840, 479] width 723 height 46
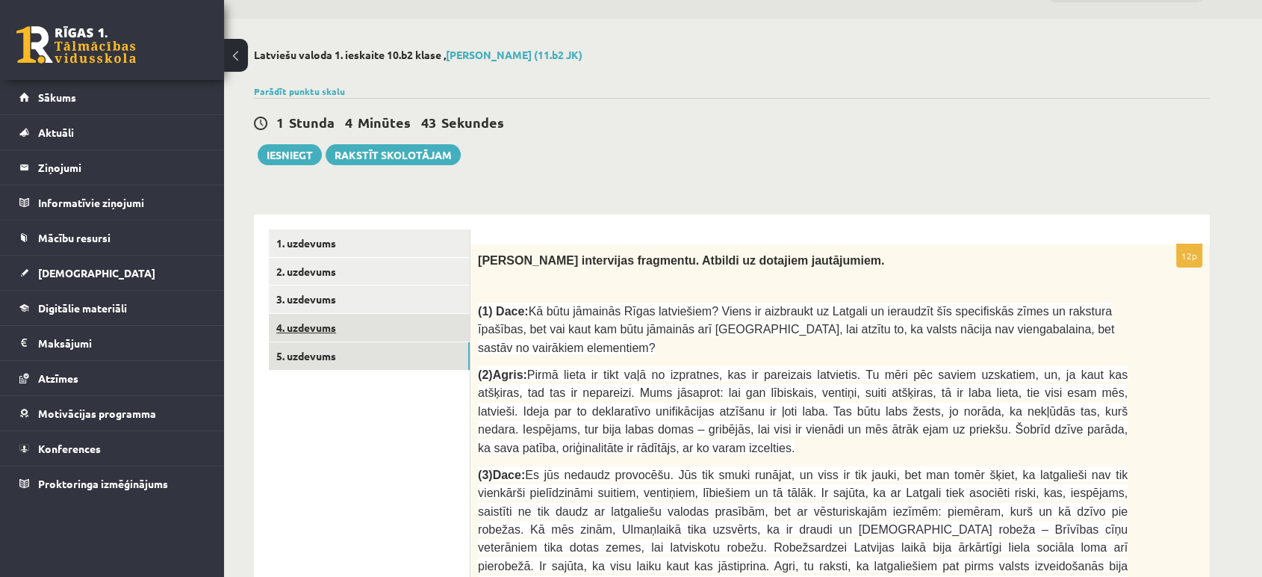
scroll to position [0, 0]
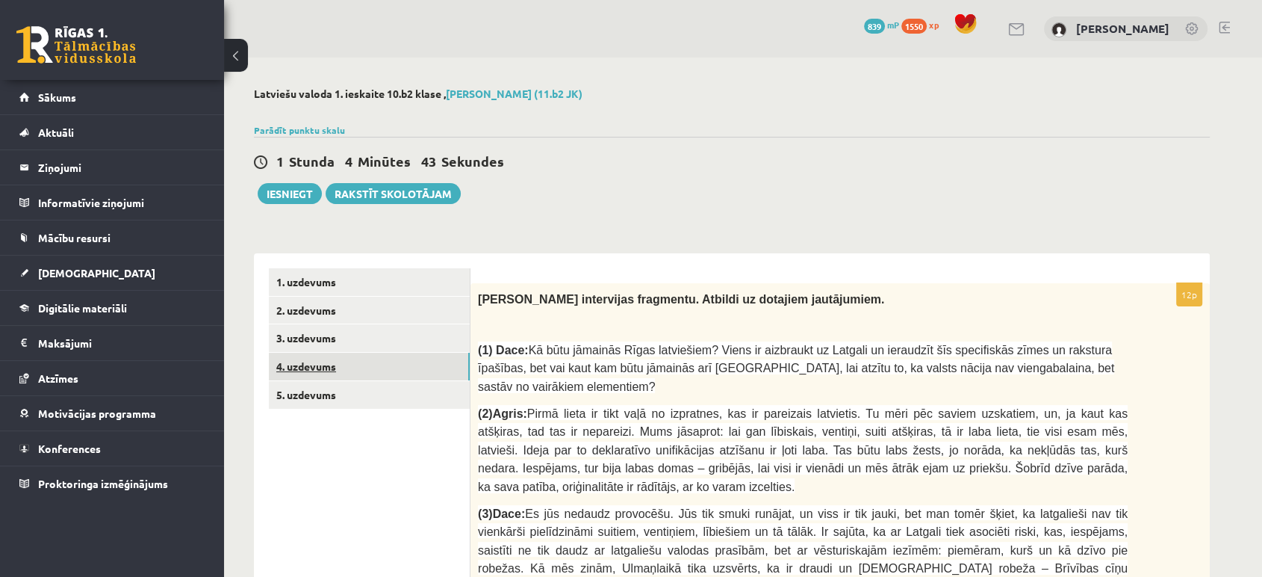
click at [336, 367] on link "4. uzdevums" at bounding box center [369, 367] width 201 height 28
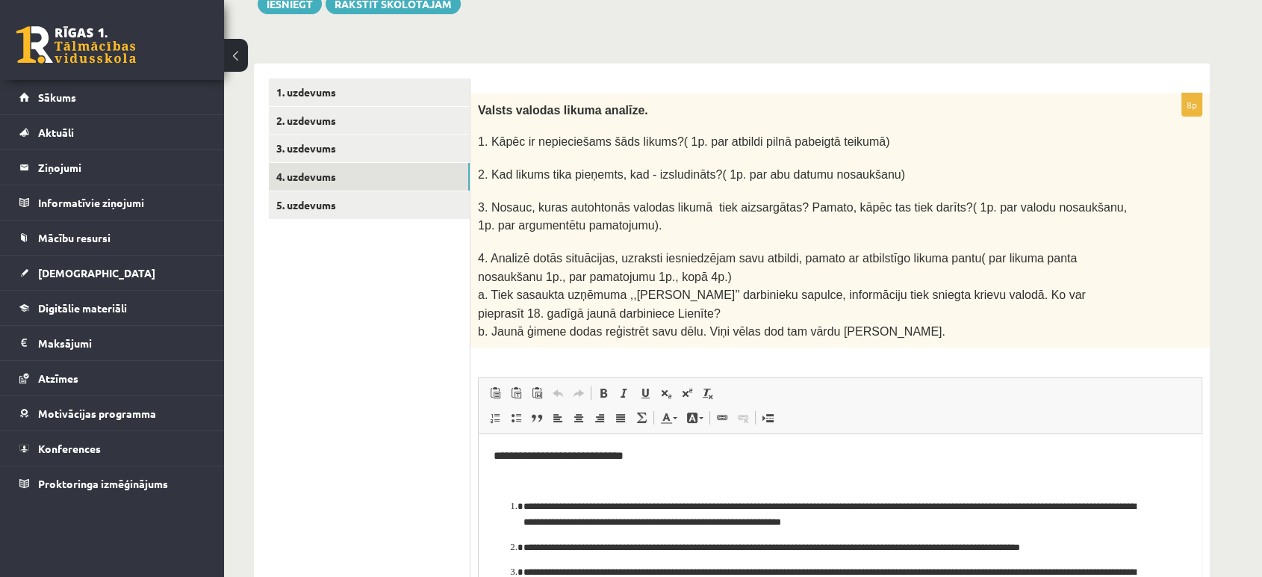
scroll to position [338, 0]
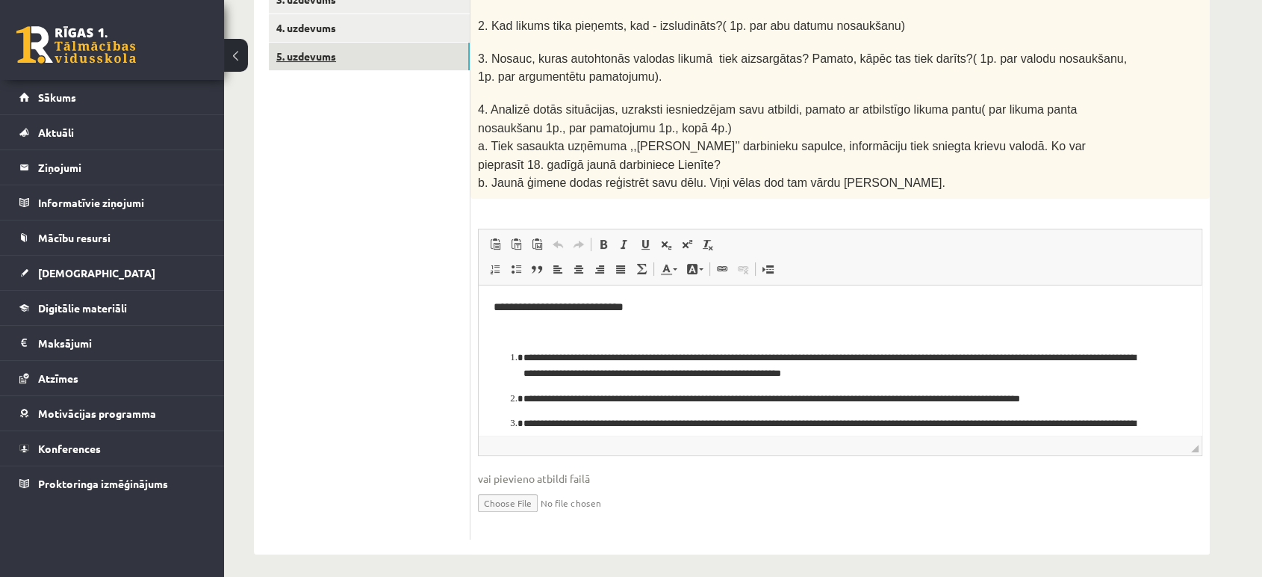
click at [336, 60] on link "5. uzdevums" at bounding box center [369, 57] width 201 height 28
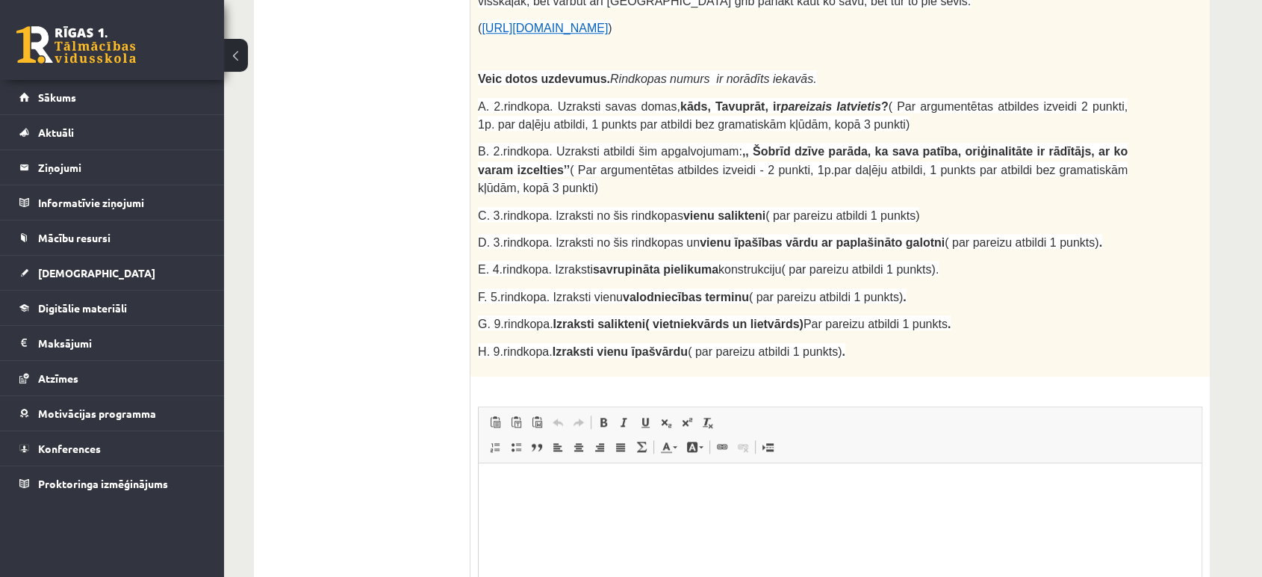
scroll to position [1420, 0]
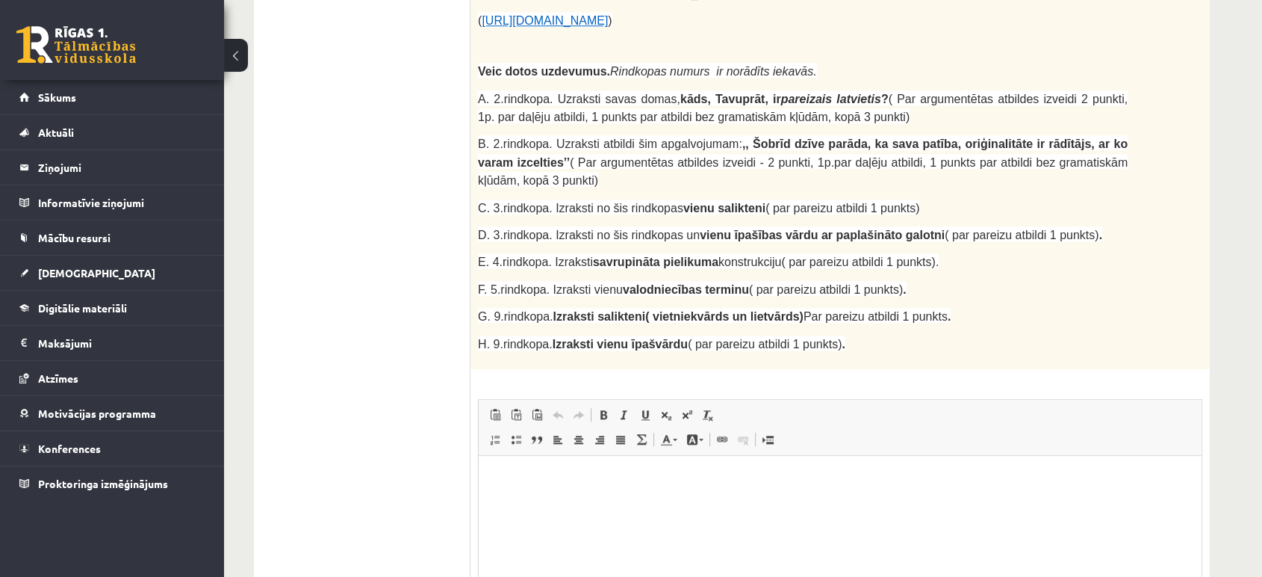
click at [537, 465] on html at bounding box center [840, 479] width 723 height 46
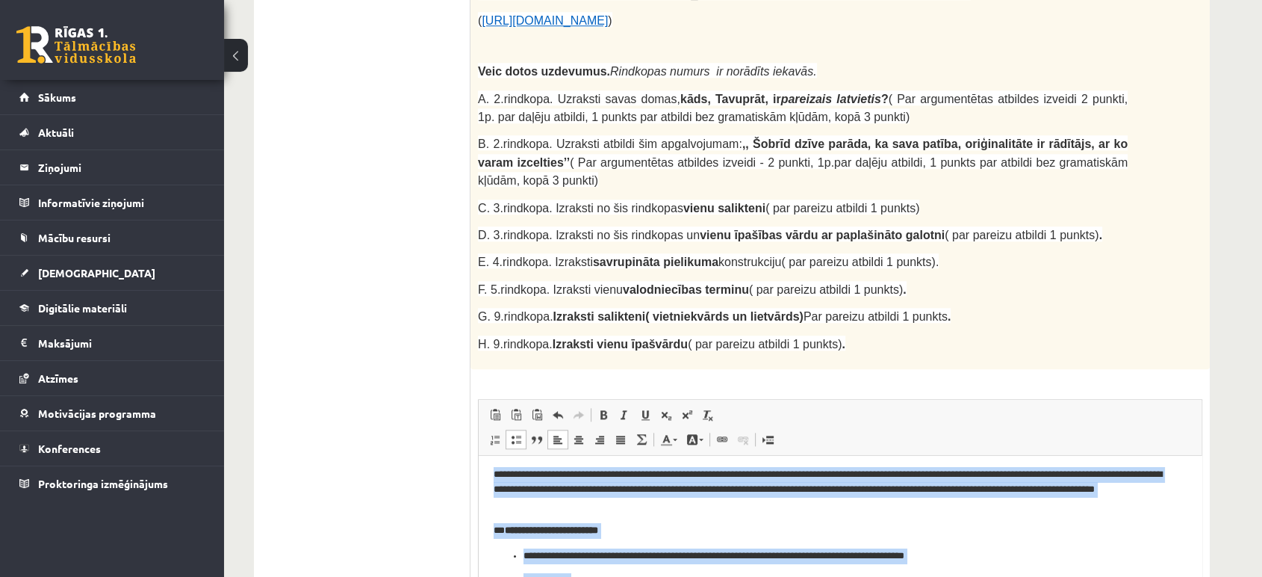
scroll to position [0, 0]
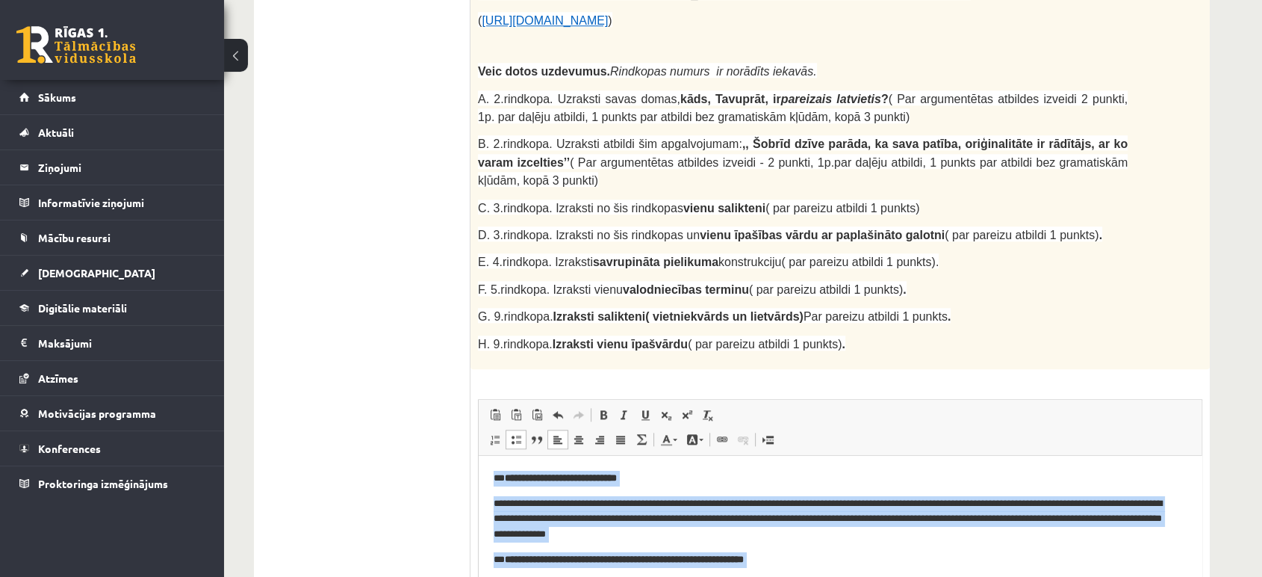
drag, startPoint x: 580, startPoint y: 587, endPoint x: 473, endPoint y: 411, distance: 206.5
click at [597, 405] on link "Полужирный Комбинация клавиш Ctrl+B" at bounding box center [603, 414] width 21 height 19
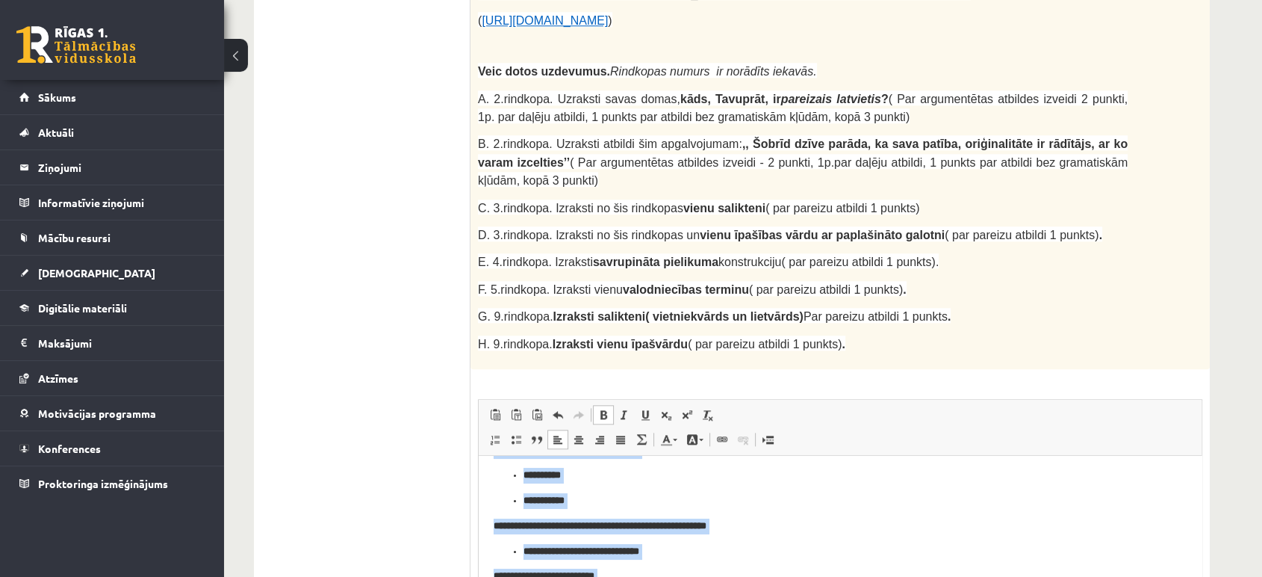
scroll to position [387, 0]
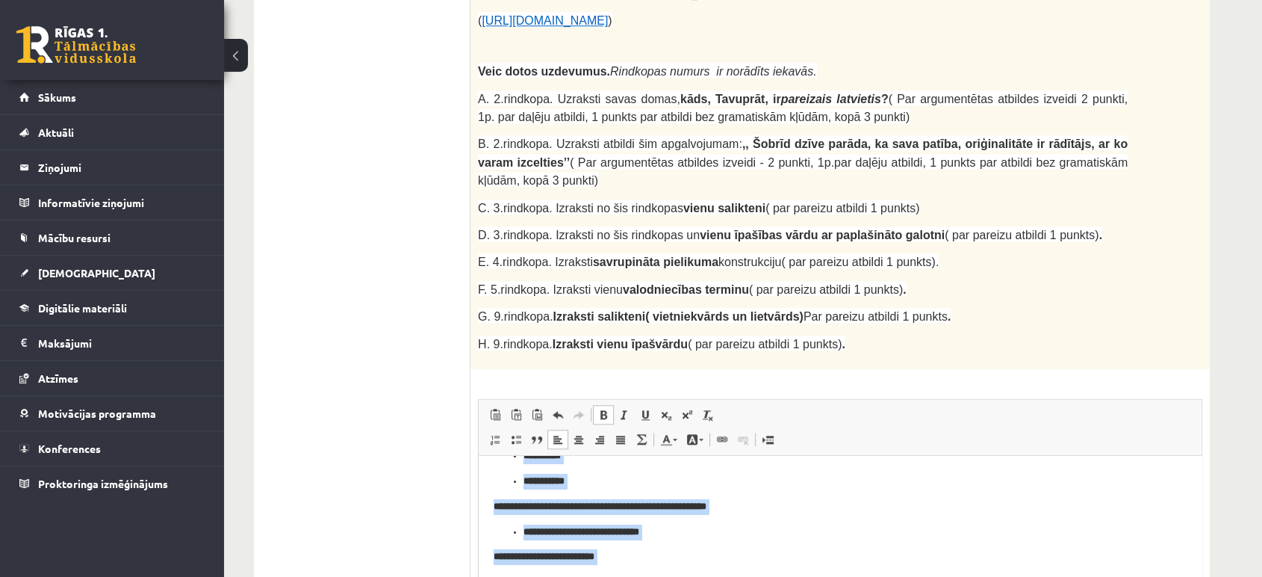
click at [618, 576] on p "*********" at bounding box center [834, 582] width 621 height 16
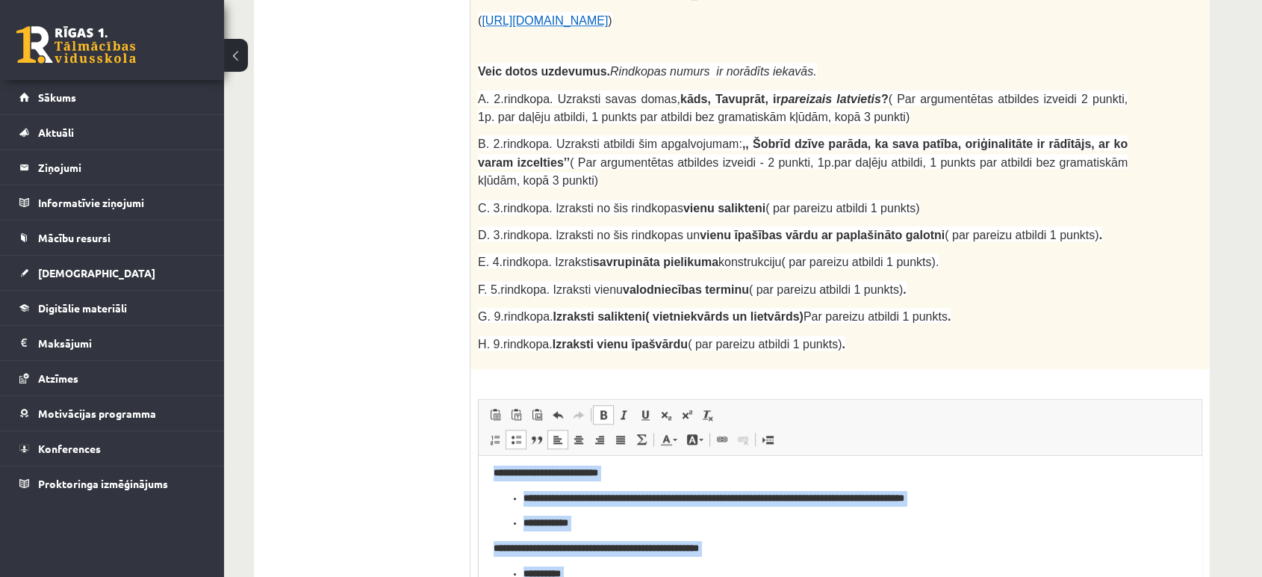
scroll to position [0, 0]
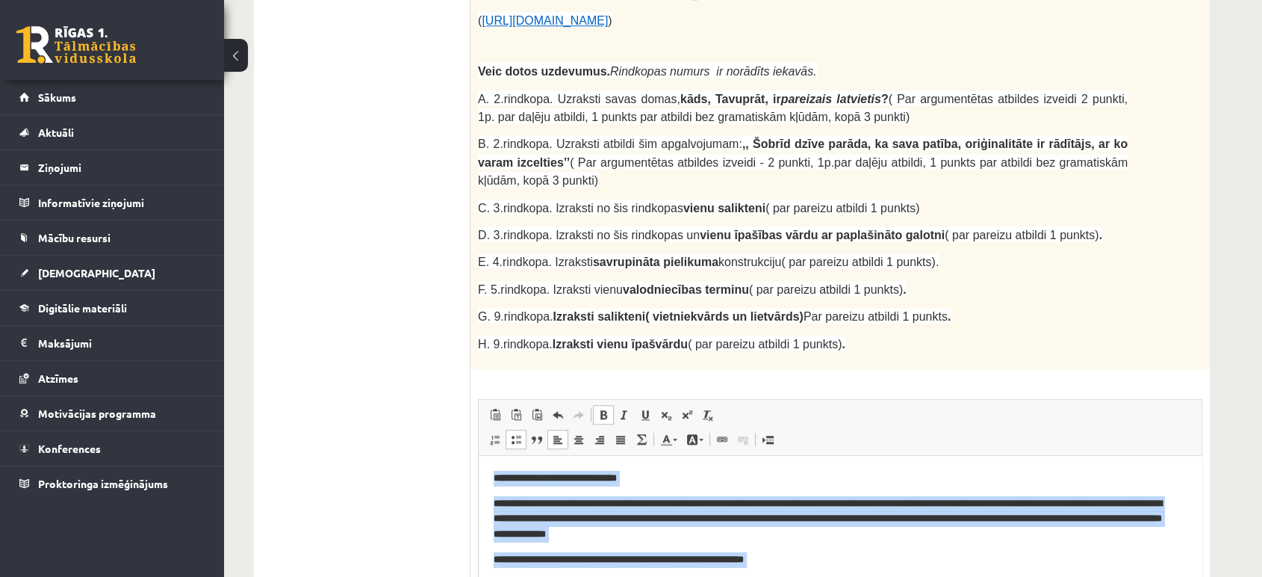
drag, startPoint x: 591, startPoint y: 583, endPoint x: 448, endPoint y: 409, distance: 224.4
click at [607, 409] on span at bounding box center [603, 415] width 12 height 12
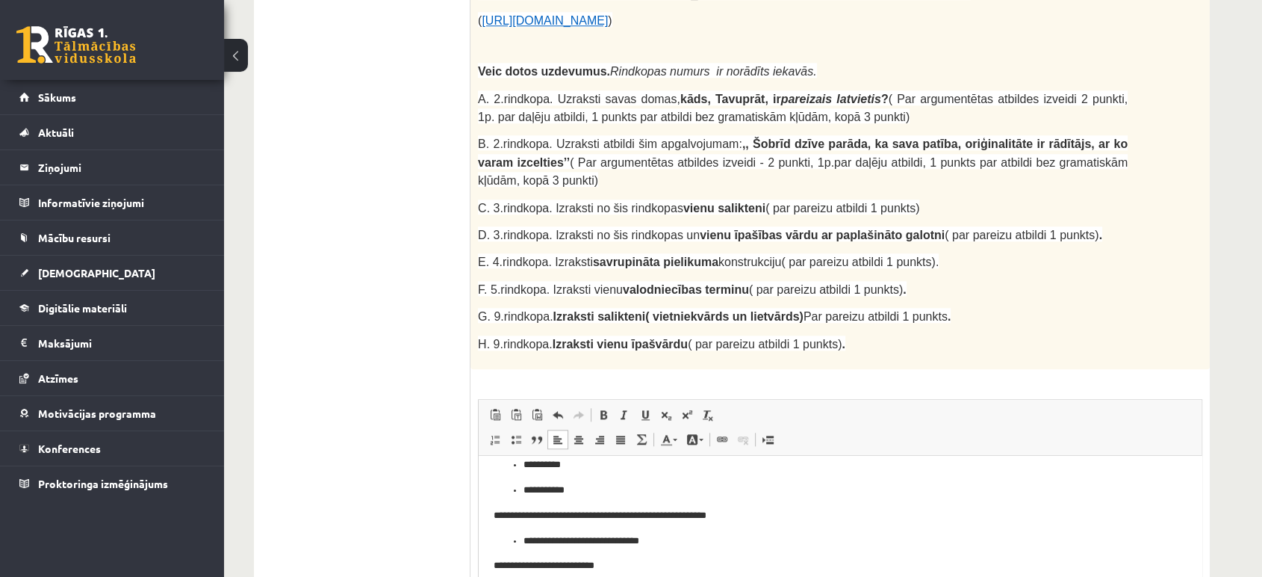
scroll to position [387, 0]
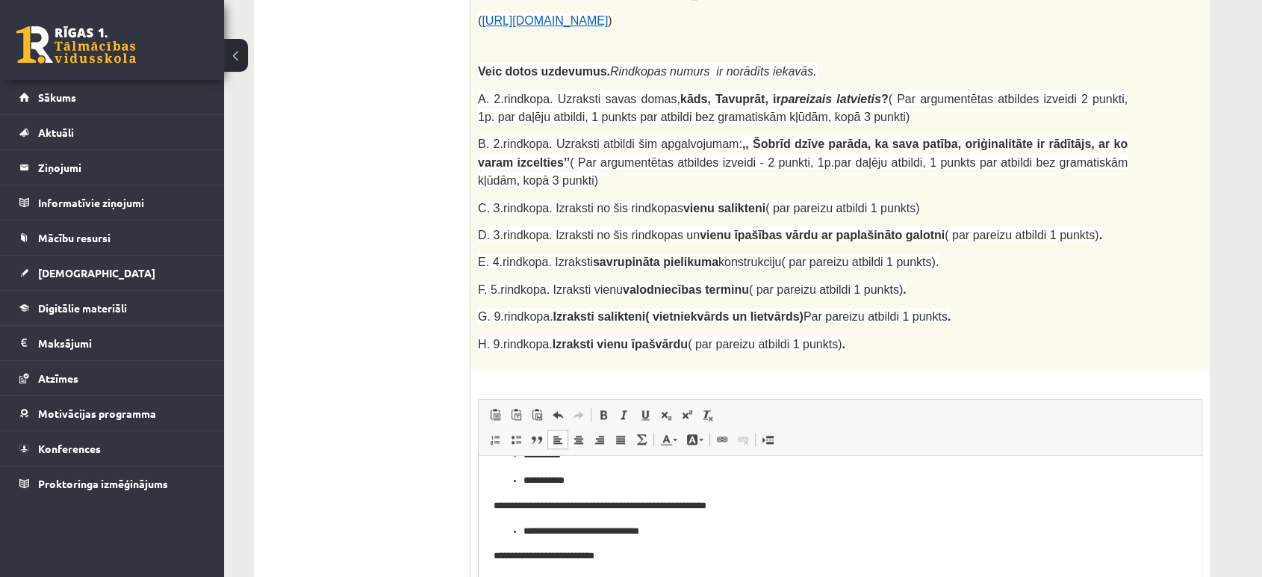
click at [603, 576] on p "*********" at bounding box center [834, 582] width 621 height 16
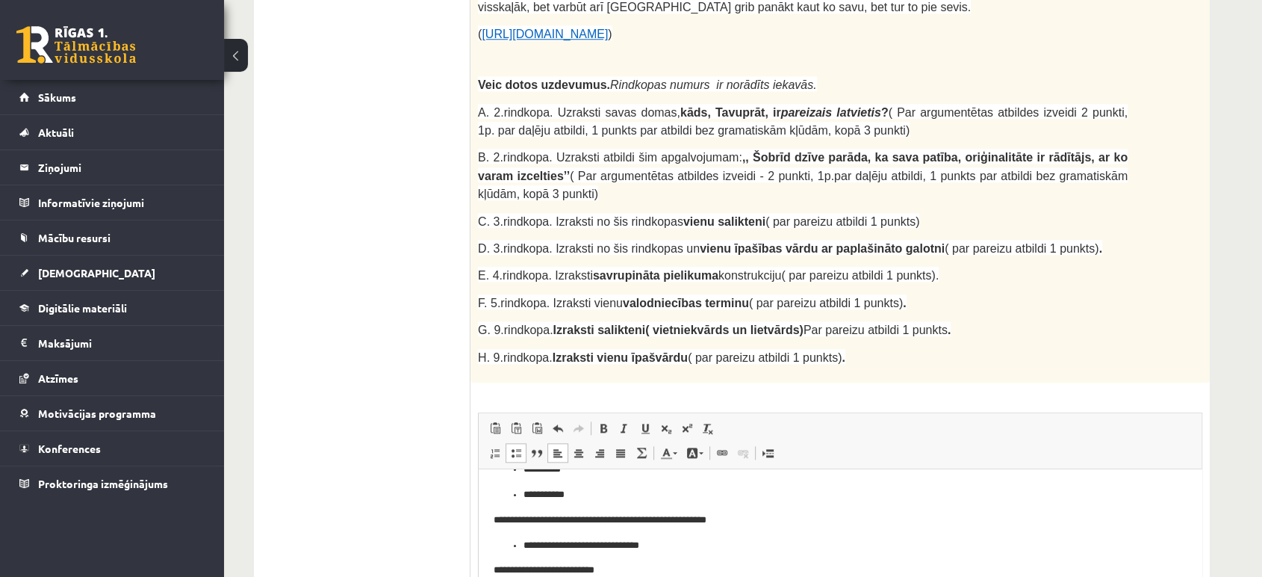
scroll to position [1420, 0]
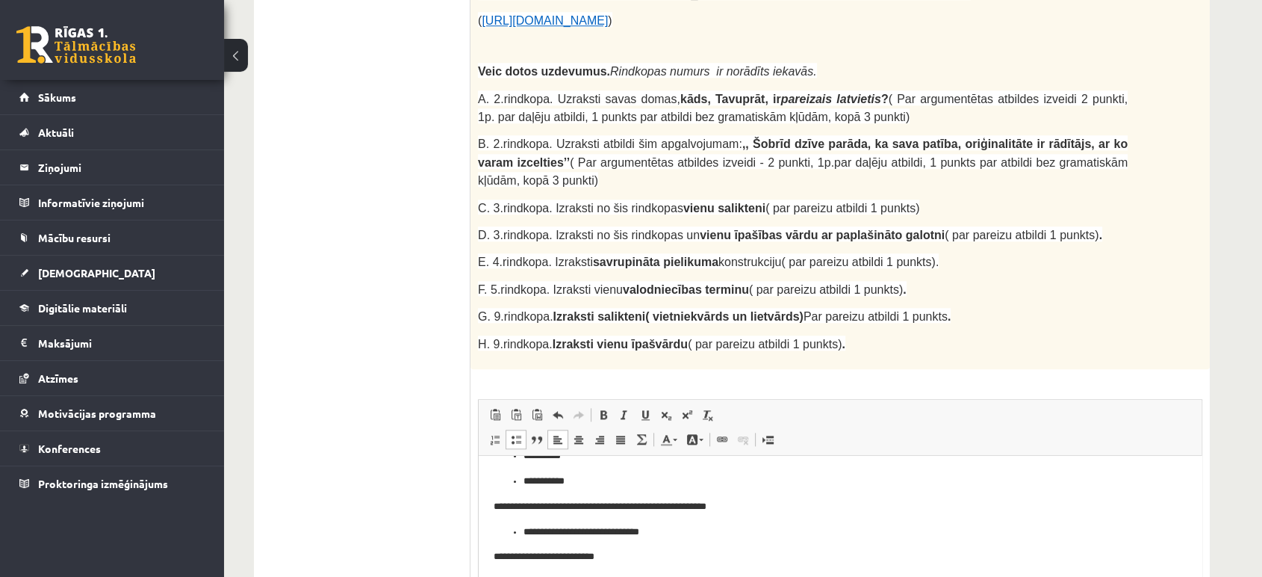
click at [576, 576] on html "**********" at bounding box center [840, 336] width 723 height 535
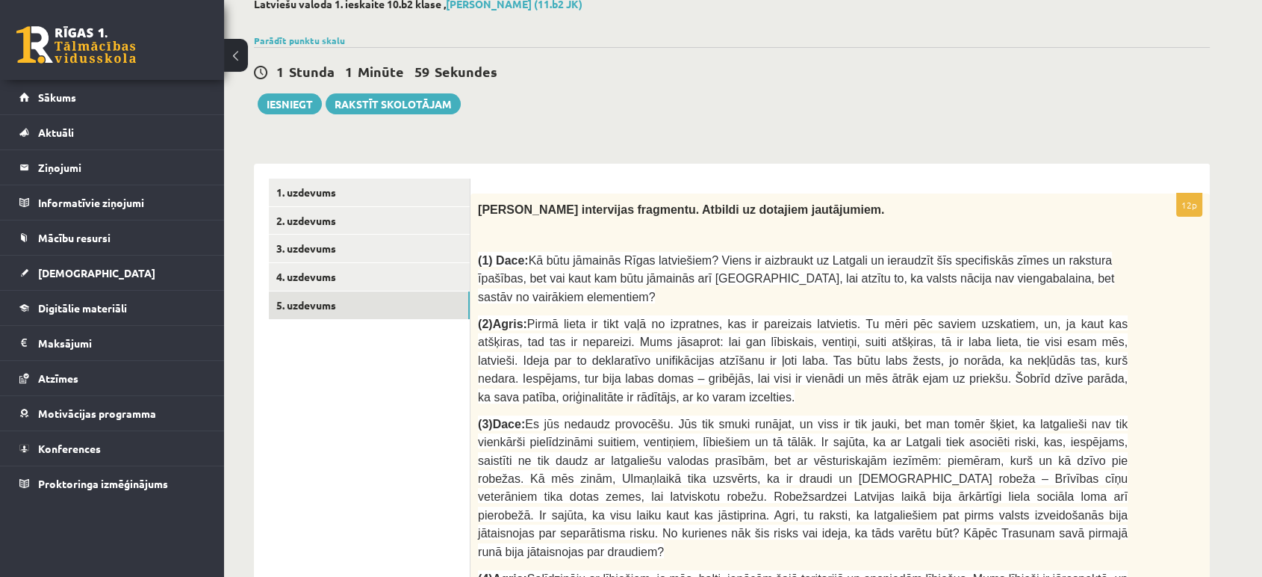
scroll to position [0, 0]
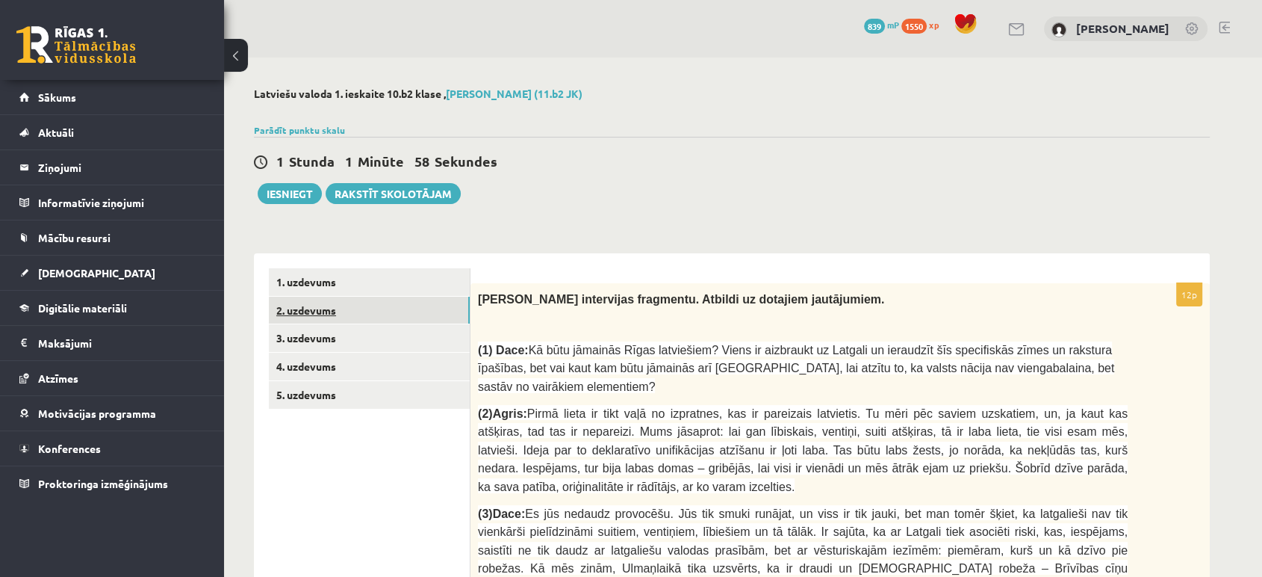
click at [349, 315] on link "2. uzdevums" at bounding box center [369, 310] width 201 height 28
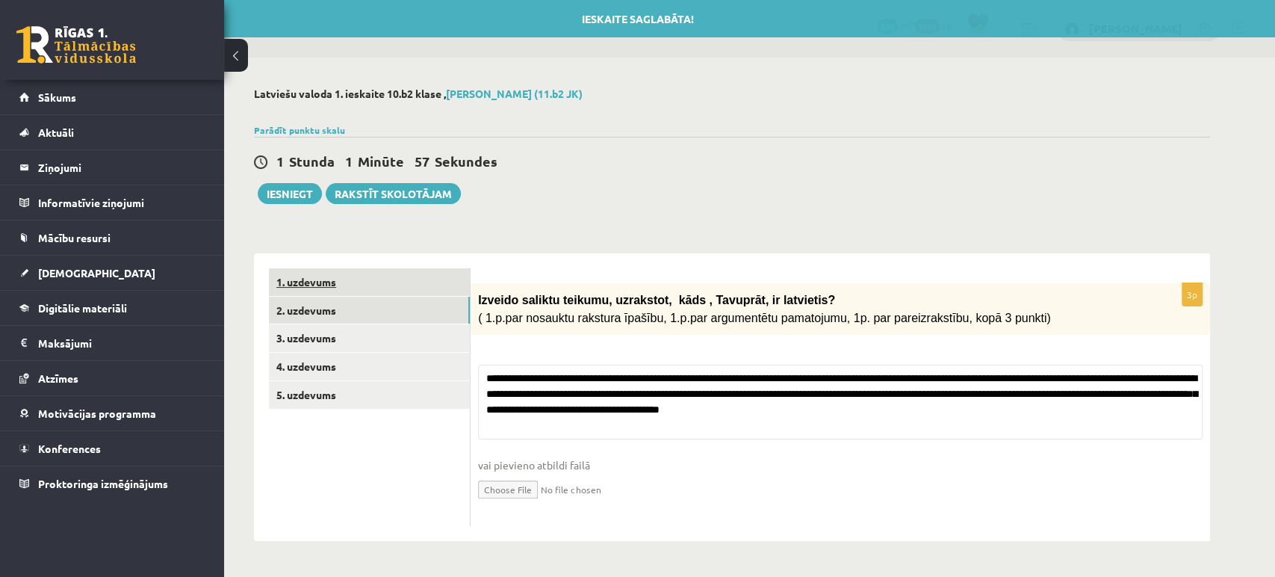
click at [330, 279] on link "1. uzdevums" at bounding box center [369, 282] width 201 height 28
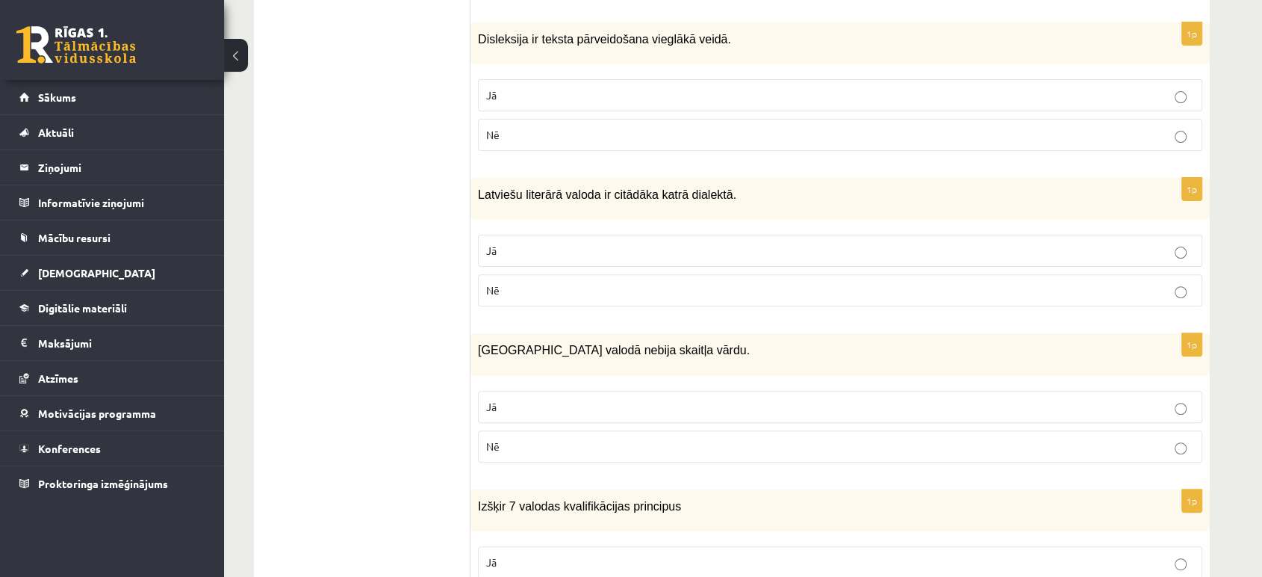
scroll to position [414, 0]
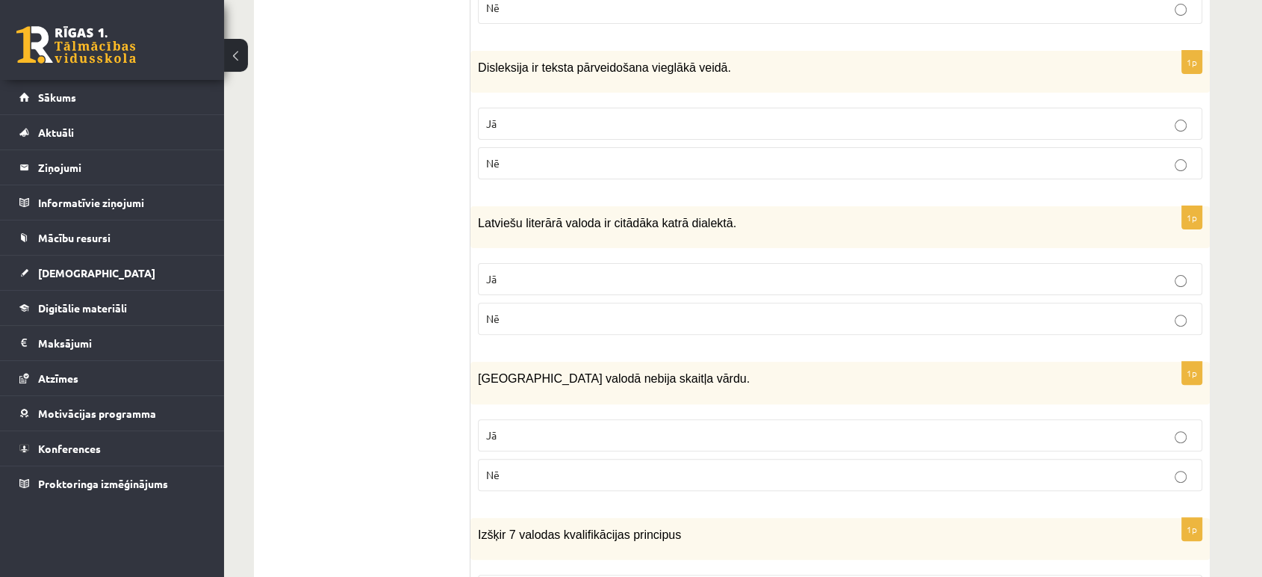
click at [966, 275] on p "Jā" at bounding box center [840, 279] width 708 height 16
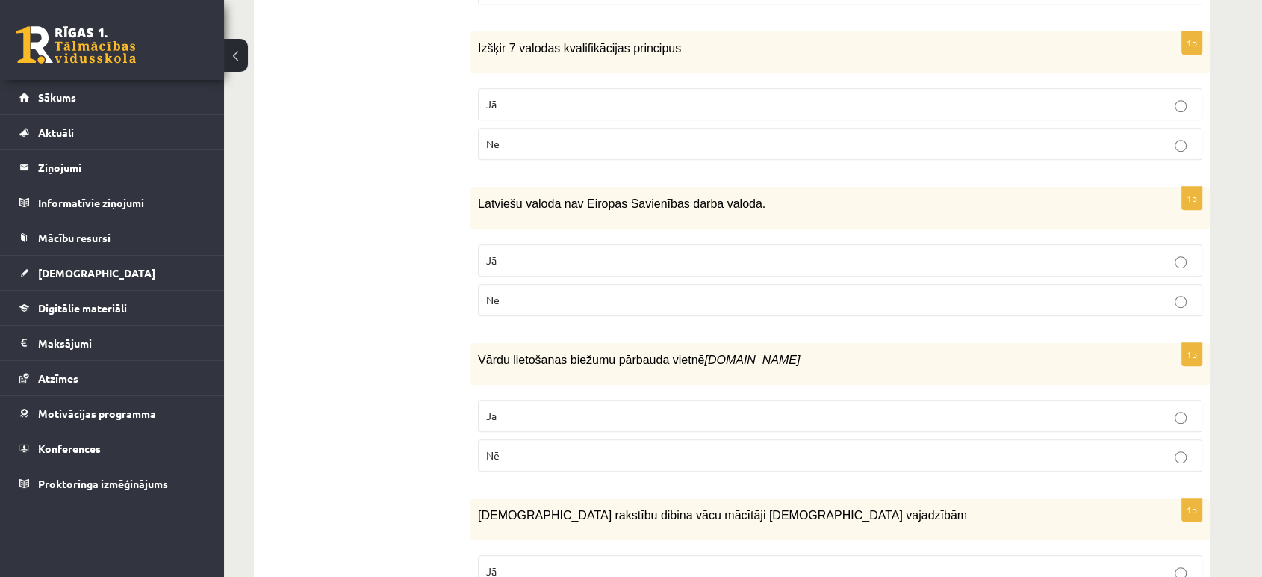
scroll to position [913, 0]
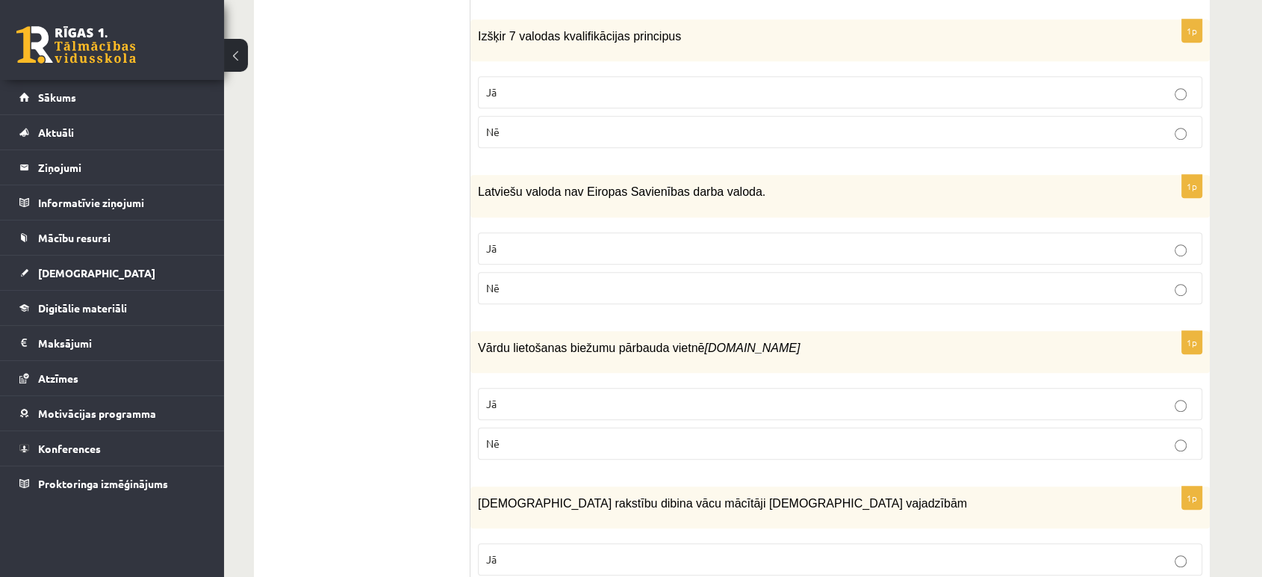
click at [603, 397] on p "Jā" at bounding box center [840, 404] width 708 height 16
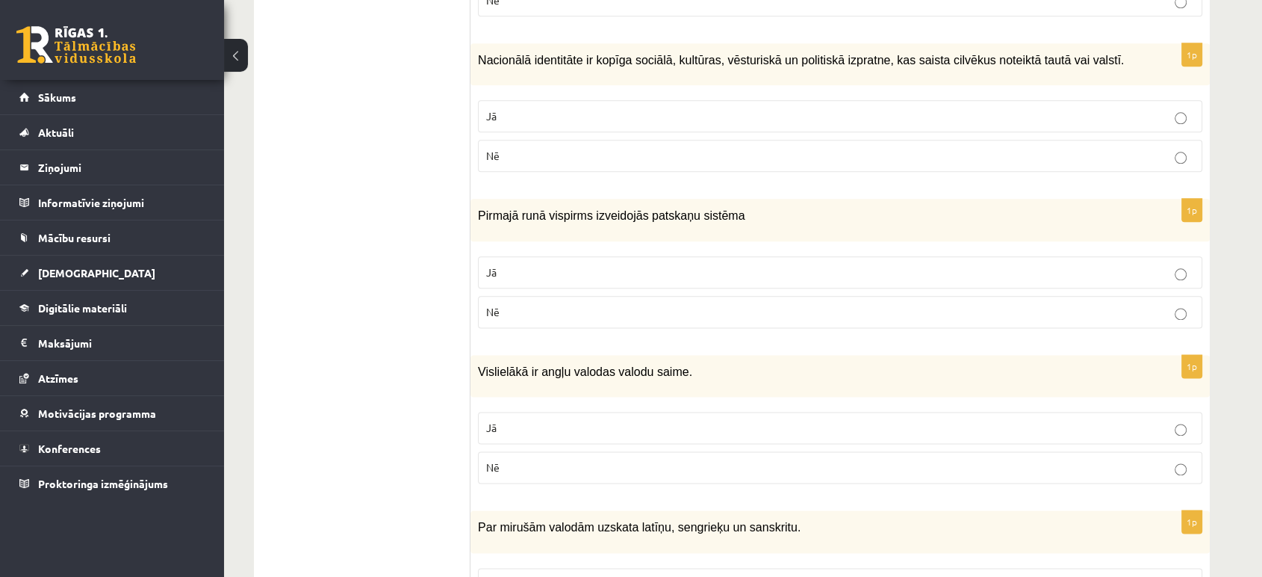
scroll to position [1825, 0]
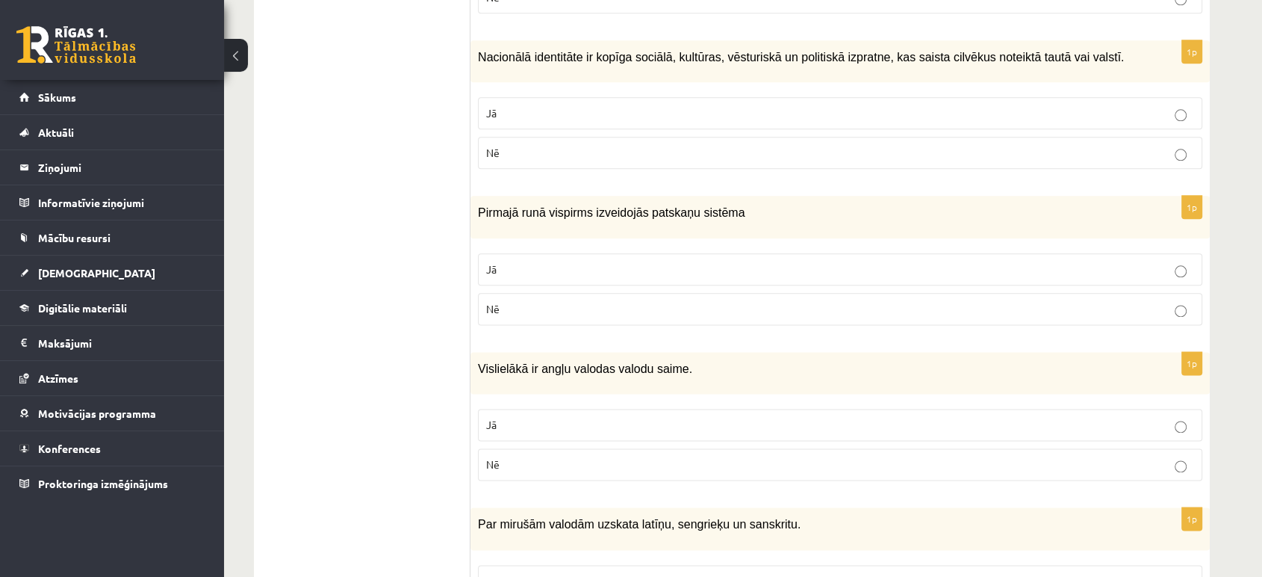
click at [551, 417] on p "Jā" at bounding box center [840, 425] width 708 height 16
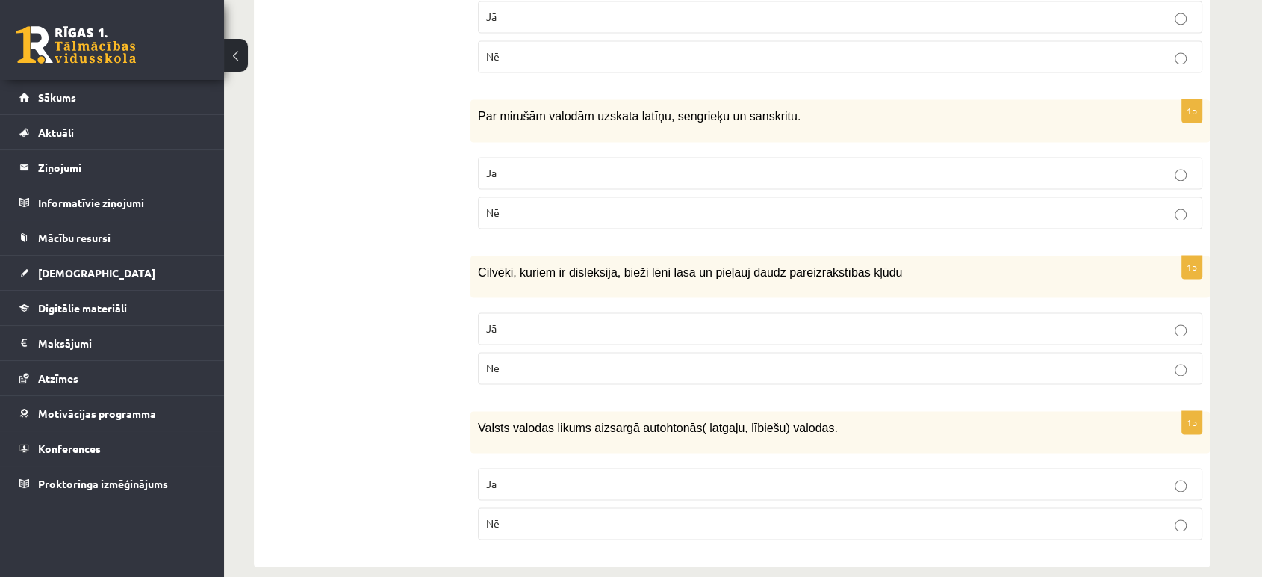
scroll to position [2235, 0]
click at [683, 506] on label "Nē" at bounding box center [840, 522] width 724 height 32
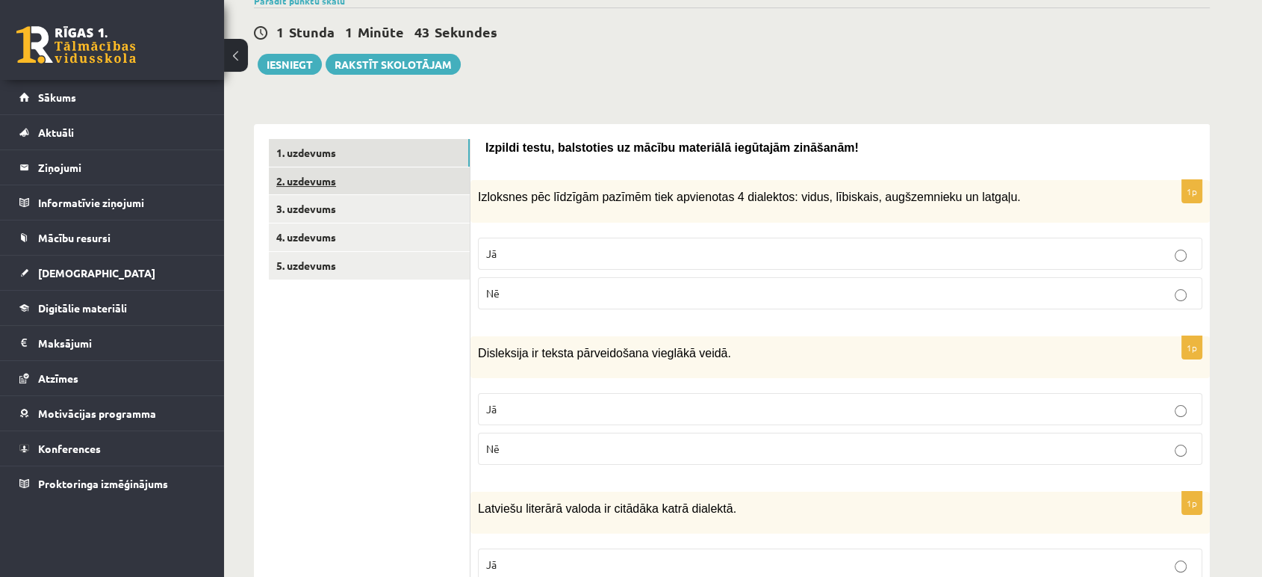
scroll to position [0, 0]
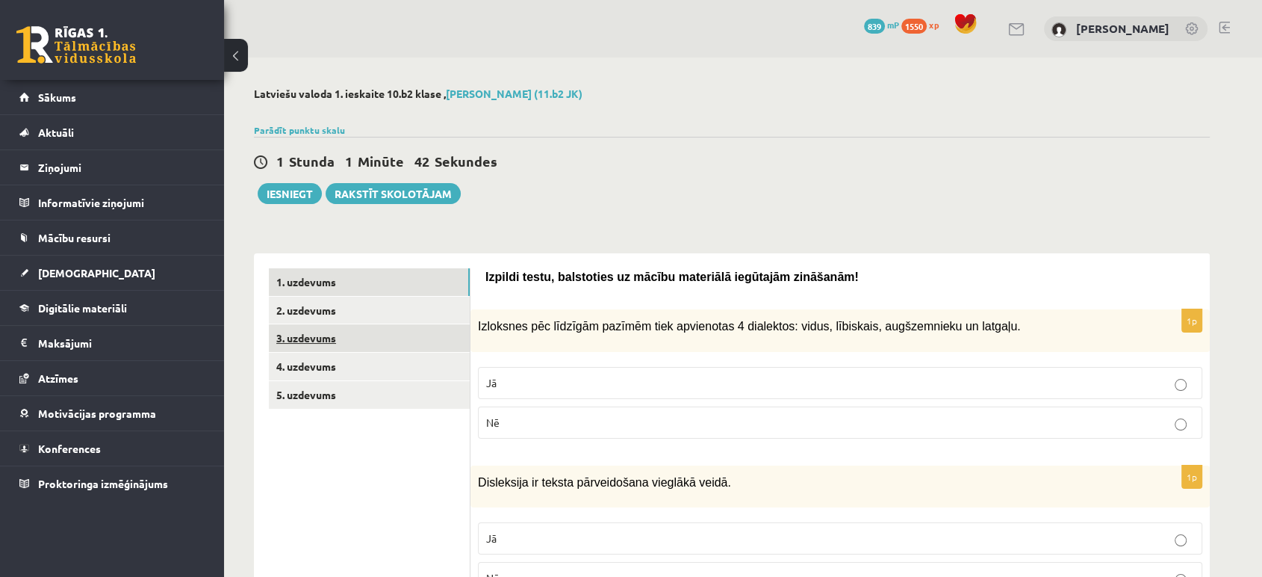
click at [361, 344] on link "3. uzdevums" at bounding box center [369, 338] width 201 height 28
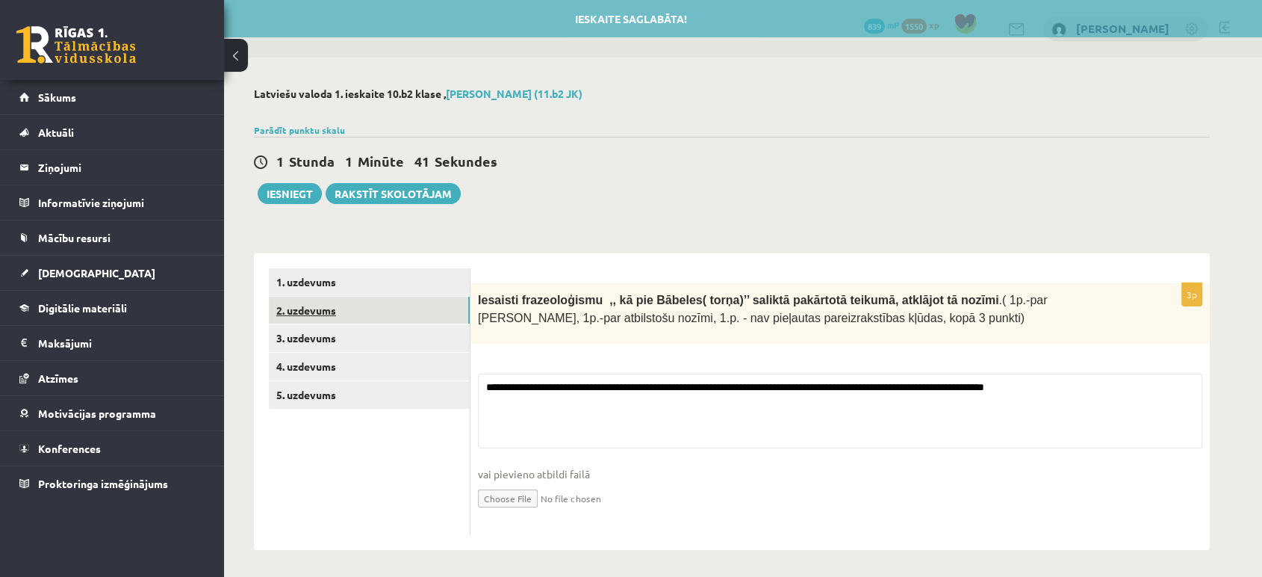
click at [358, 320] on link "2. uzdevums" at bounding box center [369, 310] width 201 height 28
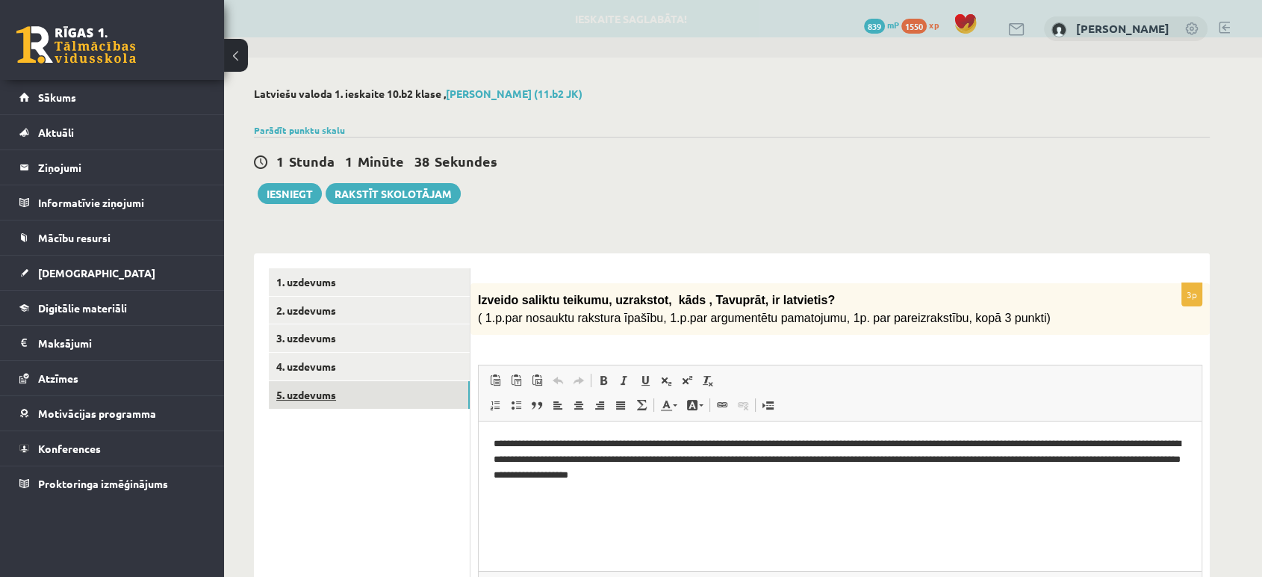
click at [364, 394] on link "5. uzdevums" at bounding box center [369, 395] width 201 height 28
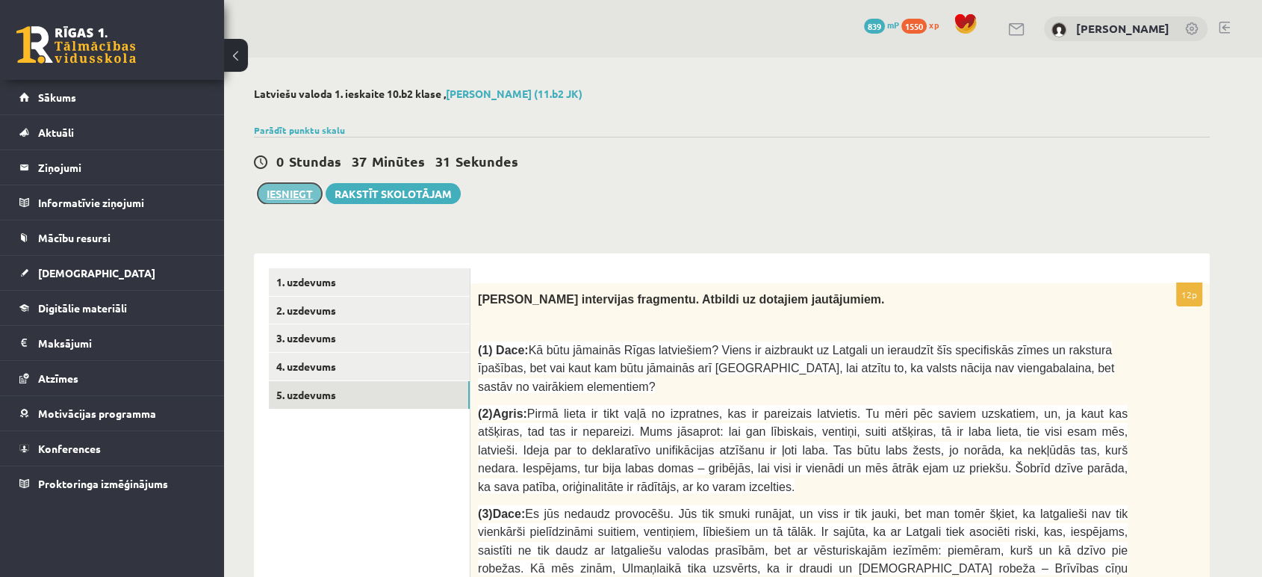
click at [288, 189] on button "Iesniegt" at bounding box center [290, 193] width 64 height 21
